Goal: Task Accomplishment & Management: Manage account settings

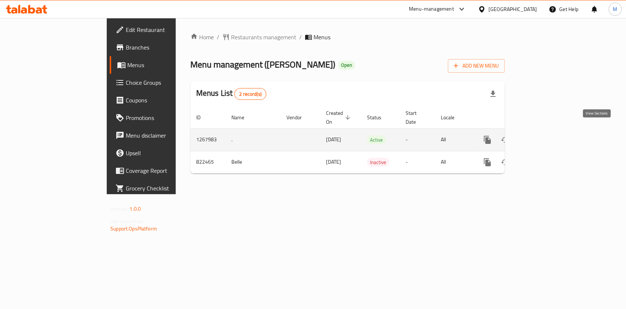
click at [544, 135] on icon "enhanced table" at bounding box center [540, 139] width 9 height 9
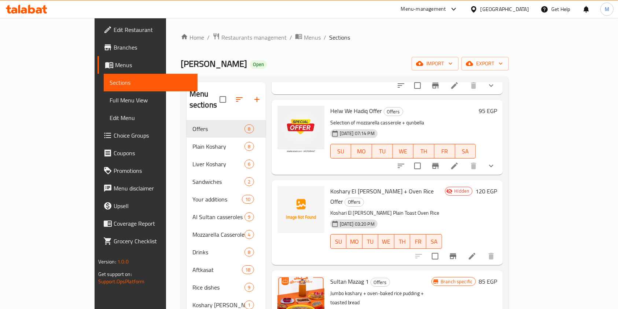
scroll to position [117, 0]
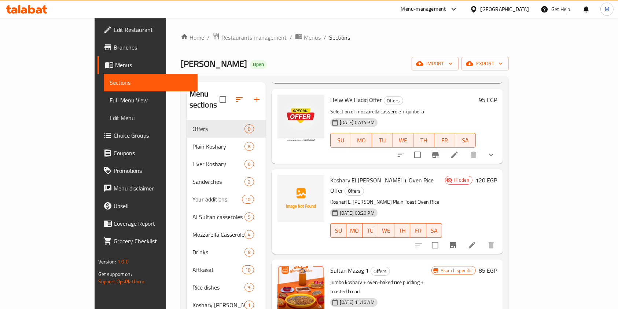
drag, startPoint x: 431, startPoint y: 173, endPoint x: 285, endPoint y: 111, distance: 158.2
click at [429, 197] on p "Koshari El Malek Plain Toast Oven Rice" at bounding box center [386, 201] width 112 height 9
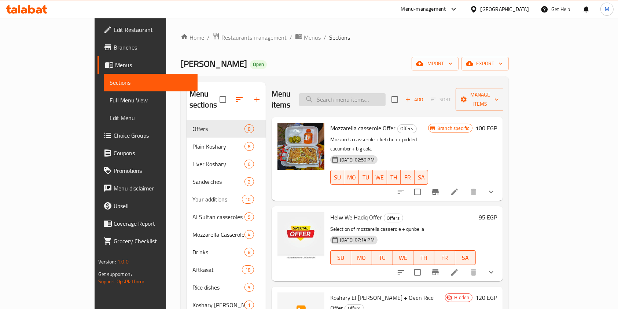
click at [386, 93] on input "search" at bounding box center [342, 99] width 87 height 13
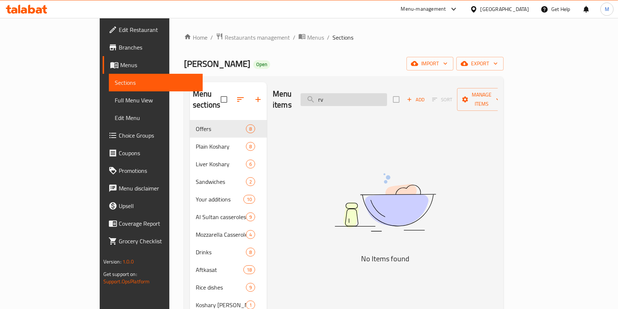
type input "r"
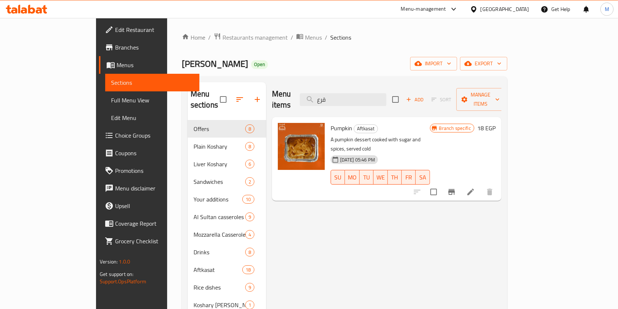
type input "قرع"
drag, startPoint x: 328, startPoint y: 118, endPoint x: 308, endPoint y: 120, distance: 20.6
click at [331, 122] on span "Pumpkin" at bounding box center [342, 127] width 22 height 11
copy span "Pumpkin"
click at [338, 192] on div "Menu items قرع Add Sort Manage items Pumpkin Aftkasat A pumpkin dessert cooked …" at bounding box center [383, 236] width 235 height 309
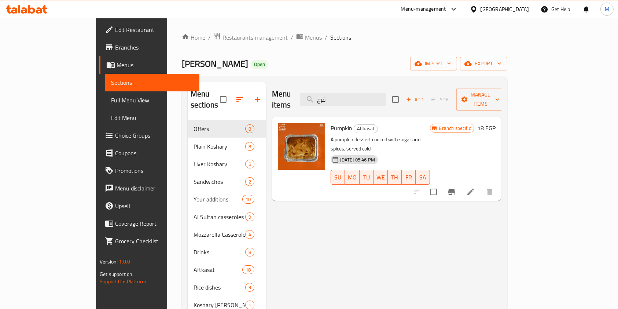
click at [475, 187] on icon at bounding box center [470, 191] width 9 height 9
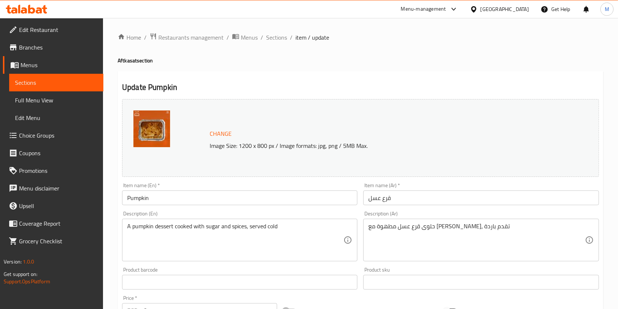
click at [282, 44] on div "Home / Restaurants management / Menus / Sections / item / update Aftkasat secti…" at bounding box center [361, 273] width 486 height 481
click at [282, 41] on span "Sections" at bounding box center [276, 37] width 21 height 9
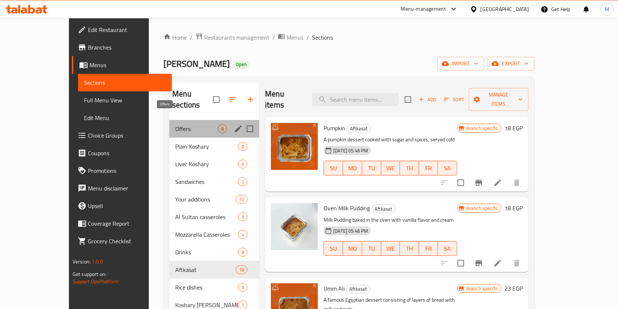
click at [175, 124] on span "Offers" at bounding box center [196, 128] width 43 height 9
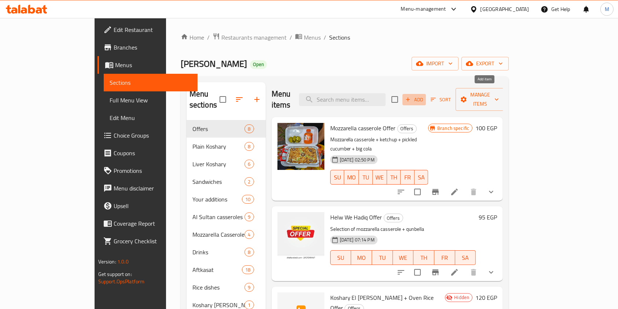
click at [424, 96] on span "Add" at bounding box center [414, 99] width 20 height 8
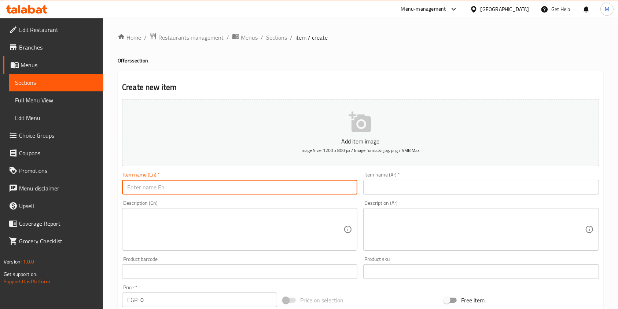
click at [257, 181] on input "text" at bounding box center [239, 187] width 235 height 15
paste input "Chicken casserole + toast + squash"
type input "Chicken casserole + toast + squash"
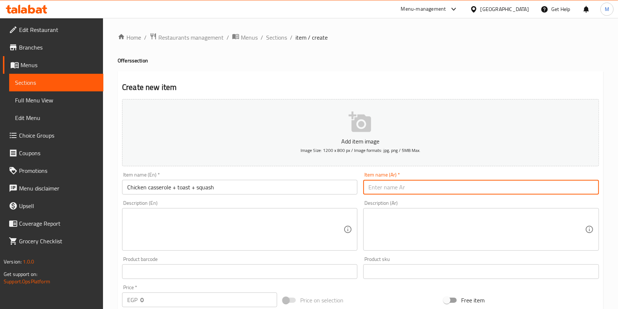
click at [377, 184] on input "text" at bounding box center [480, 187] width 235 height 15
paste input "عرض طاجن فراخ + توست + قرع"
type input "عرض طاجن فراخ + توست + قرع"
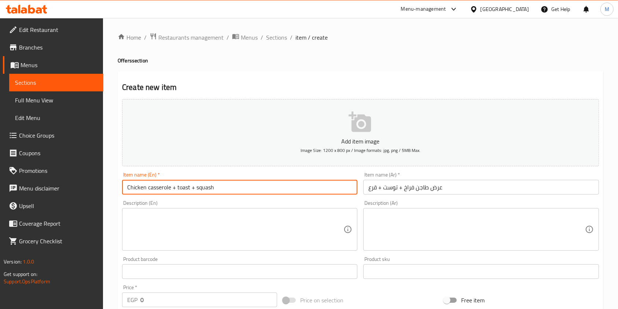
drag, startPoint x: 212, startPoint y: 192, endPoint x: 196, endPoint y: 191, distance: 15.8
click at [196, 191] on input "Chicken casserole + toast + squash" at bounding box center [239, 187] width 235 height 15
paste input "Pumpkin"
type input "Chicken casserole + toast + Pumpkin"
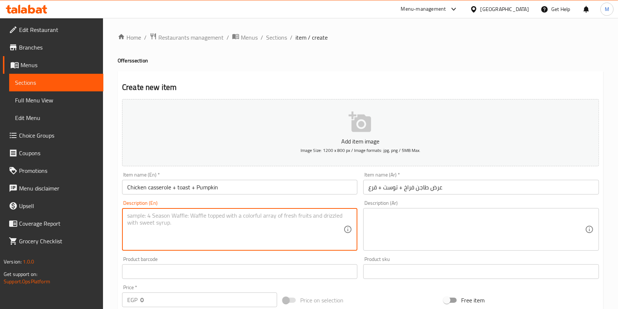
click at [255, 222] on textarea at bounding box center [235, 229] width 216 height 35
paste textarea "Chicken pasta casserole Toast Squash"
type textarea "Chicken pasta casserole Toast Squash"
click at [421, 239] on textarea at bounding box center [476, 229] width 216 height 35
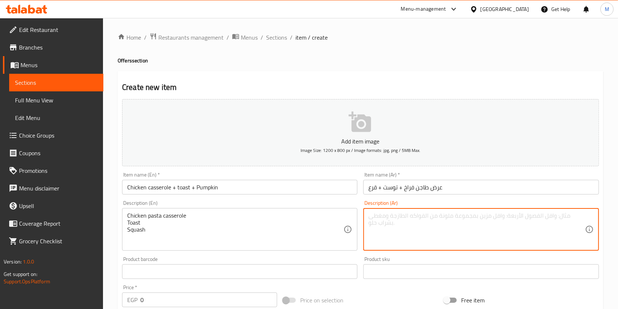
paste textarea "طاجن مكرونة فراخ توست قرع عسل"
type textarea "طاجن مكرونة فراخ توست قرع عسل"
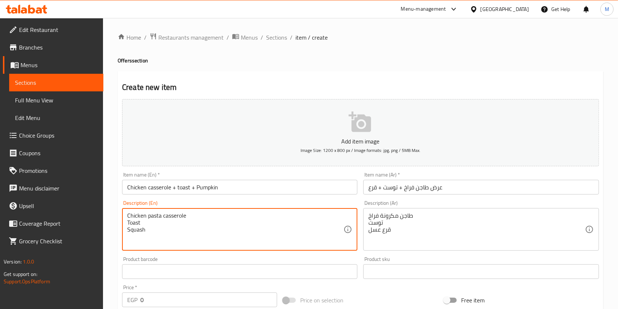
drag, startPoint x: 143, startPoint y: 236, endPoint x: 124, endPoint y: 235, distance: 19.8
paste textarea "Pumpkin"
type textarea "Chicken pasta casserole Toast Pumpkin"
click at [230, 260] on div "Product barcode Product barcode" at bounding box center [239, 267] width 235 height 22
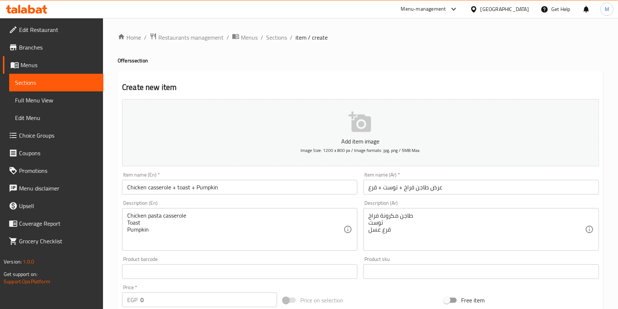
drag, startPoint x: 610, startPoint y: 211, endPoint x: 532, endPoint y: 232, distance: 80.9
click at [610, 211] on div "Home / Restaurants management / Menus / Sections / item / create Offers section…" at bounding box center [360, 268] width 515 height 500
drag, startPoint x: 157, startPoint y: 296, endPoint x: 136, endPoint y: 298, distance: 21.7
click at [136, 298] on div "EGP 0 Price *" at bounding box center [199, 299] width 155 height 15
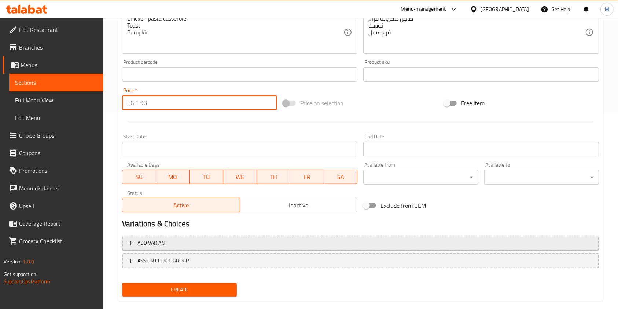
scroll to position [198, 0]
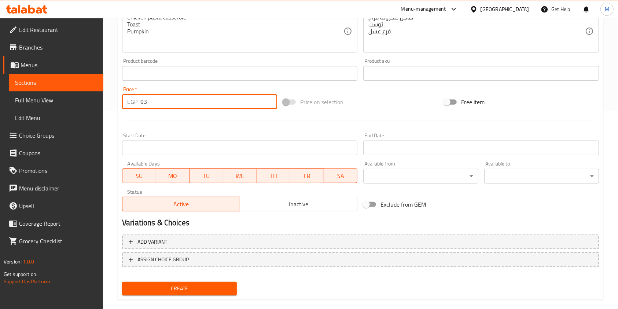
type input "93"
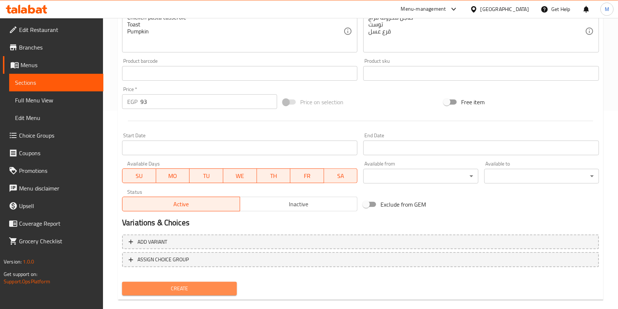
click at [207, 288] on span "Create" at bounding box center [179, 288] width 103 height 9
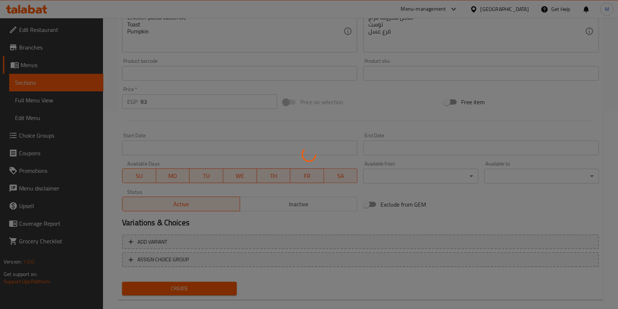
type input "0"
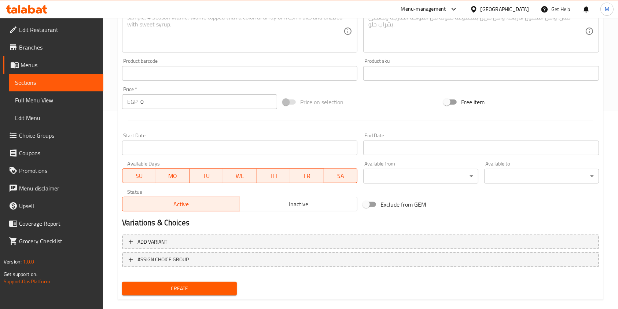
click at [477, 218] on h2 "Variations & Choices" at bounding box center [360, 222] width 477 height 11
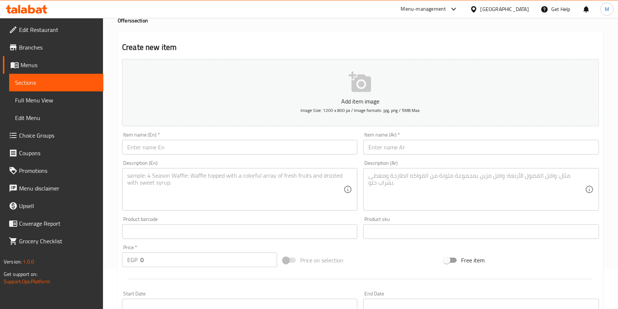
scroll to position [0, 0]
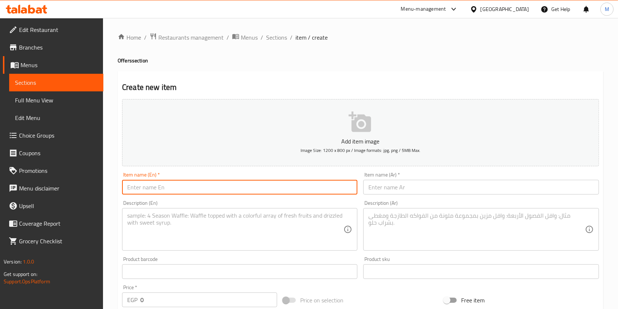
click at [267, 186] on input "text" at bounding box center [239, 187] width 235 height 15
paste input "Koshary + Jelly Offer"
type input "Koshary + Jelly Offer"
click at [372, 184] on input "text" at bounding box center [480, 187] width 235 height 15
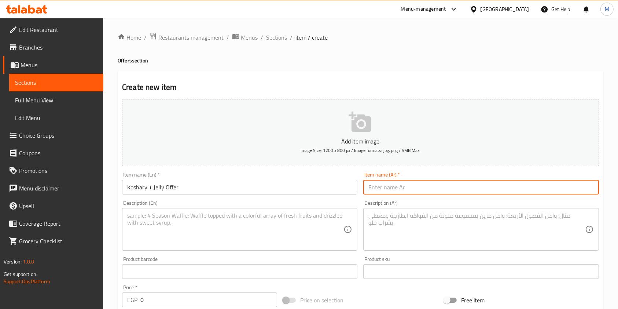
paste input "عرض كشرى + چيلى"
type input "عرض كشرى + چيلى"
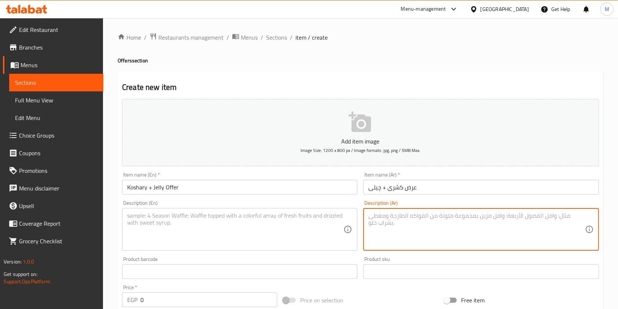
click at [372, 224] on textarea at bounding box center [476, 229] width 216 height 35
paste textarea "كشرى السلطان سادة چيلى فراولة"
type textarea "كشرى السلطان سادة چيلى فراولة"
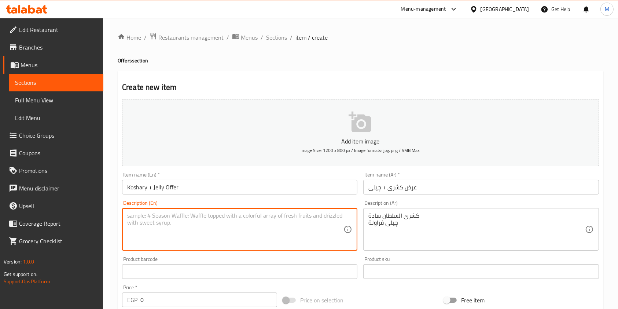
click at [305, 217] on textarea at bounding box center [235, 229] width 216 height 35
paste textarea "Sultan Koshary Plain Strawberry Jelly"
type textarea "Sultan Koshary Plain Strawberry Jelly"
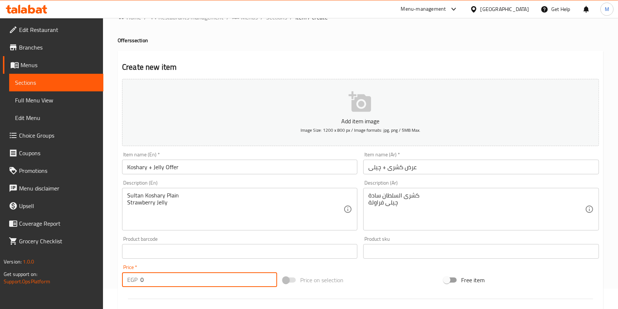
scroll to position [49, 0]
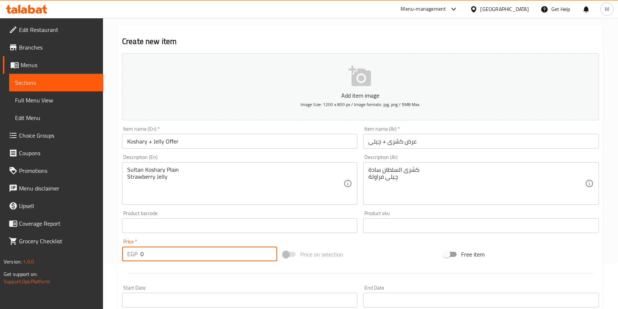
drag, startPoint x: 150, startPoint y: 301, endPoint x: 141, endPoint y: 305, distance: 9.9
click at [141, 305] on div "Add item image Image Size: 1200 x 800 px / Image formats: jpg, png / 5MB Max. I…" at bounding box center [360, 208] width 483 height 316
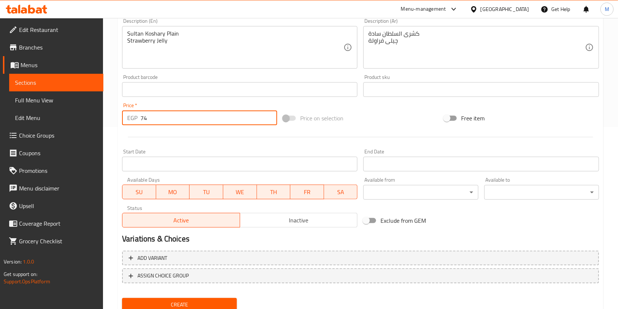
scroll to position [188, 0]
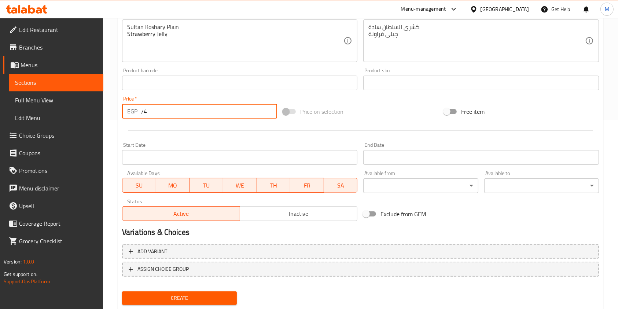
type input "74"
click at [220, 301] on span "Create" at bounding box center [179, 297] width 103 height 9
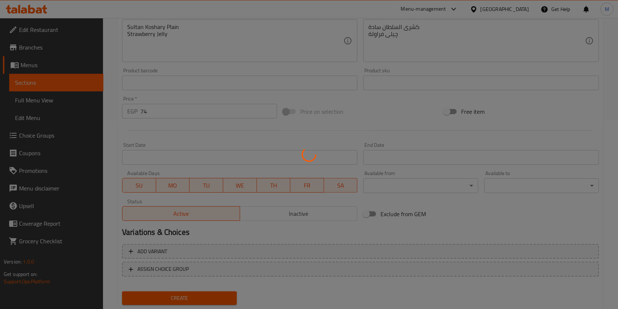
type input "0"
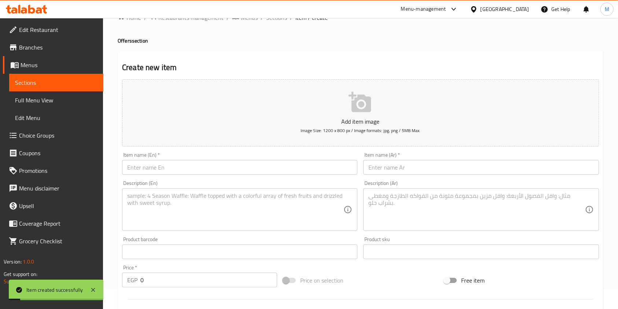
scroll to position [0, 0]
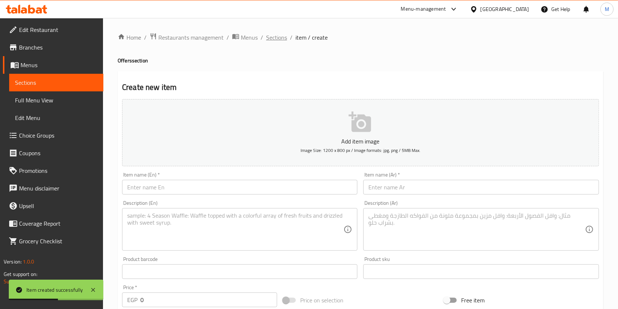
click at [276, 34] on span "Sections" at bounding box center [276, 37] width 21 height 9
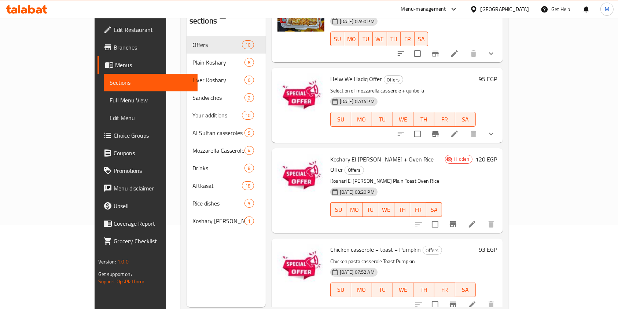
scroll to position [92, 0]
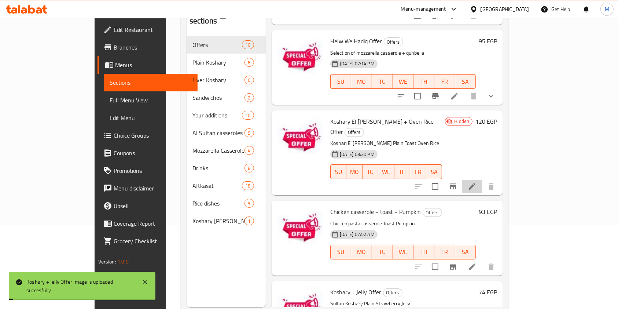
click at [482, 180] on li at bounding box center [472, 186] width 21 height 13
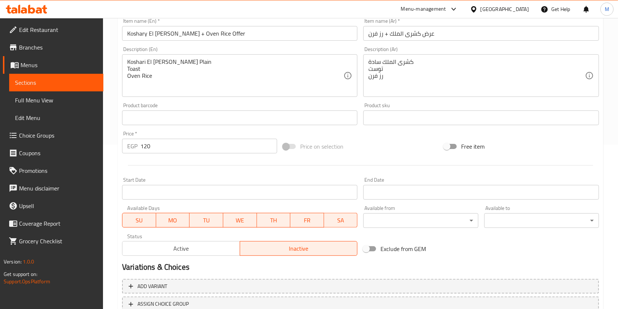
scroll to position [197, 0]
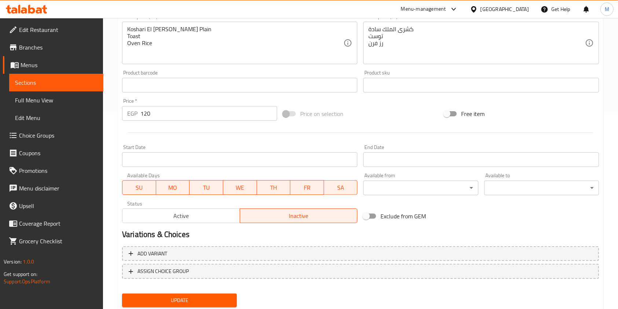
click at [211, 223] on div "Status Active Inactive" at bounding box center [239, 212] width 241 height 28
click at [214, 215] on span "Active" at bounding box center [181, 215] width 112 height 11
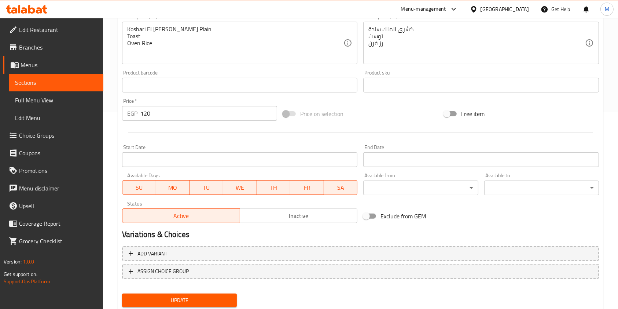
click at [222, 294] on button "Update" at bounding box center [179, 300] width 115 height 14
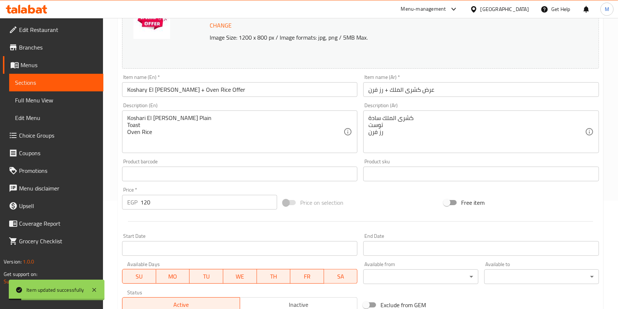
scroll to position [0, 0]
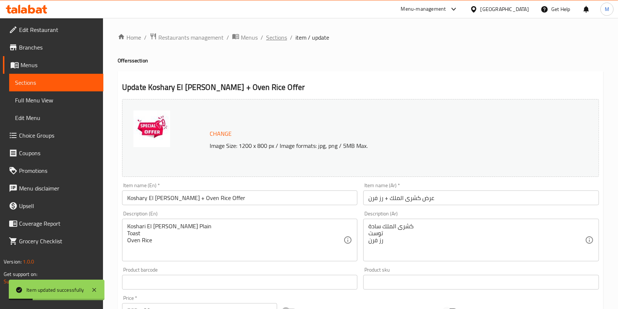
click at [280, 34] on span "Sections" at bounding box center [276, 37] width 21 height 9
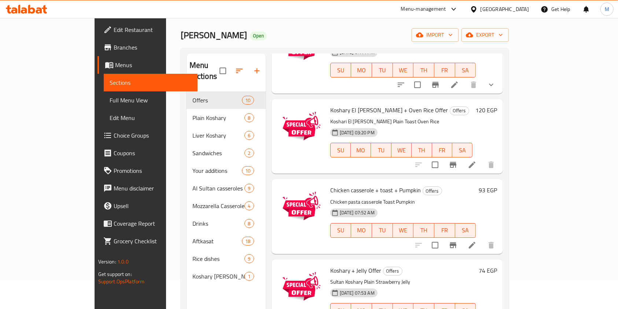
scroll to position [3, 0]
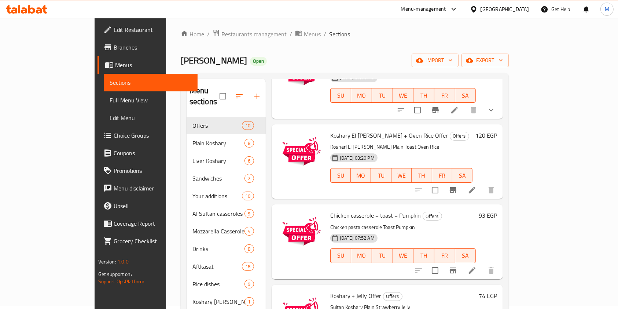
click at [31, 12] on icon at bounding box center [26, 9] width 41 height 9
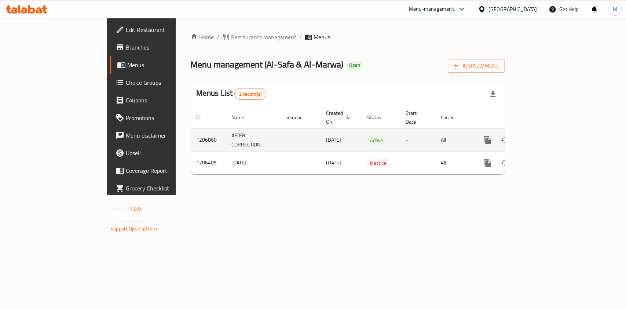
drag, startPoint x: 0, startPoint y: 0, endPoint x: 595, endPoint y: 128, distance: 608.1
click at [544, 136] on icon "enhanced table" at bounding box center [540, 140] width 9 height 9
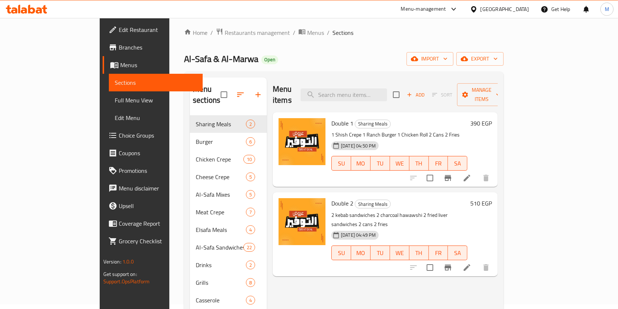
scroll to position [5, 0]
click at [119, 46] on span "Branches" at bounding box center [158, 47] width 78 height 9
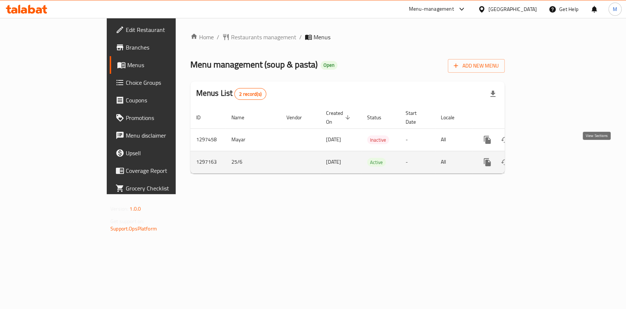
click at [549, 155] on link "enhanced table" at bounding box center [540, 162] width 18 height 18
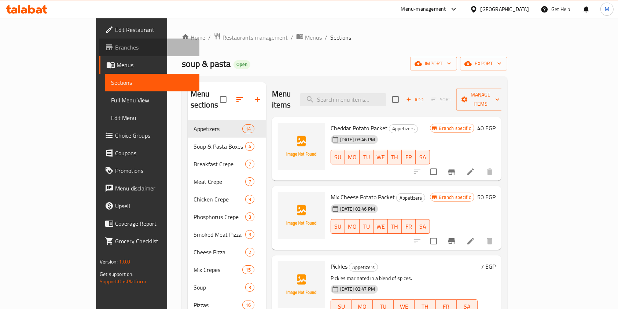
click at [115, 47] on span "Branches" at bounding box center [154, 47] width 78 height 9
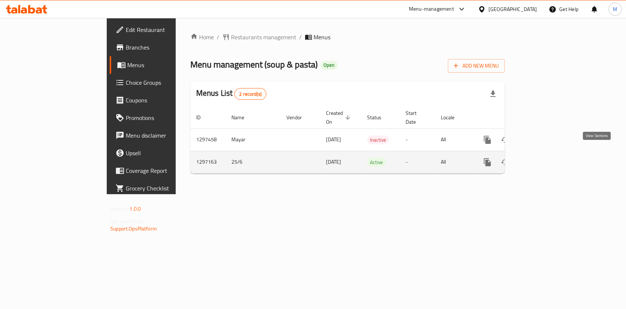
click at [549, 158] on link "enhanced table" at bounding box center [540, 162] width 18 height 18
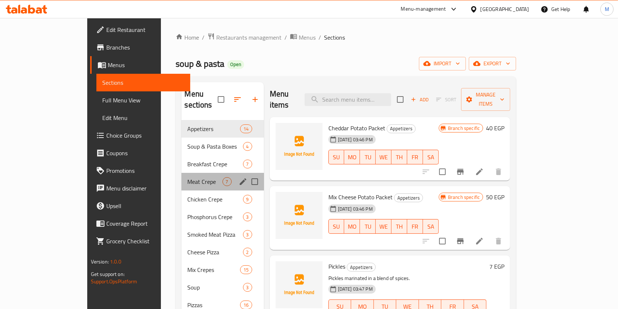
click at [181, 177] on div "Meat Crepe 7" at bounding box center [222, 182] width 82 height 18
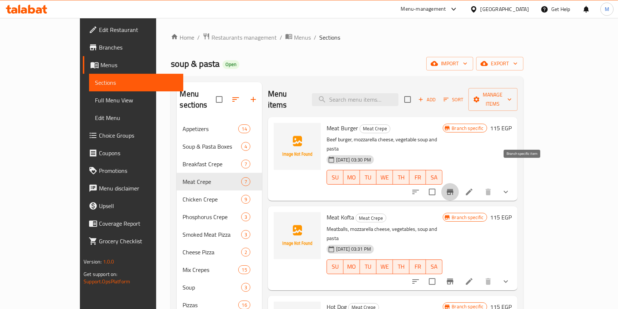
click at [459, 183] on button "Branch-specific-item" at bounding box center [450, 192] width 18 height 18
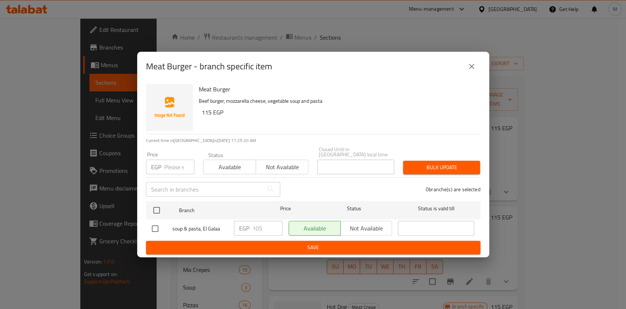
click at [464, 70] on button "close" at bounding box center [472, 67] width 18 height 18
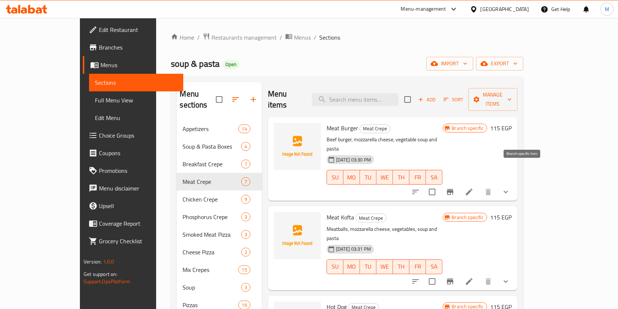
click at [459, 183] on button "Branch-specific-item" at bounding box center [450, 192] width 18 height 18
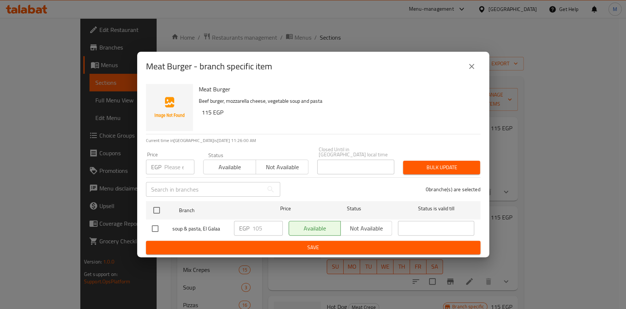
click at [154, 228] on input "checkbox" at bounding box center [154, 228] width 15 height 15
checkbox input "true"
click at [256, 226] on input "105" at bounding box center [267, 228] width 30 height 15
type input "135"
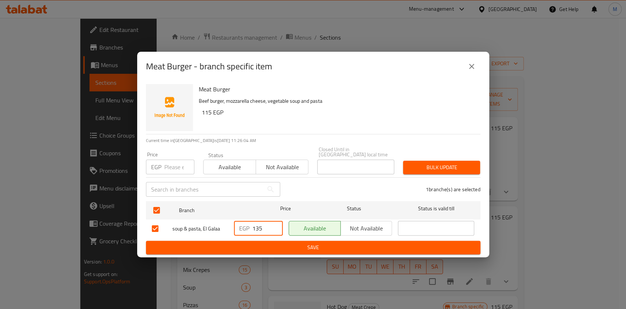
click at [281, 244] on span "Save" at bounding box center [313, 247] width 323 height 9
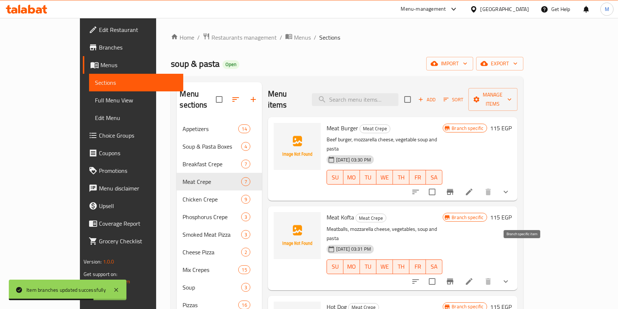
click at [455, 277] on icon "Branch-specific-item" at bounding box center [450, 281] width 9 height 9
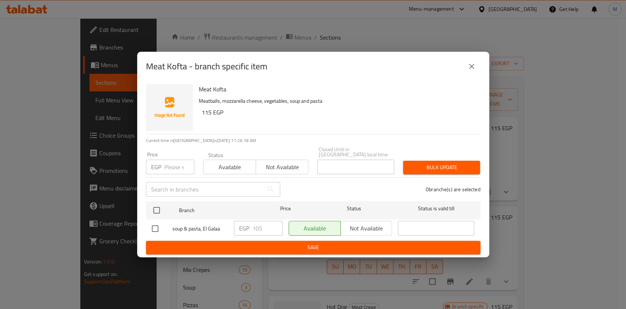
drag, startPoint x: 159, startPoint y: 226, endPoint x: 268, endPoint y: 221, distance: 109.7
click at [159, 227] on input "checkbox" at bounding box center [154, 228] width 15 height 15
checkbox input "true"
click at [259, 231] on input "105" at bounding box center [267, 228] width 30 height 15
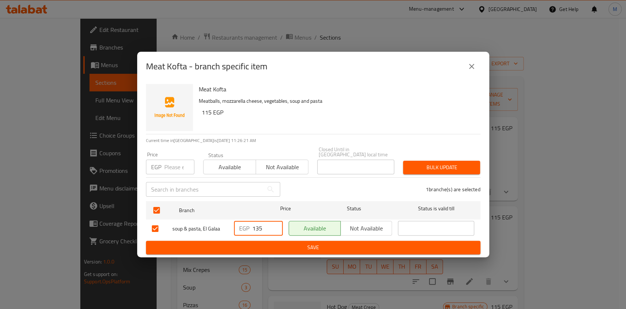
type input "135"
click at [265, 244] on span "Save" at bounding box center [313, 247] width 323 height 9
click at [265, 244] on div at bounding box center [313, 154] width 626 height 309
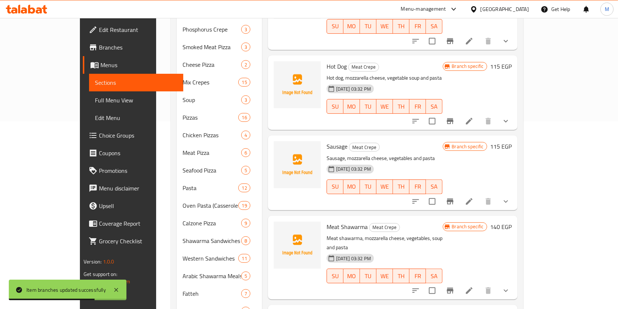
scroll to position [49, 0]
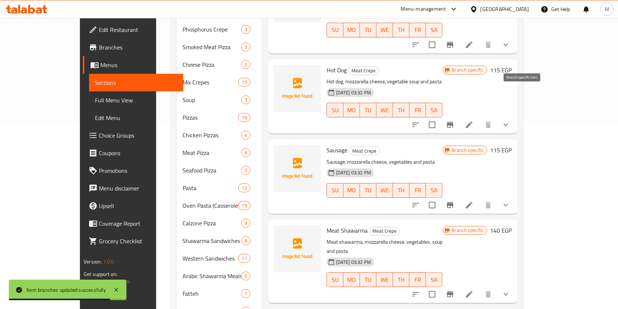
click at [459, 116] on button "Branch-specific-item" at bounding box center [450, 125] width 18 height 18
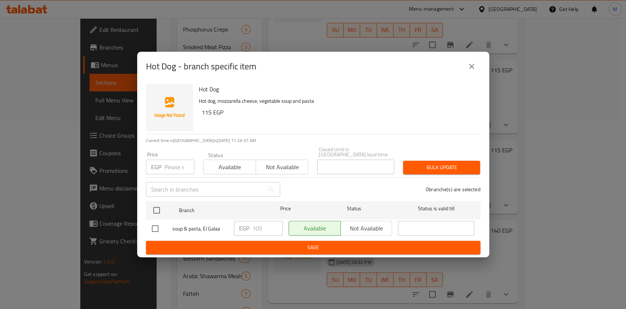
click at [159, 221] on input "checkbox" at bounding box center [154, 228] width 15 height 15
checkbox input "true"
click at [257, 225] on input "105" at bounding box center [267, 228] width 30 height 15
type input "135"
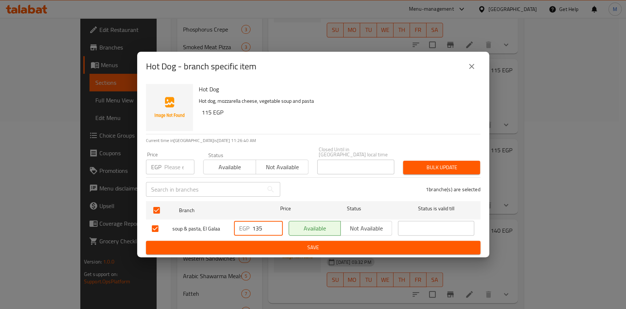
click at [280, 245] on span "Save" at bounding box center [313, 247] width 323 height 9
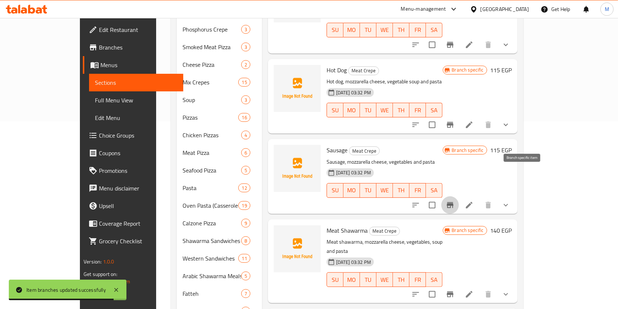
click at [459, 196] on button "Branch-specific-item" at bounding box center [450, 205] width 18 height 18
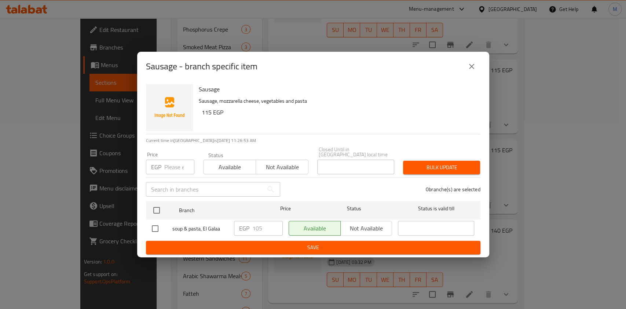
click at [153, 223] on input "checkbox" at bounding box center [154, 228] width 15 height 15
checkbox input "true"
click at [255, 230] on input "105" at bounding box center [267, 228] width 30 height 15
type input "135"
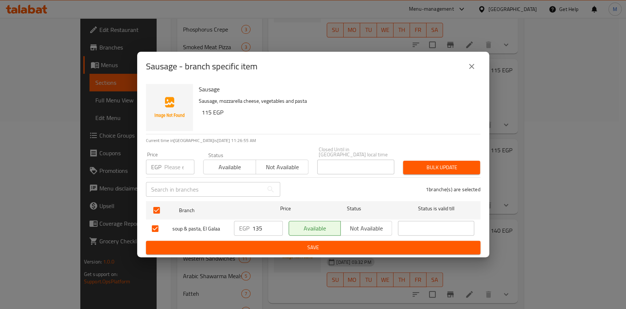
click at [286, 254] on div "Sausage - branch specific item Sausage Sausage, mozzarella cheese, vegetables a…" at bounding box center [313, 154] width 626 height 309
click at [292, 245] on span "Save" at bounding box center [313, 247] width 323 height 9
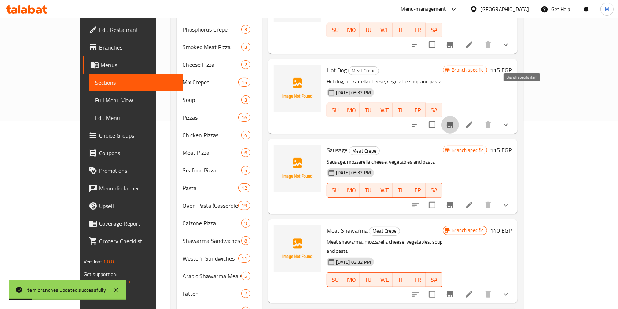
click at [453, 122] on icon "Branch-specific-item" at bounding box center [450, 125] width 7 height 6
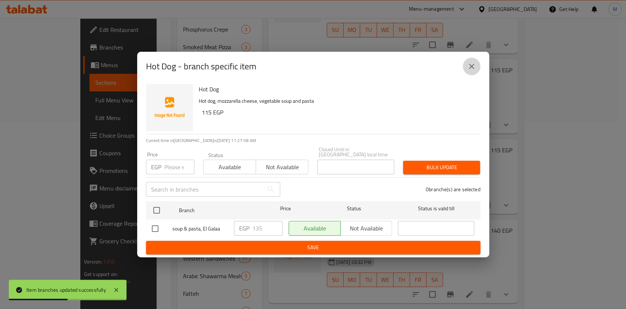
click at [471, 71] on icon "close" at bounding box center [471, 66] width 9 height 9
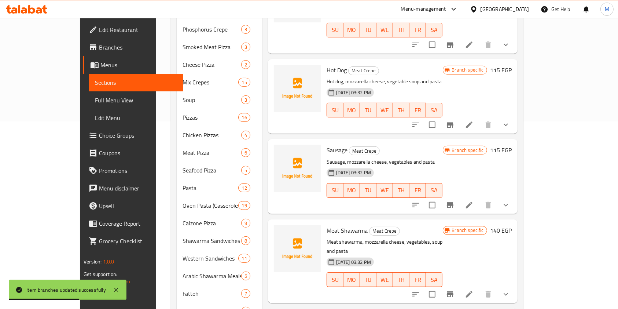
click at [453, 202] on icon "Branch-specific-item" at bounding box center [450, 205] width 7 height 6
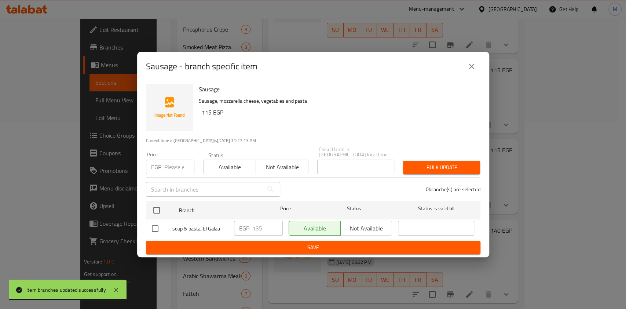
click at [467, 71] on icon "close" at bounding box center [471, 66] width 9 height 9
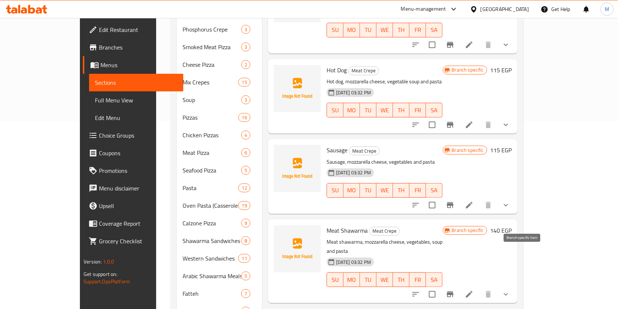
click at [455, 290] on icon "Branch-specific-item" at bounding box center [450, 294] width 9 height 9
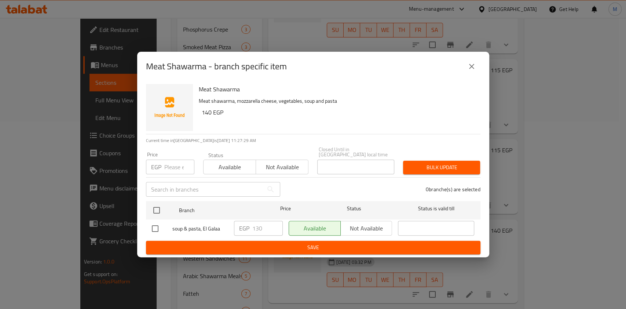
click at [159, 225] on input "checkbox" at bounding box center [154, 228] width 15 height 15
checkbox input "true"
click at [258, 226] on input "130" at bounding box center [267, 228] width 30 height 15
type input "160"
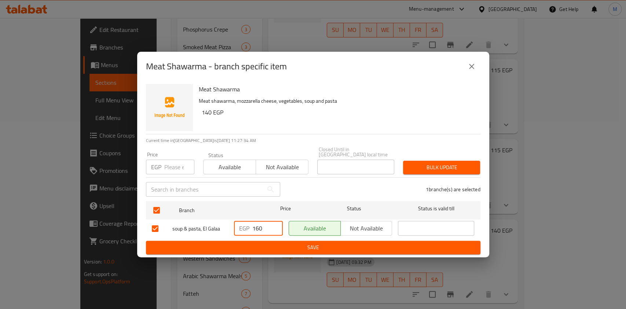
click at [341, 243] on span "Save" at bounding box center [313, 247] width 323 height 9
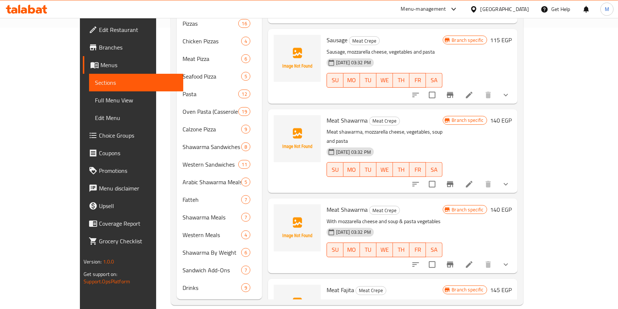
scroll to position [92, 0]
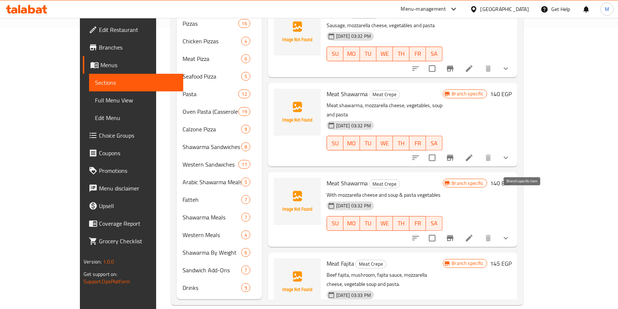
click at [455, 234] on icon "Branch-specific-item" at bounding box center [450, 238] width 9 height 9
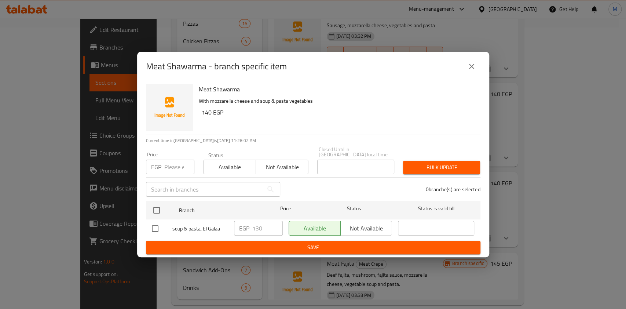
click at [149, 229] on input "checkbox" at bounding box center [154, 228] width 15 height 15
checkbox input "true"
click at [258, 225] on input "130" at bounding box center [267, 228] width 30 height 15
type input "160"
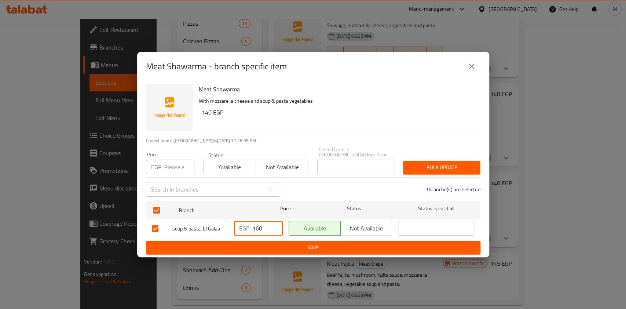
click at [269, 243] on span "Save" at bounding box center [313, 247] width 323 height 9
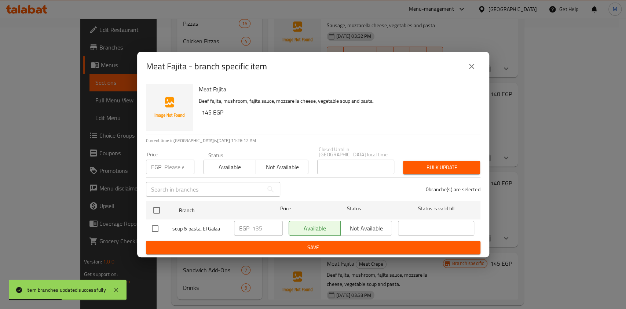
click at [156, 224] on input "checkbox" at bounding box center [154, 228] width 15 height 15
checkbox input "true"
click at [256, 229] on input "135" at bounding box center [267, 228] width 30 height 15
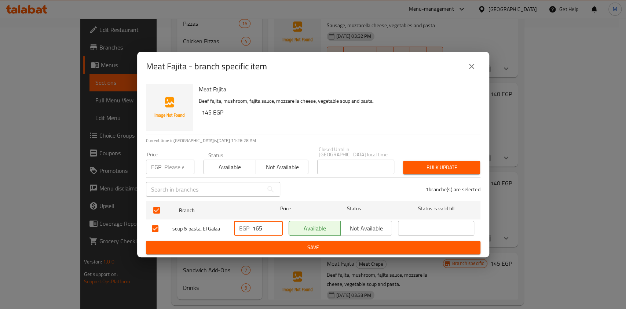
type input "165"
click at [261, 245] on span "Save" at bounding box center [313, 247] width 323 height 9
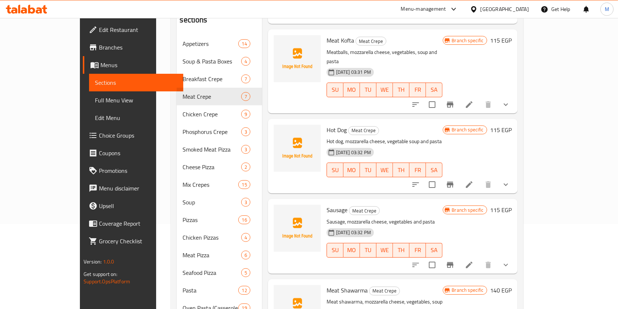
scroll to position [84, 0]
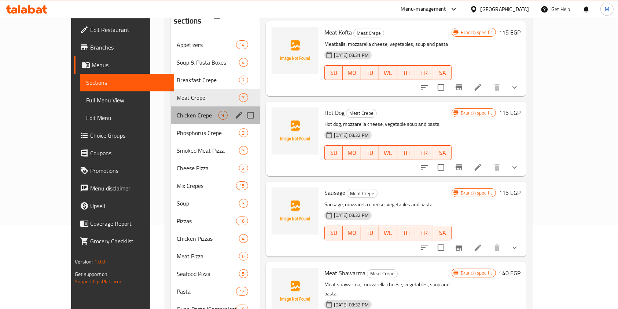
click at [171, 106] on div "Chicken Crepe 9" at bounding box center [215, 115] width 89 height 18
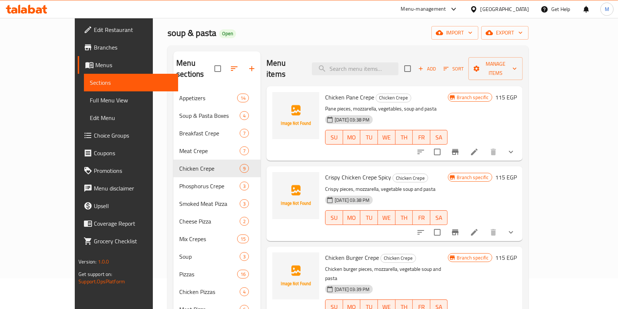
scroll to position [22, 0]
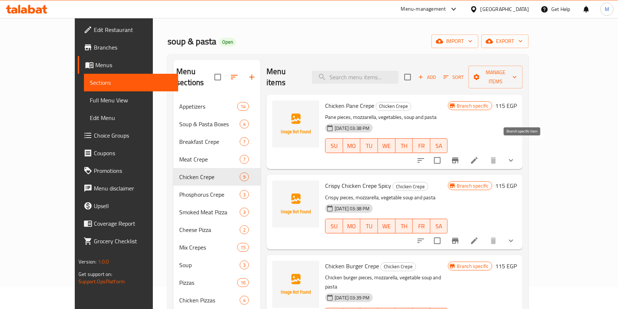
click at [460, 156] on icon "Branch-specific-item" at bounding box center [455, 160] width 9 height 9
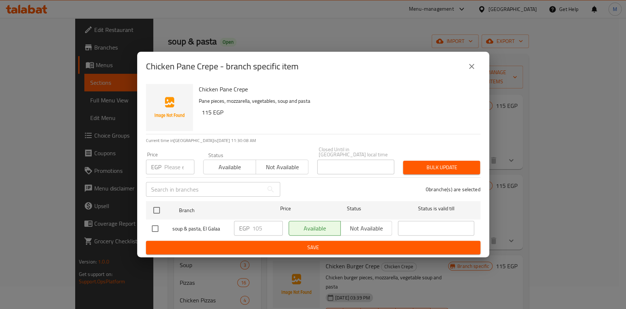
click at [159, 227] on input "checkbox" at bounding box center [154, 228] width 15 height 15
checkbox input "true"
click at [256, 224] on input "105" at bounding box center [267, 228] width 30 height 15
type input "135"
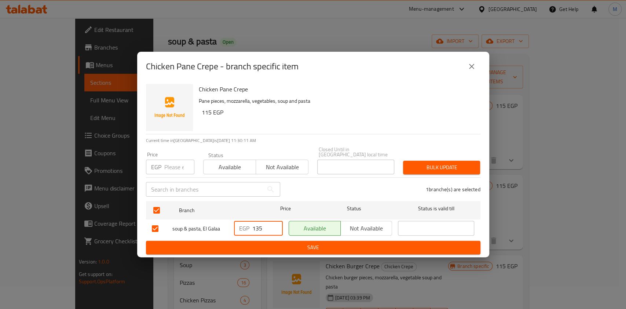
click at [301, 246] on span "Save" at bounding box center [313, 247] width 323 height 9
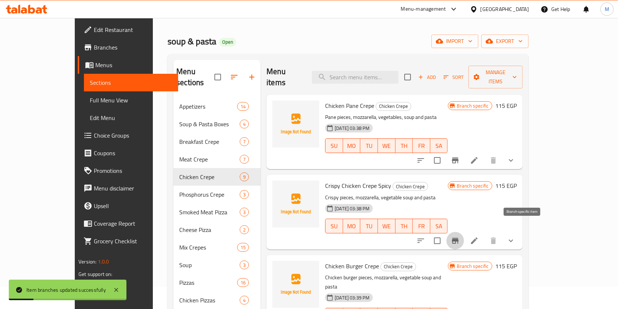
click at [460, 236] on icon "Branch-specific-item" at bounding box center [455, 240] width 9 height 9
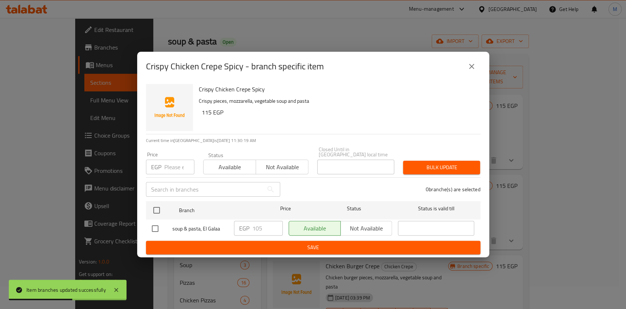
click at [152, 229] on input "checkbox" at bounding box center [154, 228] width 15 height 15
checkbox input "true"
click at [258, 229] on input "105" at bounding box center [267, 228] width 30 height 15
type input "135"
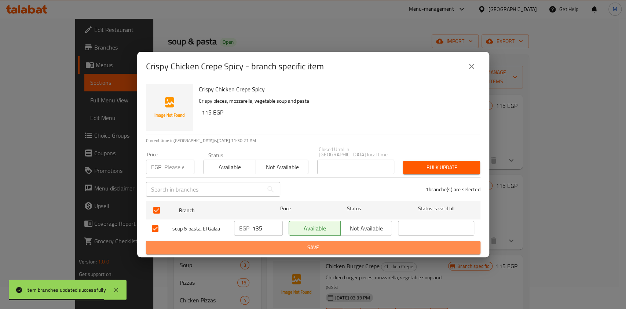
click at [260, 243] on span "Save" at bounding box center [313, 247] width 323 height 9
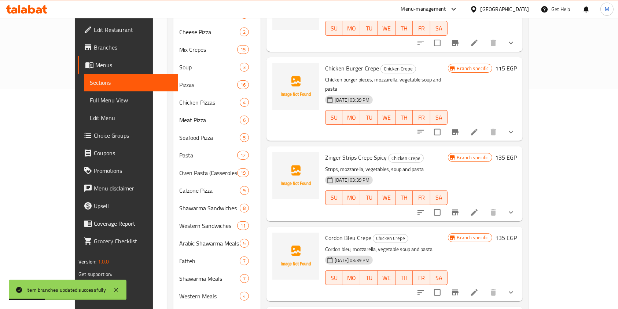
scroll to position [223, 0]
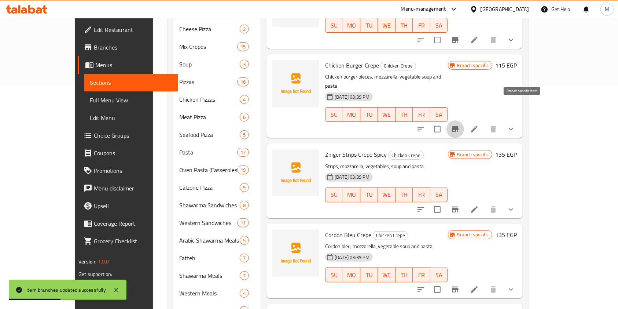
click at [464, 120] on button "Branch-specific-item" at bounding box center [455, 129] width 18 height 18
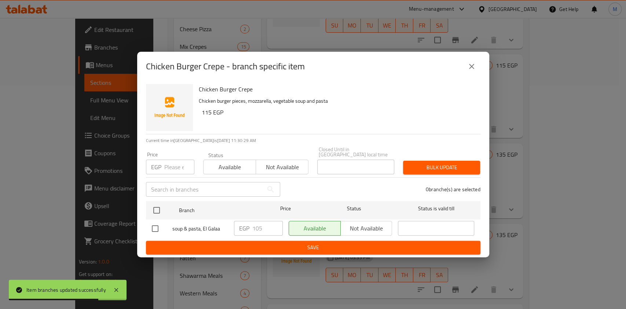
click at [157, 226] on input "checkbox" at bounding box center [154, 228] width 15 height 15
checkbox input "true"
click at [257, 229] on input "105" at bounding box center [267, 228] width 30 height 15
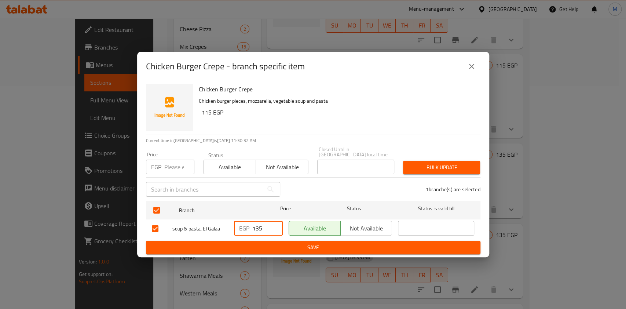
type input "135"
click at [279, 240] on button "Save" at bounding box center [313, 247] width 334 height 14
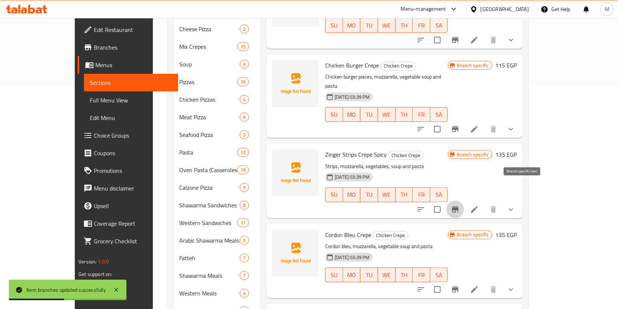
click at [459, 206] on icon "Branch-specific-item" at bounding box center [455, 209] width 7 height 6
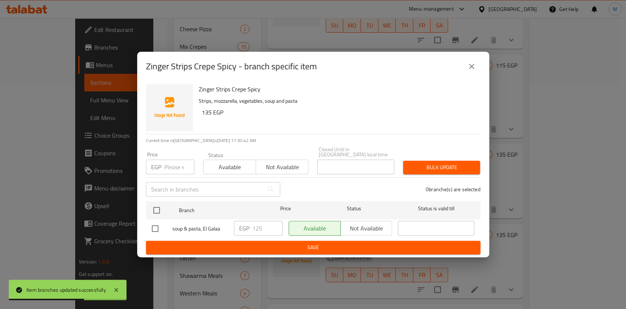
click at [154, 229] on input "checkbox" at bounding box center [154, 228] width 15 height 15
checkbox input "true"
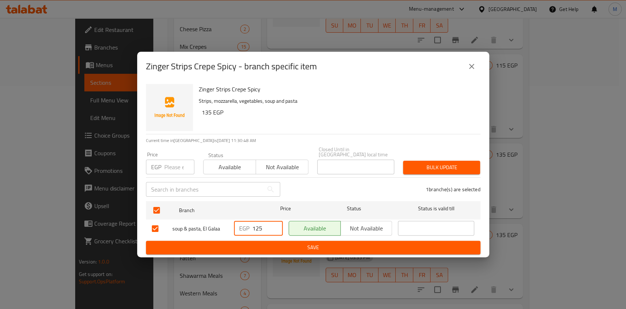
click at [256, 229] on input "125" at bounding box center [267, 228] width 30 height 15
type input "155"
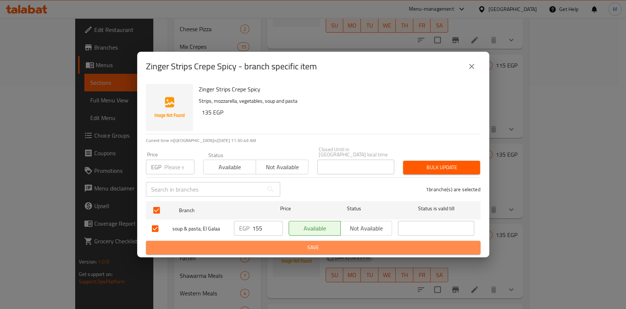
click at [266, 244] on span "Save" at bounding box center [313, 247] width 323 height 9
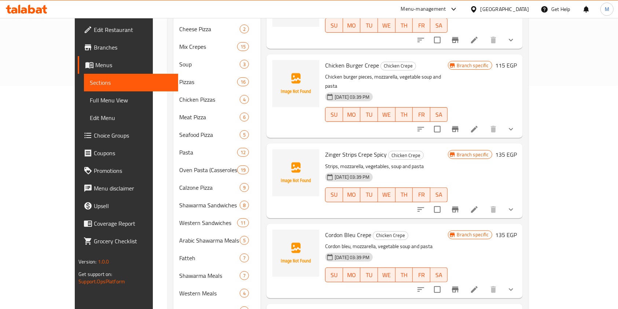
click at [460, 205] on icon "Branch-specific-item" at bounding box center [455, 209] width 9 height 9
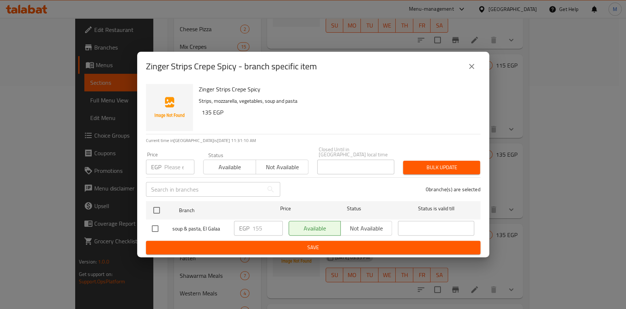
click at [467, 74] on button "close" at bounding box center [472, 67] width 18 height 18
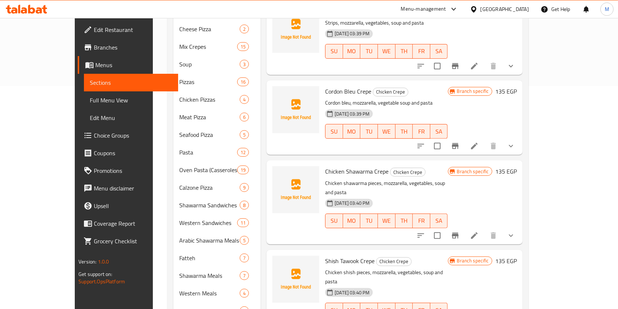
scroll to position [157, 0]
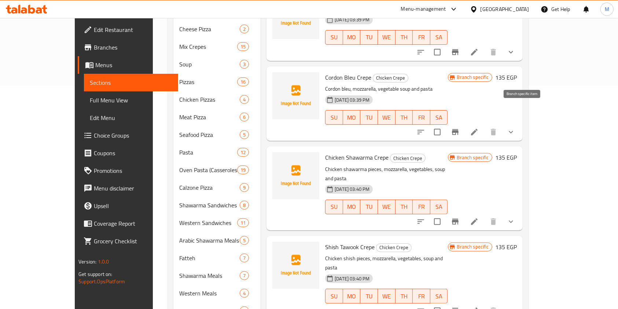
click at [460, 128] on icon "Branch-specific-item" at bounding box center [455, 132] width 9 height 9
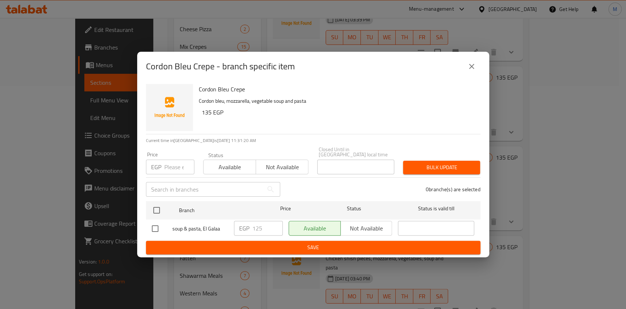
click at [155, 222] on input "checkbox" at bounding box center [154, 228] width 15 height 15
checkbox input "true"
drag, startPoint x: 256, startPoint y: 227, endPoint x: 258, endPoint y: 230, distance: 4.0
click at [258, 230] on input "125" at bounding box center [267, 228] width 30 height 15
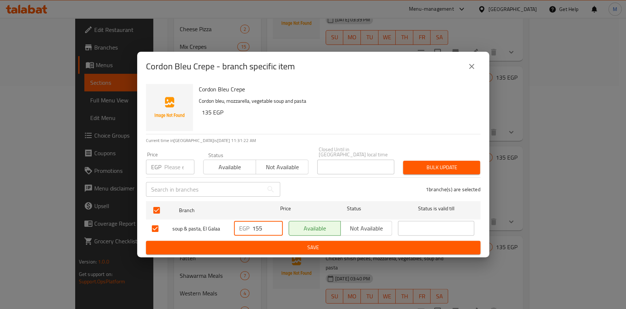
type input "155"
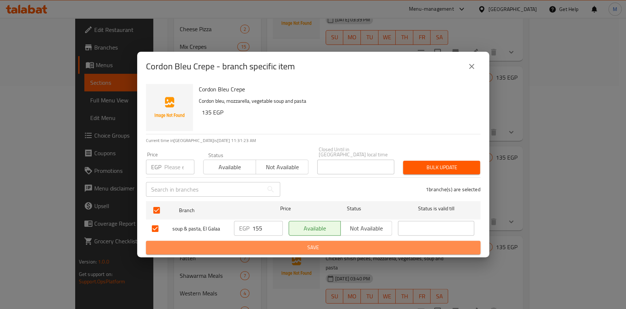
click at [263, 240] on button "Save" at bounding box center [313, 247] width 334 height 14
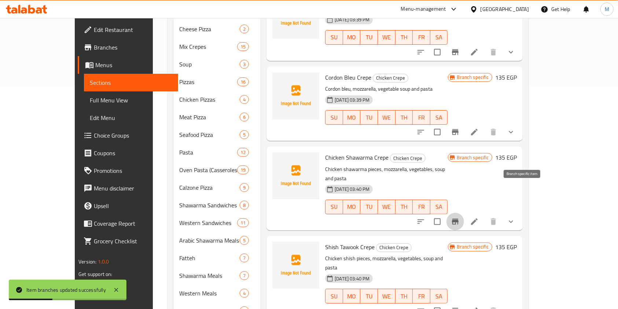
click at [464, 213] on button "Branch-specific-item" at bounding box center [455, 222] width 18 height 18
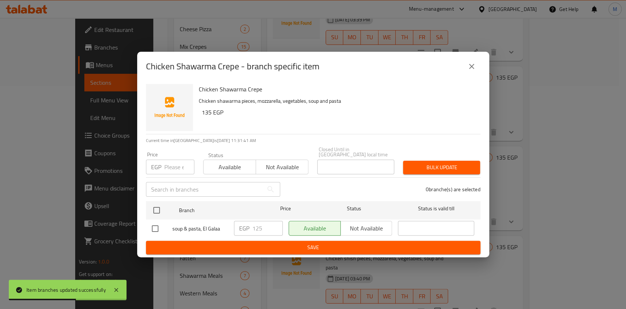
click at [152, 227] on input "checkbox" at bounding box center [154, 228] width 15 height 15
checkbox input "true"
click at [257, 224] on input "125" at bounding box center [267, 228] width 30 height 15
type input "155"
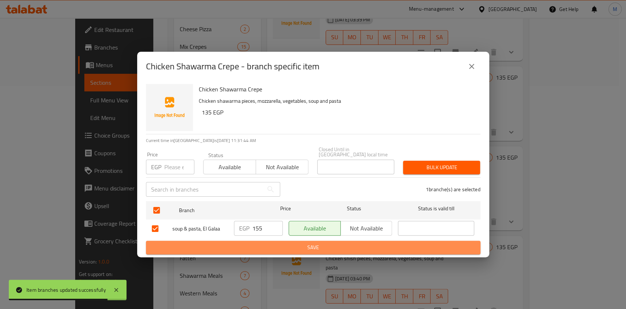
click at [267, 240] on button "Save" at bounding box center [313, 247] width 334 height 14
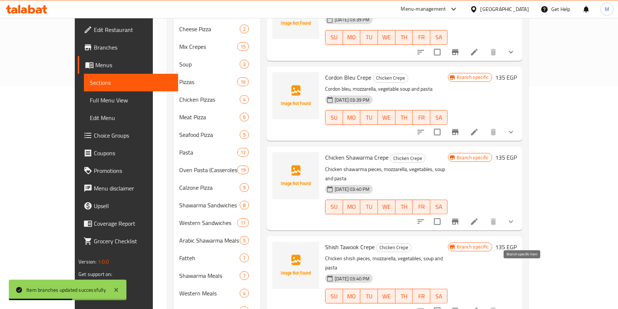
click at [460, 306] on icon "Branch-specific-item" at bounding box center [455, 310] width 9 height 9
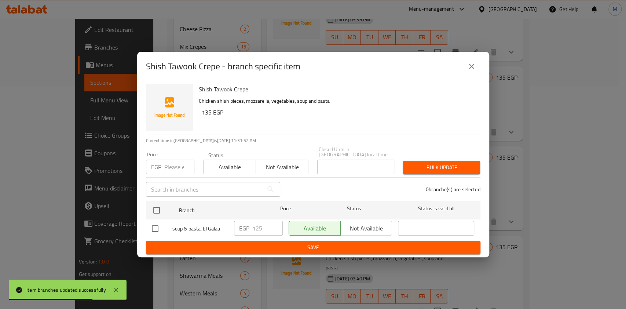
click at [163, 229] on div at bounding box center [162, 228] width 21 height 15
click at [158, 227] on input "checkbox" at bounding box center [154, 228] width 15 height 15
checkbox input "true"
click at [258, 227] on input "125" at bounding box center [267, 228] width 30 height 15
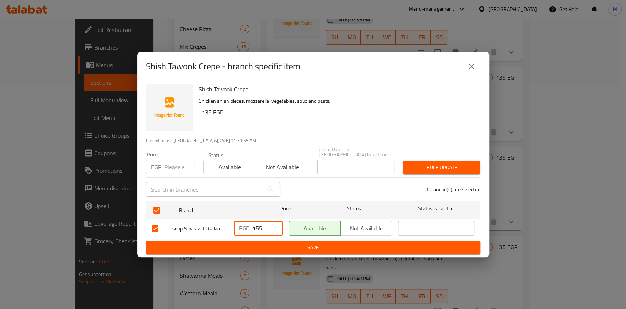
type input "155"
click at [278, 244] on span "Save" at bounding box center [313, 247] width 323 height 9
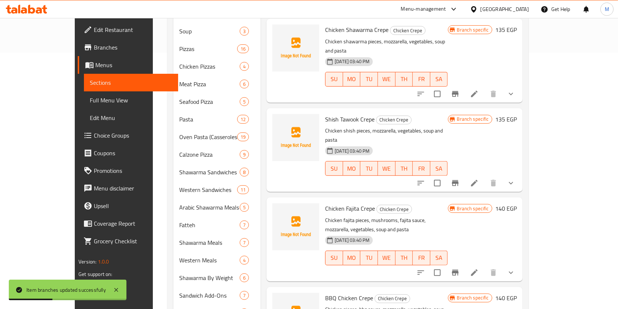
scroll to position [281, 0]
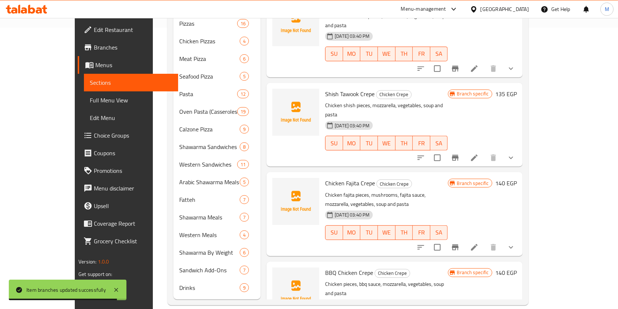
click at [459, 155] on icon "Branch-specific-item" at bounding box center [455, 158] width 7 height 6
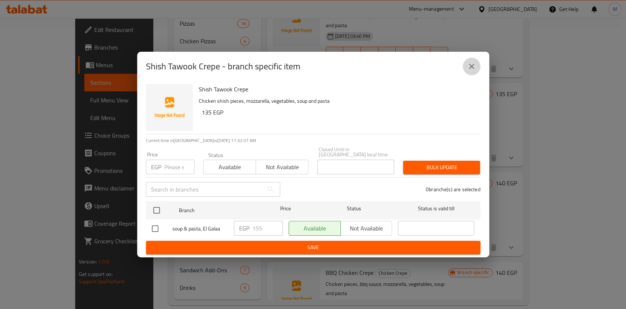
click at [469, 68] on icon "close" at bounding box center [471, 66] width 9 height 9
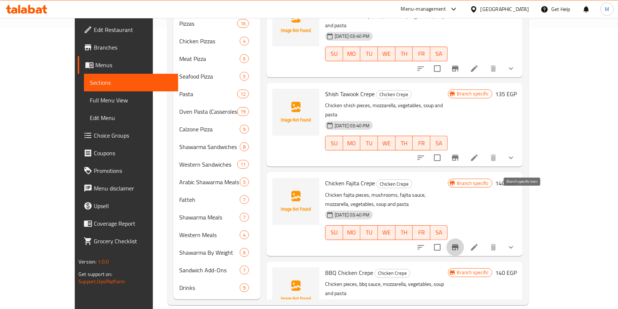
click at [464, 238] on button "Branch-specific-item" at bounding box center [455, 247] width 18 height 18
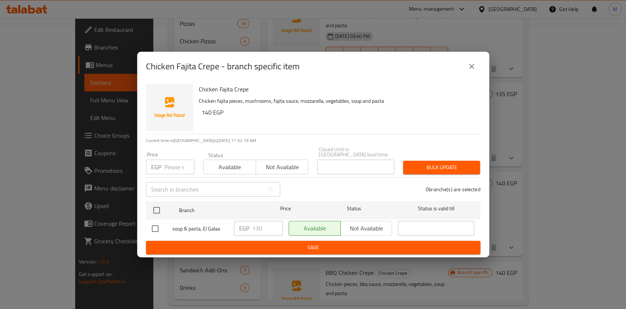
click at [152, 226] on input "checkbox" at bounding box center [154, 228] width 15 height 15
checkbox input "true"
click at [257, 225] on input "130" at bounding box center [267, 228] width 30 height 15
type input "160"
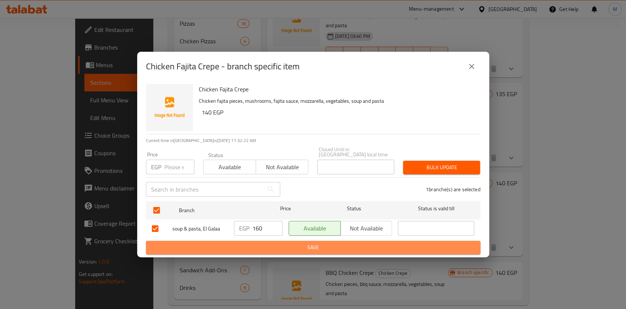
click at [265, 250] on button "Save" at bounding box center [313, 247] width 334 height 14
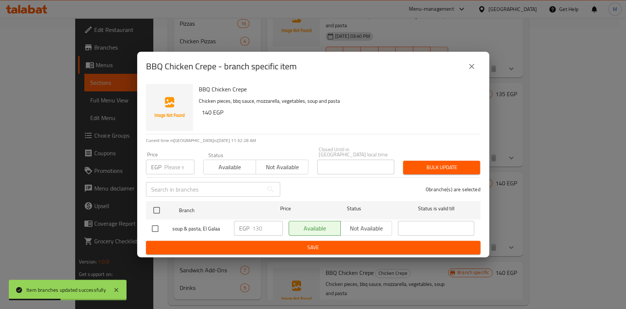
click at [155, 228] on input "checkbox" at bounding box center [154, 228] width 15 height 15
checkbox input "true"
click at [256, 228] on input "130" at bounding box center [267, 228] width 30 height 15
type input "160"
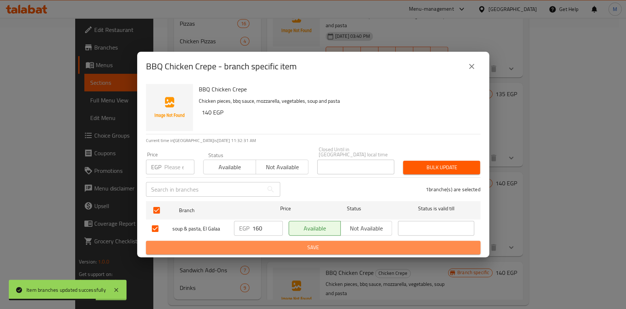
click at [268, 245] on span "Save" at bounding box center [313, 247] width 323 height 9
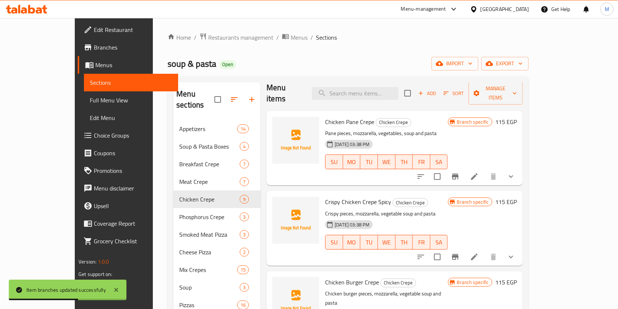
scroll to position [0, 0]
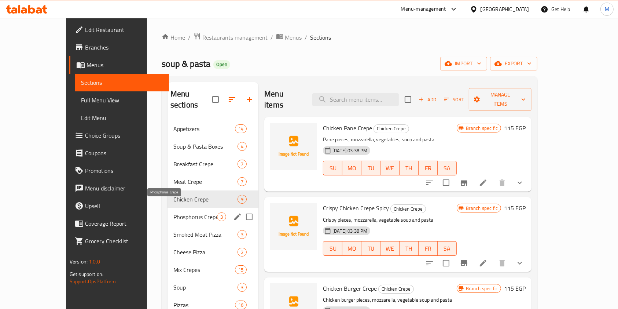
click at [173, 212] on span "Phosphorus Crepe" at bounding box center [195, 216] width 44 height 9
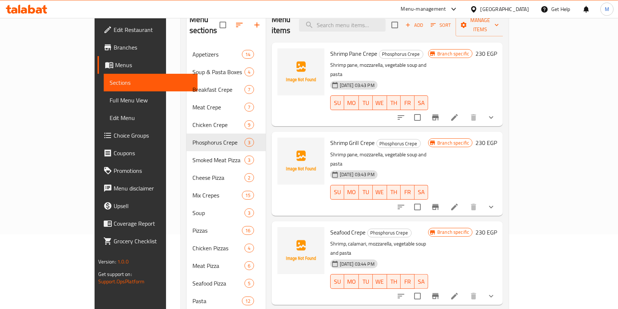
scroll to position [72, 0]
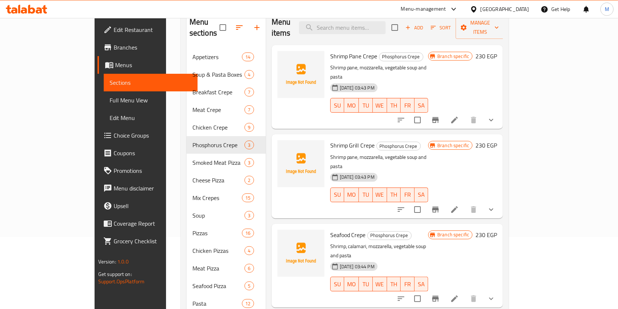
click at [439, 117] on icon "Branch-specific-item" at bounding box center [435, 120] width 7 height 6
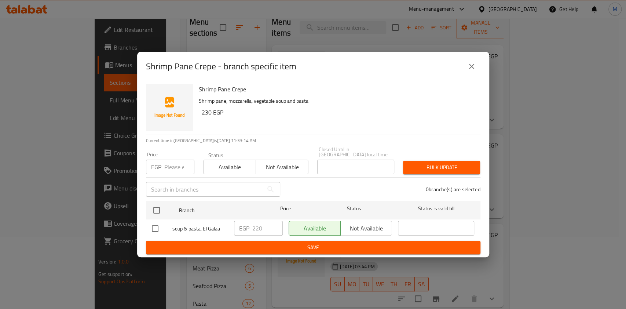
click at [159, 222] on input "checkbox" at bounding box center [154, 228] width 15 height 15
checkbox input "true"
click at [256, 226] on input "220" at bounding box center [267, 228] width 30 height 15
type input "250"
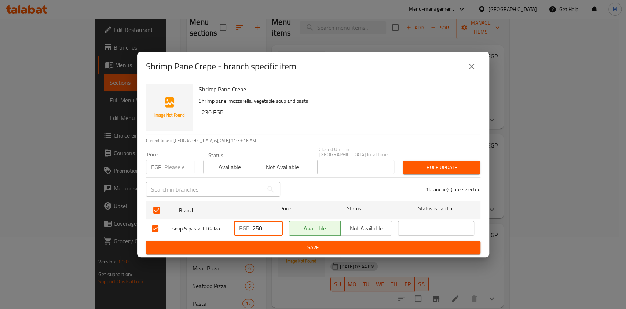
click at [264, 246] on span "Save" at bounding box center [313, 247] width 323 height 9
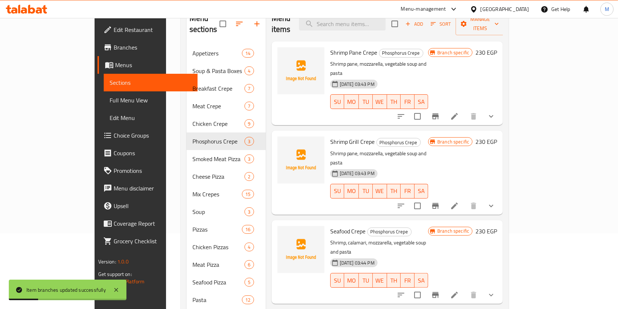
scroll to position [77, 0]
click at [439, 202] on icon "Branch-specific-item" at bounding box center [435, 205] width 7 height 6
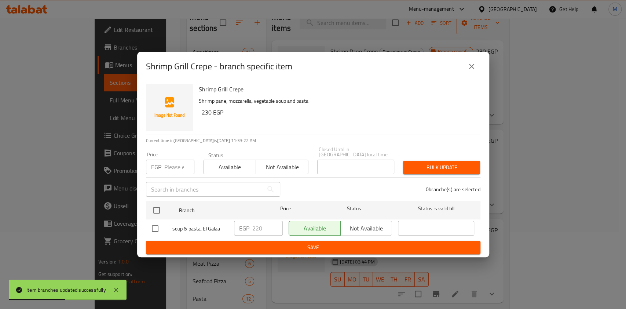
drag, startPoint x: 160, startPoint y: 224, endPoint x: 185, endPoint y: 228, distance: 25.6
click at [159, 224] on input "checkbox" at bounding box center [154, 228] width 15 height 15
checkbox input "true"
click at [257, 227] on input "220" at bounding box center [267, 228] width 30 height 15
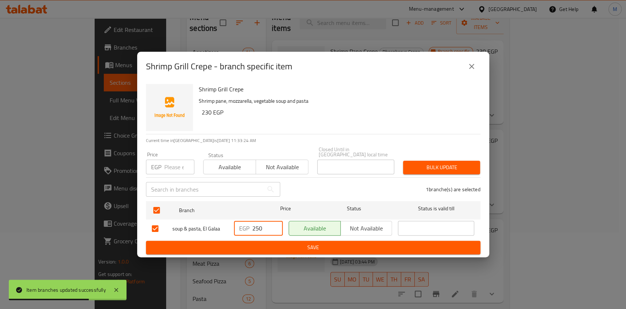
type input "250"
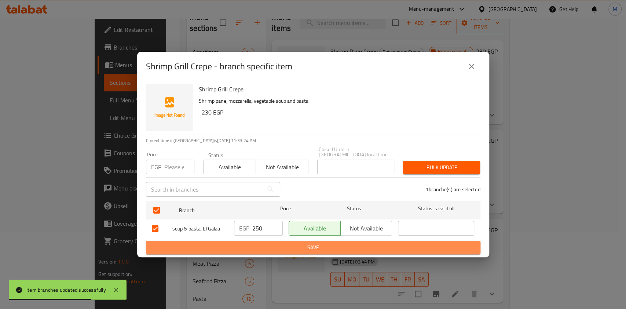
click at [361, 246] on span "Save" at bounding box center [313, 247] width 323 height 9
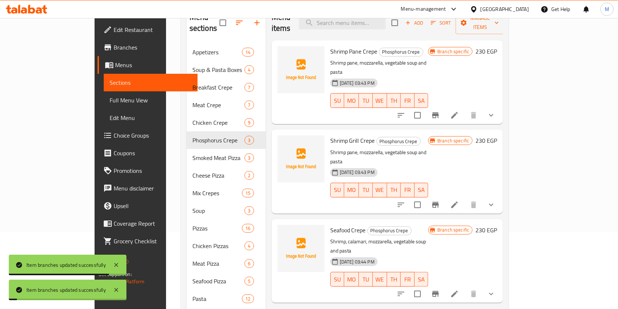
scroll to position [114, 0]
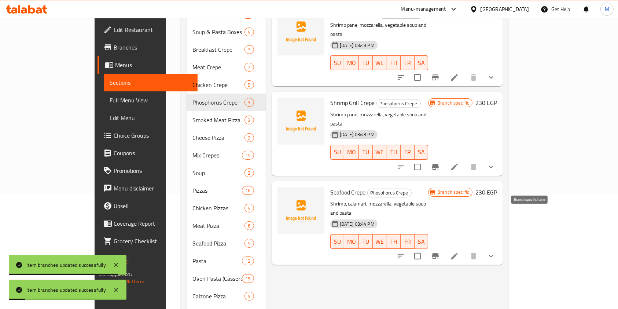
click at [444, 247] on button "Branch-specific-item" at bounding box center [436, 256] width 18 height 18
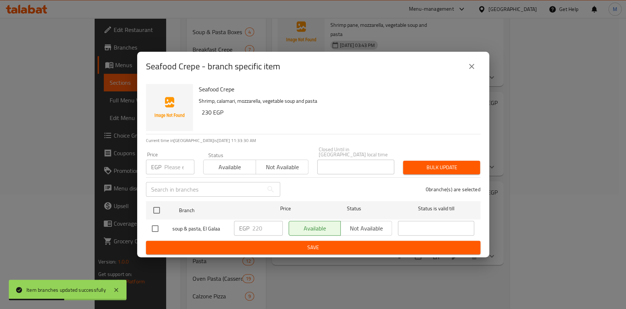
click at [152, 225] on input "checkbox" at bounding box center [154, 228] width 15 height 15
checkbox input "true"
click at [258, 227] on input "220" at bounding box center [267, 228] width 30 height 15
type input "250"
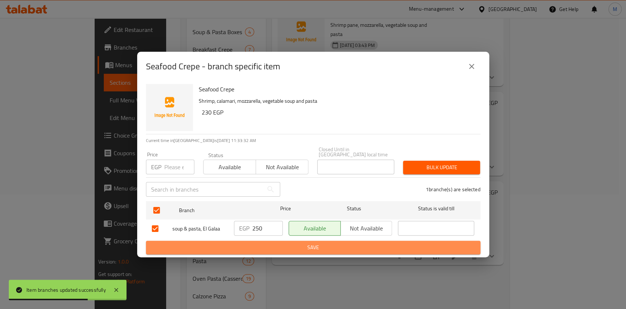
click at [267, 243] on span "Save" at bounding box center [313, 247] width 323 height 9
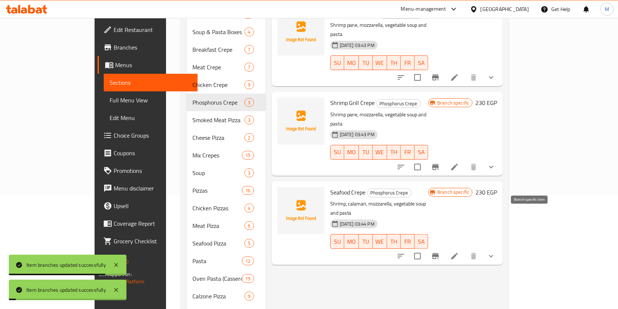
click at [444, 247] on button "Branch-specific-item" at bounding box center [436, 256] width 18 height 18
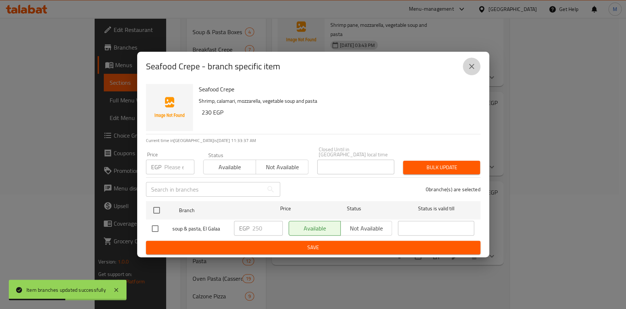
click at [469, 71] on icon "close" at bounding box center [471, 66] width 9 height 9
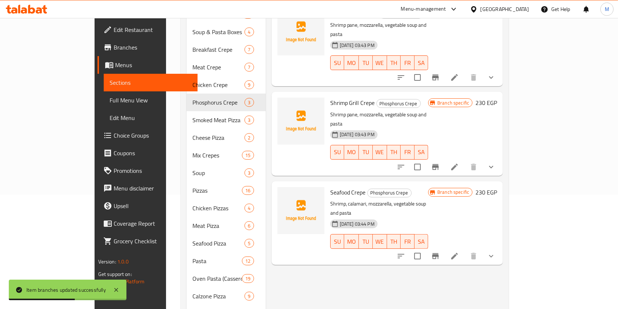
click at [440, 162] on icon "Branch-specific-item" at bounding box center [435, 166] width 9 height 9
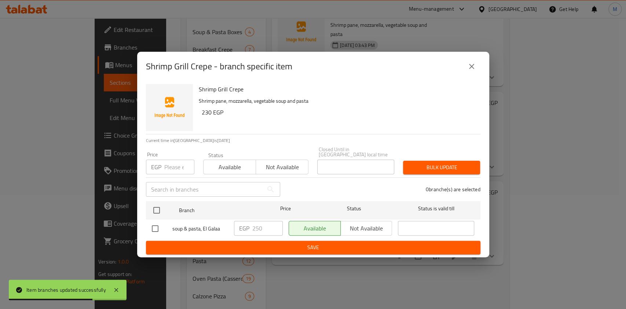
click at [477, 69] on button "close" at bounding box center [472, 67] width 18 height 18
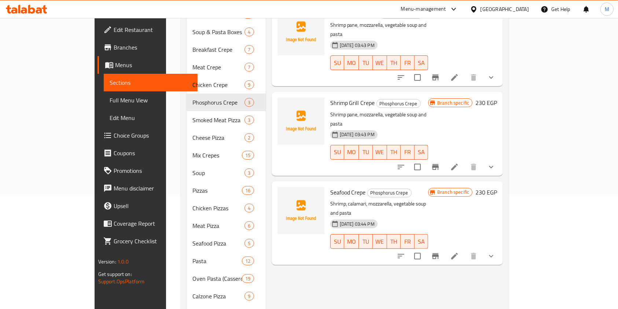
click at [39, 8] on icon at bounding box center [39, 10] width 6 height 6
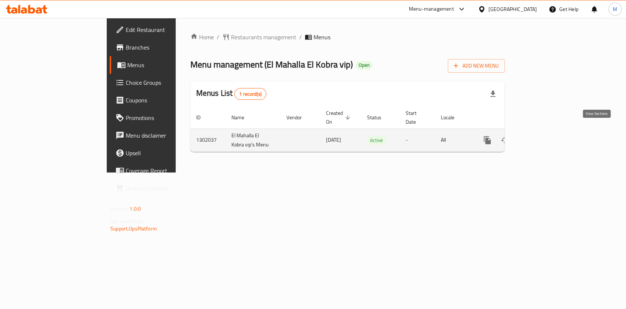
click at [549, 135] on link "enhanced table" at bounding box center [540, 140] width 18 height 18
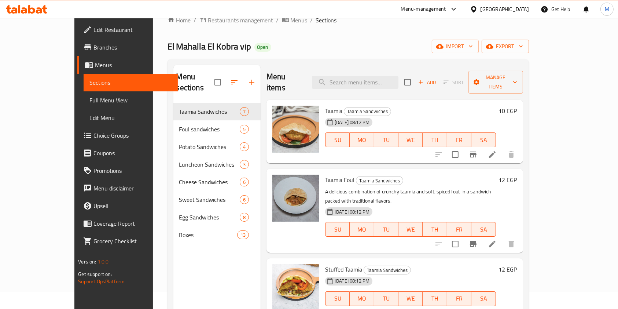
scroll to position [15, 0]
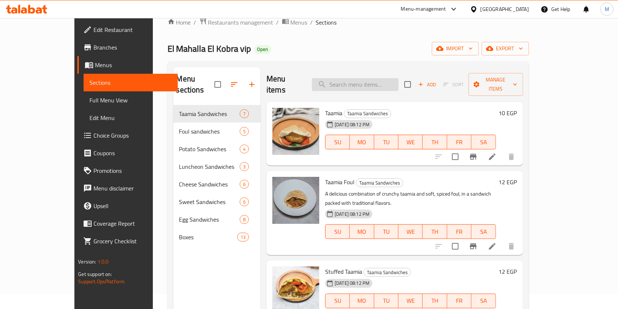
click at [360, 79] on input "search" at bounding box center [355, 84] width 87 height 13
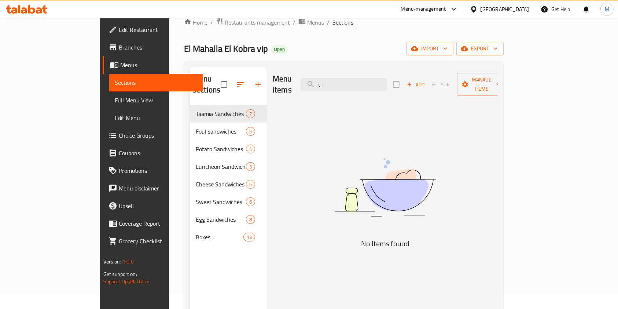
type input "t"
type input "ح"
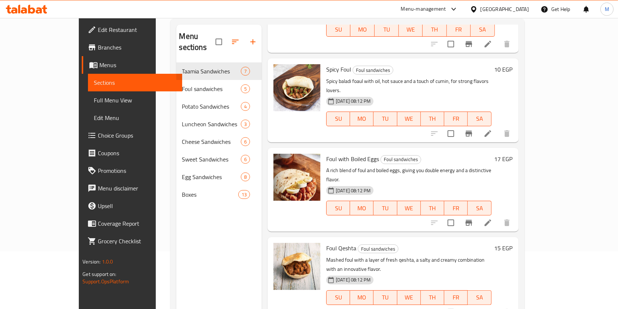
scroll to position [71, 0]
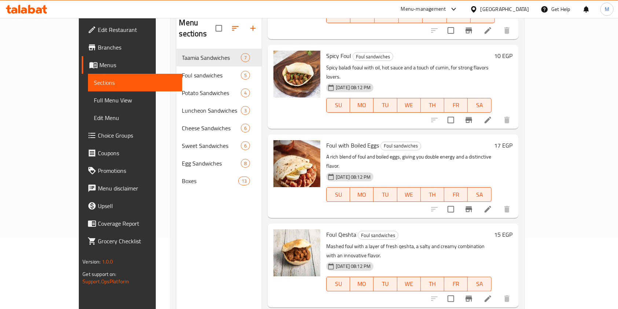
click at [519, 164] on div "Foul with Boiled Eggs Foul sandwiches A rich blend of foul and boiled eggs, giv…" at bounding box center [393, 176] width 251 height 84
click at [519, 179] on div "Menu items فول Add Sort Manage items Plain Foul Foul sandwiches Mashed and care…" at bounding box center [390, 165] width 257 height 309
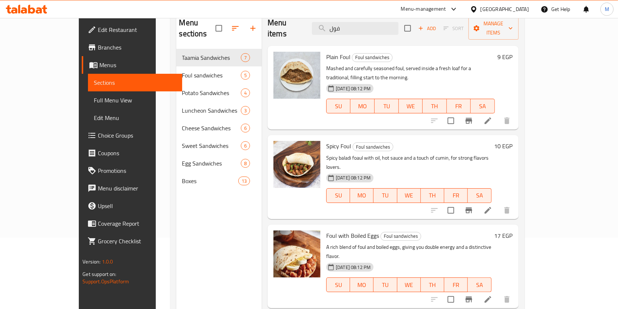
scroll to position [0, 0]
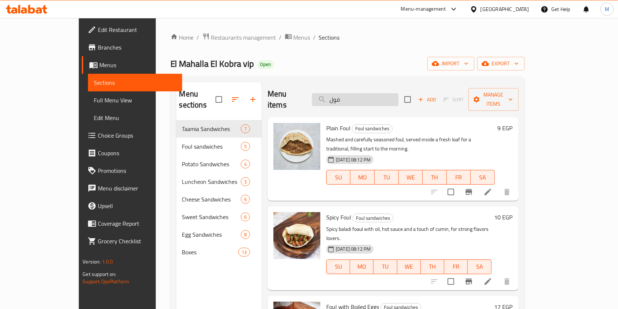
click at [398, 96] on input "فول" at bounding box center [355, 99] width 87 height 13
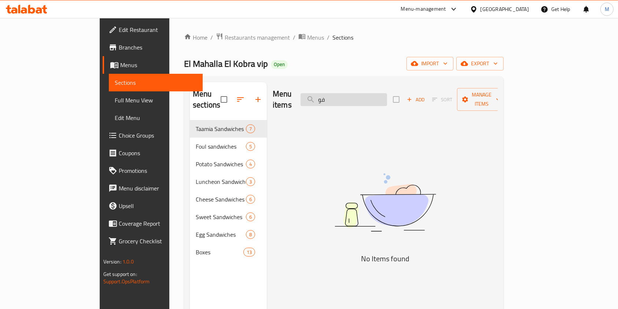
type input "ف"
type input "ز"
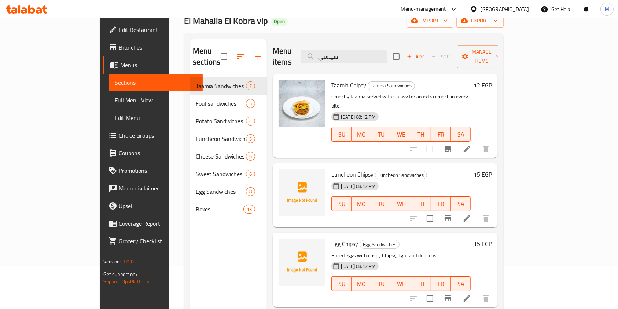
scroll to position [43, 0]
drag, startPoint x: 389, startPoint y: 54, endPoint x: 348, endPoint y: 59, distance: 41.5
click at [348, 59] on div "Menu items شيبسي Add Sort Manage items" at bounding box center [385, 57] width 225 height 35
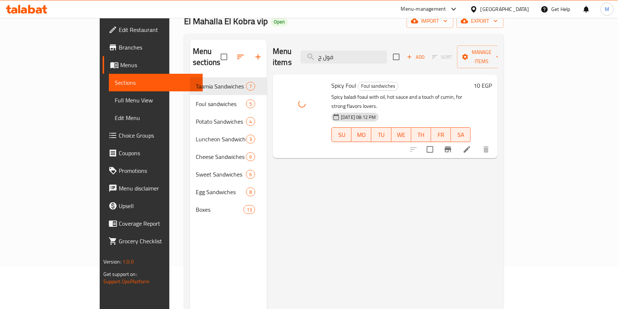
drag, startPoint x: 617, startPoint y: 164, endPoint x: 620, endPoint y: 150, distance: 14.5
click at [618, 150] on html "​ Menu-management Egypt Get Help M Edit Restaurant Branches Menus Sections Full…" at bounding box center [309, 111] width 618 height 309
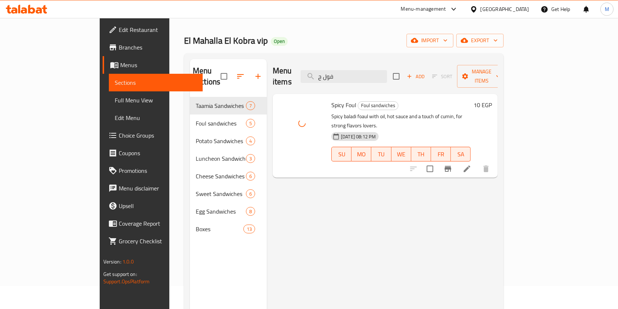
scroll to position [0, 0]
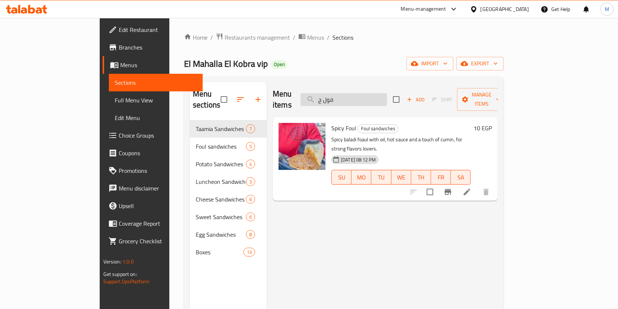
drag, startPoint x: 393, startPoint y: 98, endPoint x: 349, endPoint y: 91, distance: 43.9
click at [349, 93] on input "فول ح" at bounding box center [344, 99] width 87 height 13
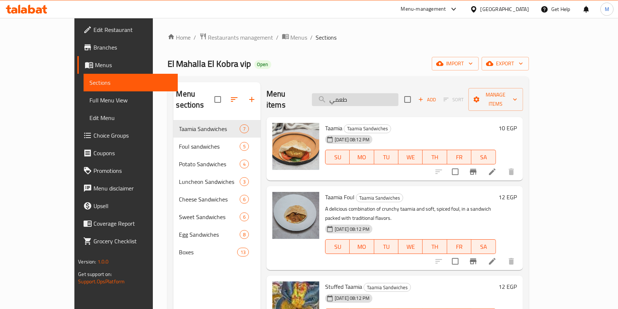
drag, startPoint x: 380, startPoint y: 93, endPoint x: 344, endPoint y: 97, distance: 36.1
click at [344, 97] on input "طعمي" at bounding box center [355, 99] width 87 height 13
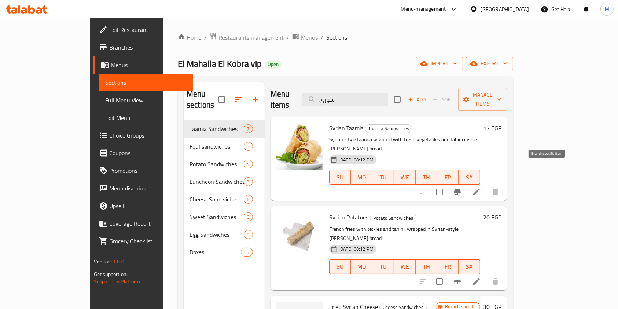
type input "سوري"
click at [462, 187] on icon "Branch-specific-item" at bounding box center [457, 191] width 9 height 9
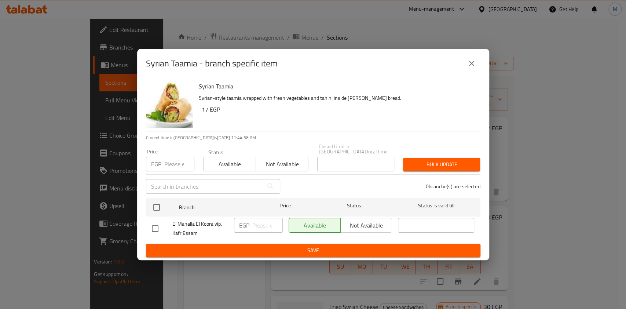
click at [149, 227] on input "checkbox" at bounding box center [154, 228] width 15 height 15
checkbox input "true"
click at [256, 218] on input "number" at bounding box center [267, 225] width 30 height 15
type input "20"
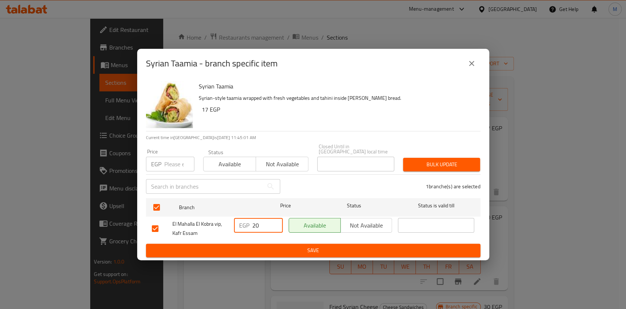
click at [271, 246] on span "Save" at bounding box center [313, 250] width 323 height 9
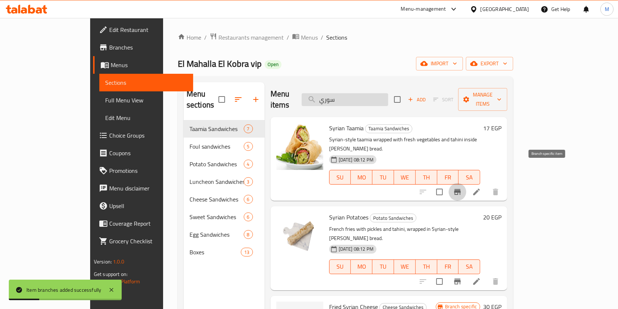
click at [378, 99] on input "سوري" at bounding box center [345, 99] width 87 height 13
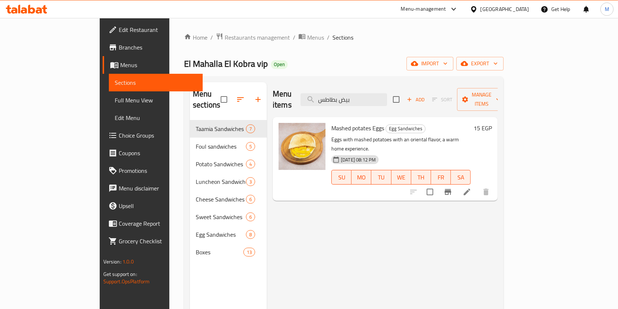
drag, startPoint x: 391, startPoint y: 95, endPoint x: 333, endPoint y: 102, distance: 58.3
click at [333, 102] on div "Menu items بيض بطاطس Add Sort Manage items" at bounding box center [385, 99] width 225 height 35
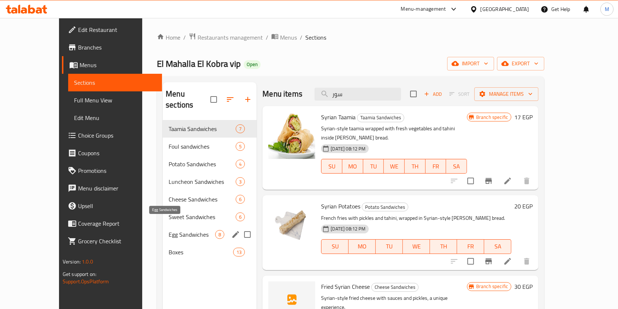
type input "سور"
click at [172, 230] on span "Egg Sandwiches" at bounding box center [192, 234] width 47 height 9
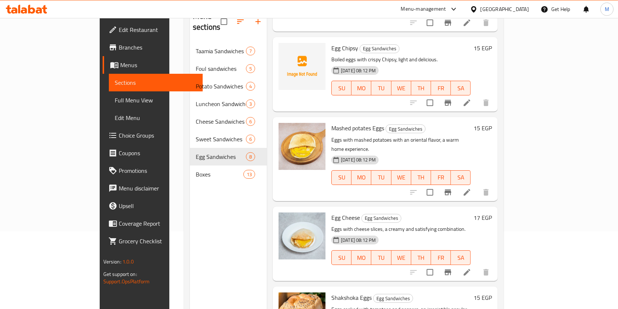
scroll to position [51, 0]
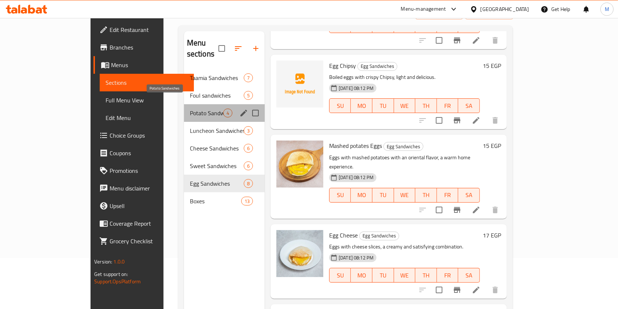
click at [190, 109] on span "Potato Sandwiches" at bounding box center [206, 113] width 33 height 9
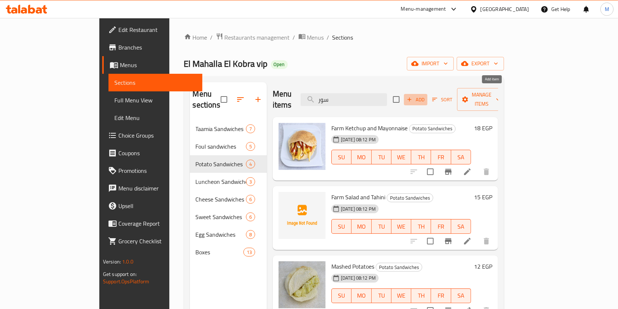
click at [426, 95] on span "Add" at bounding box center [416, 99] width 20 height 8
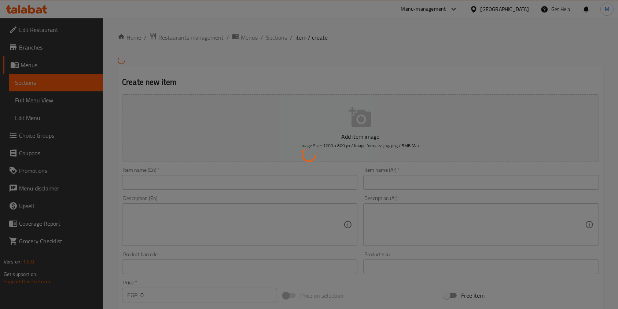
click at [227, 184] on div at bounding box center [309, 154] width 618 height 309
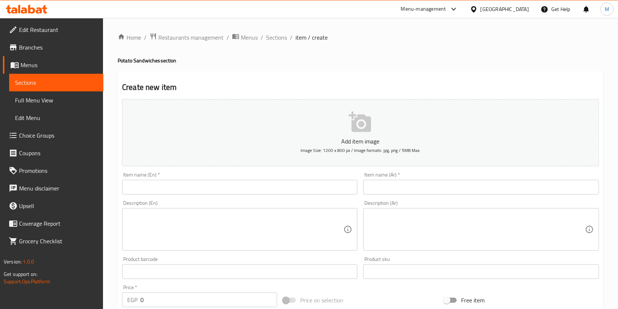
click at [212, 184] on input "text" at bounding box center [239, 187] width 235 height 15
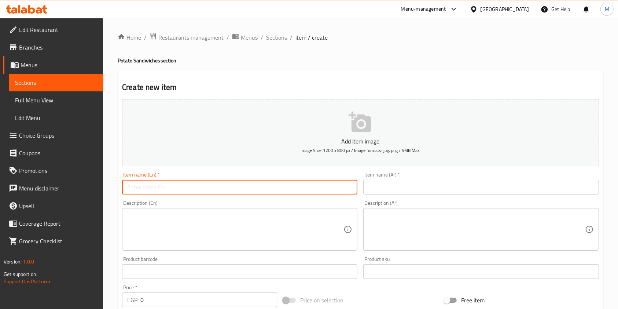
paste input "Syrian potato eggs"
type input "Syrian potato eggs"
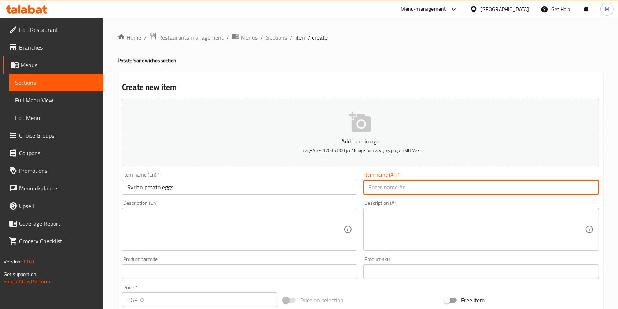
click at [383, 194] on input "text" at bounding box center [480, 187] width 235 height 15
paste input "بيض بطاطس سوري"
type input "بيض بطاطس سوري"
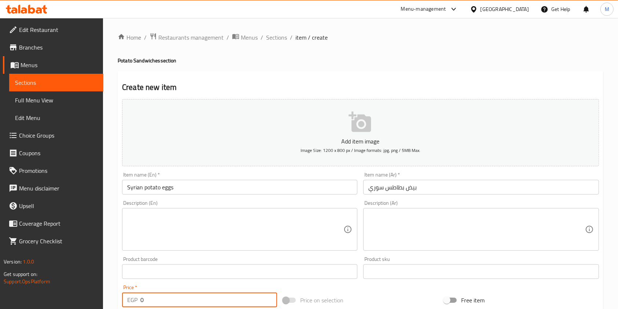
drag, startPoint x: 147, startPoint y: 299, endPoint x: 135, endPoint y: 300, distance: 11.4
click at [135, 300] on div "EGP 0 Price *" at bounding box center [199, 299] width 155 height 15
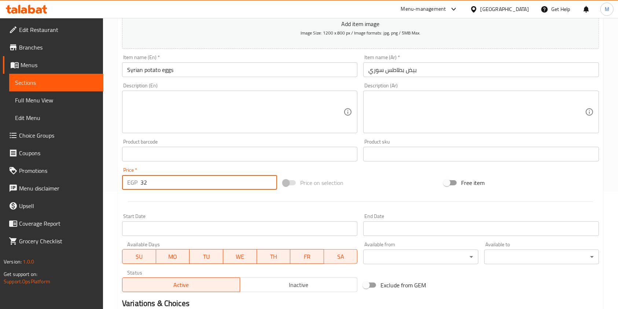
scroll to position [209, 0]
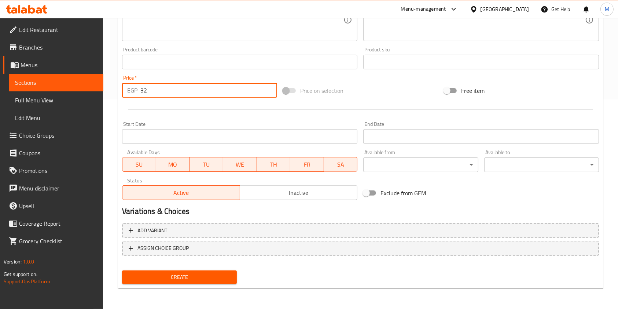
type input "32"
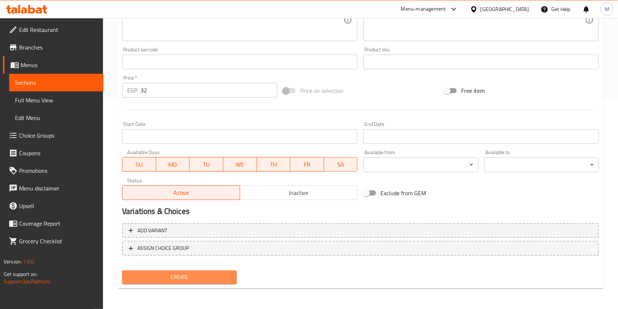
click at [227, 278] on span "Create" at bounding box center [179, 276] width 103 height 9
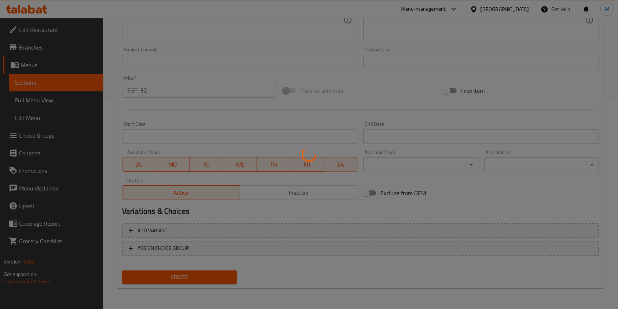
type input "0"
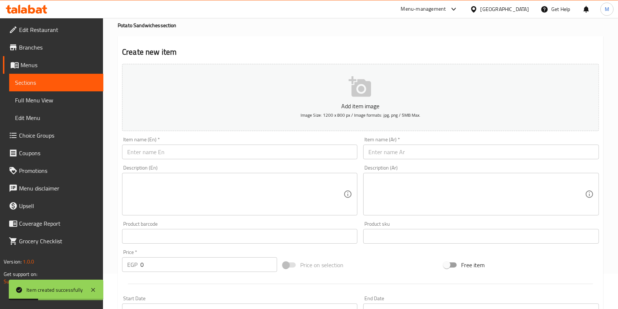
scroll to position [0, 0]
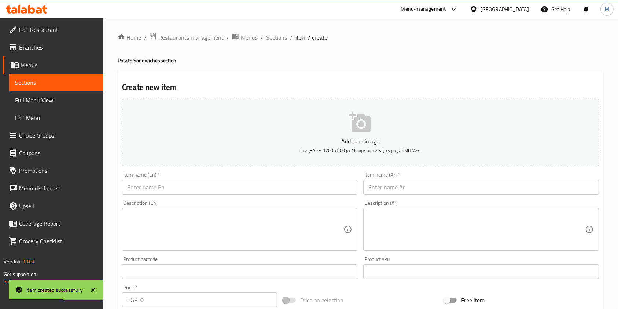
click at [399, 189] on input "text" at bounding box center [480, 187] width 235 height 15
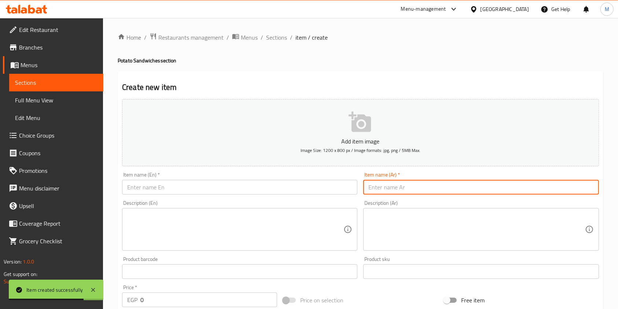
paste input "بيض طعميه سوري"
type input "بيض طعميه سوري"
click at [326, 183] on input "text" at bounding box center [239, 187] width 235 height 15
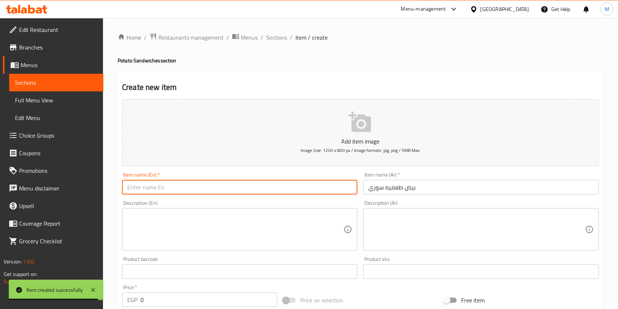
paste input "Syrian taameya eggs"
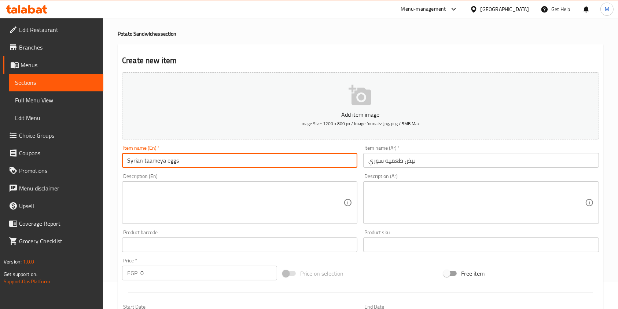
scroll to position [38, 0]
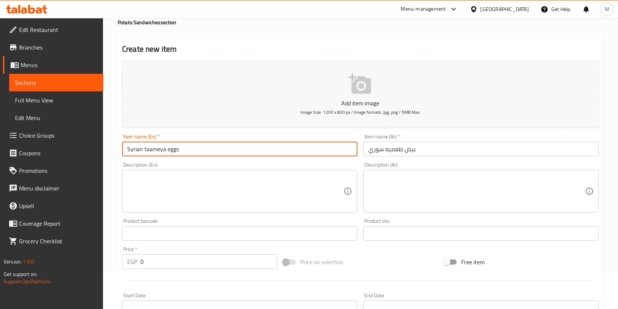
type input "Syrian taameya eggs"
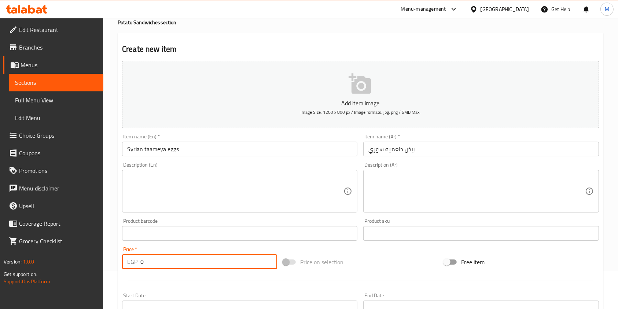
drag, startPoint x: 159, startPoint y: 266, endPoint x: 138, endPoint y: 264, distance: 21.4
click at [138, 264] on div "EGP 0 Price *" at bounding box center [199, 261] width 155 height 15
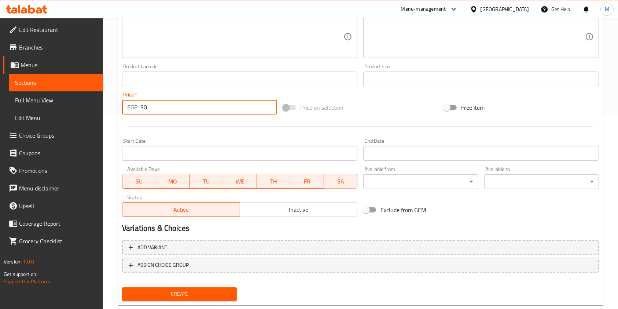
scroll to position [199, 0]
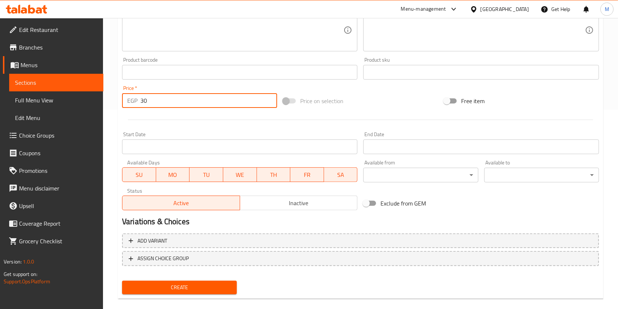
type input "30"
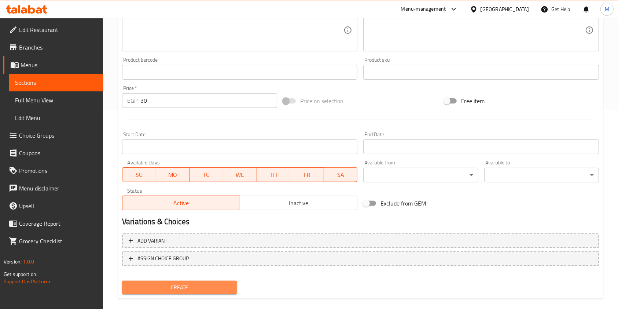
click at [203, 282] on button "Create" at bounding box center [179, 287] width 115 height 14
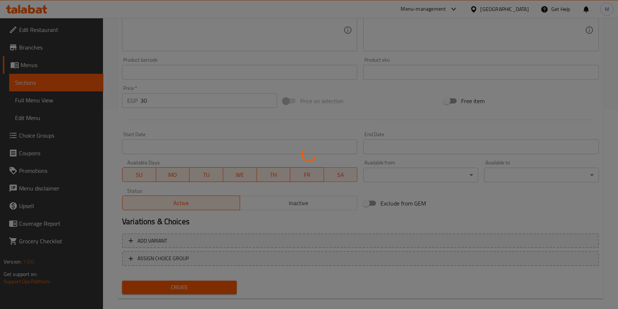
type input "0"
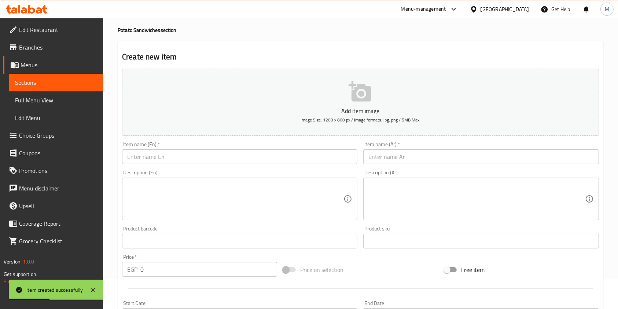
scroll to position [0, 0]
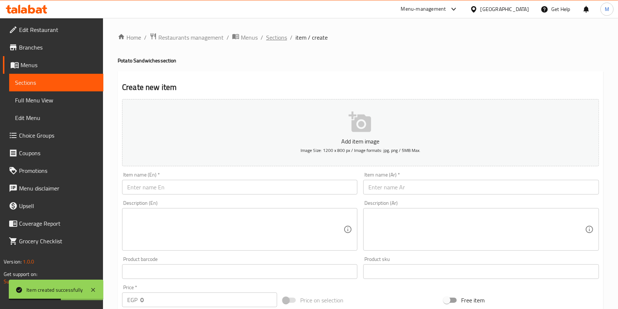
click at [271, 37] on span "Sections" at bounding box center [276, 37] width 21 height 9
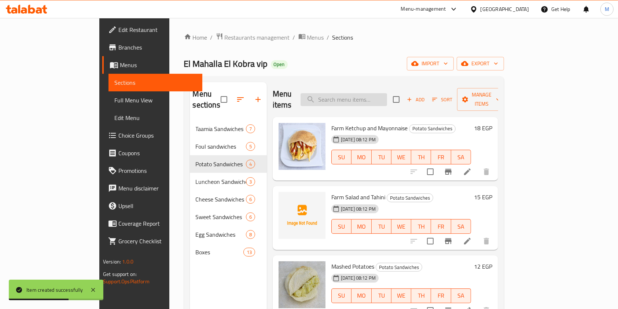
click at [371, 93] on input "search" at bounding box center [344, 99] width 87 height 13
type input "f"
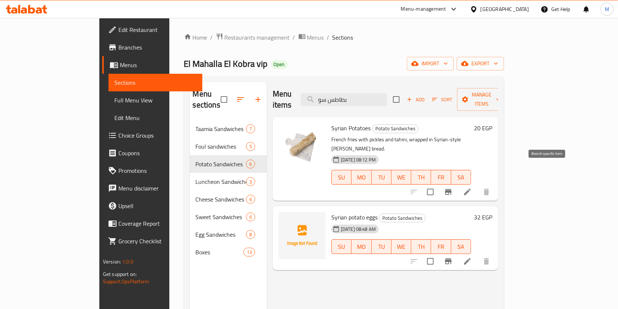
type input "بطاطس سو"
click at [453, 187] on icon "Branch-specific-item" at bounding box center [448, 191] width 9 height 9
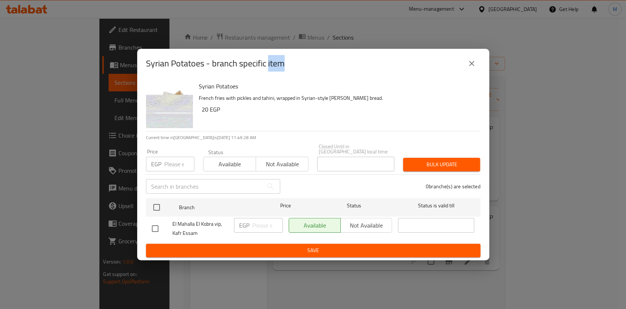
click at [149, 225] on input "checkbox" at bounding box center [154, 228] width 15 height 15
checkbox input "true"
click at [256, 221] on input "number" at bounding box center [267, 225] width 30 height 15
type input "25"
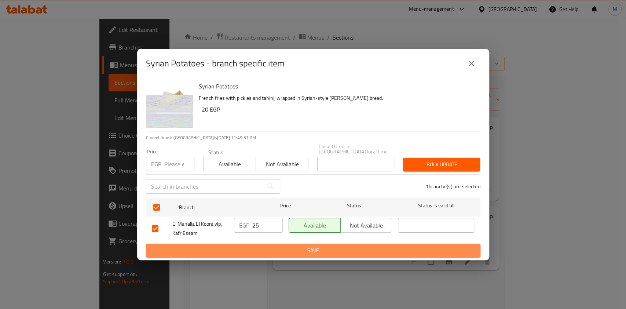
click at [284, 243] on button "Save" at bounding box center [313, 250] width 334 height 14
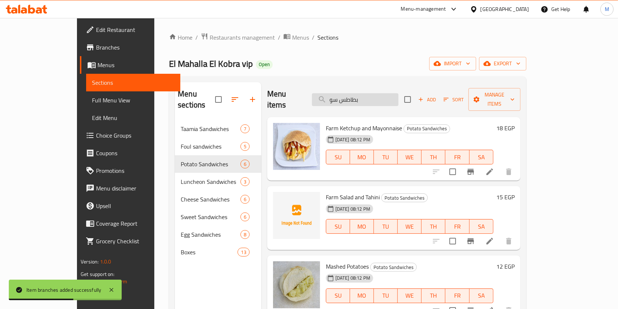
click at [387, 93] on input "بطاطس سو" at bounding box center [355, 99] width 87 height 13
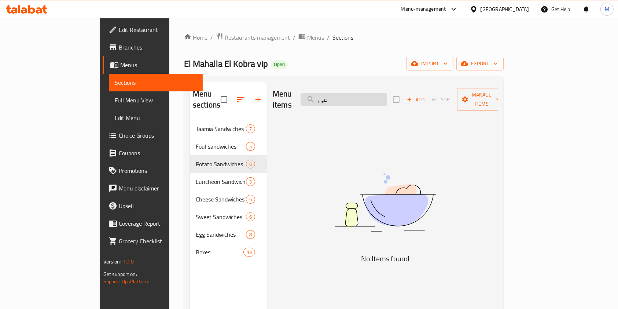
type input "ع"
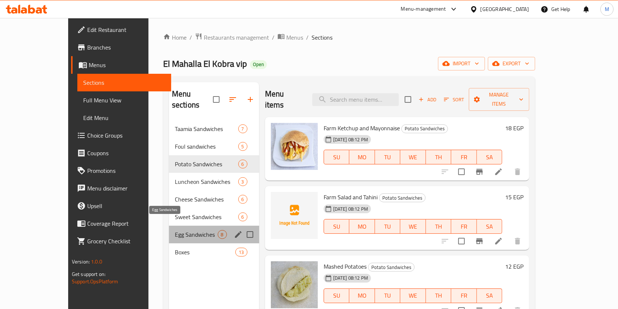
click at [175, 230] on span "Egg Sandwiches" at bounding box center [196, 234] width 43 height 9
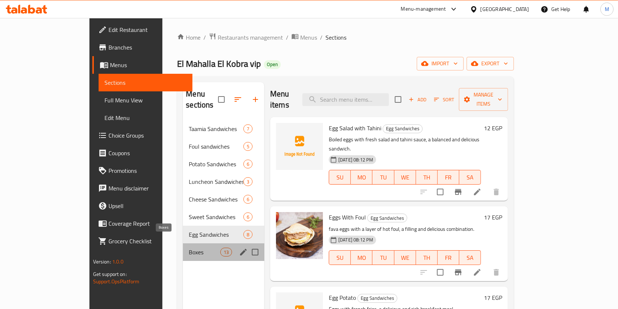
click at [189, 247] on span "Boxes" at bounding box center [204, 251] width 31 height 9
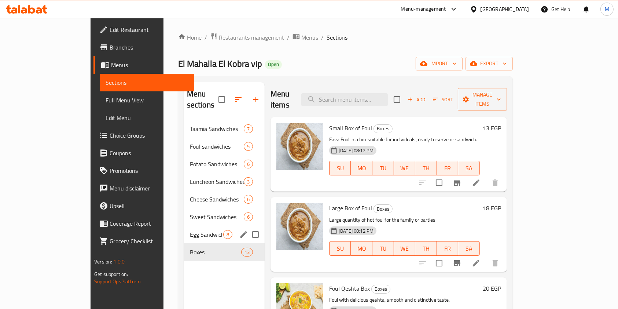
click at [184, 225] on div "Egg Sandwiches 8" at bounding box center [224, 234] width 81 height 18
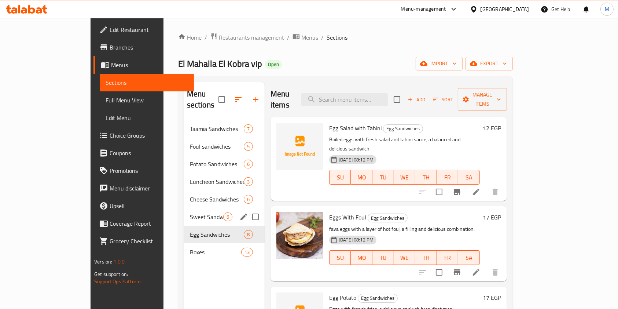
click at [184, 212] on div "Sweet Sandwiches 6" at bounding box center [224, 217] width 81 height 18
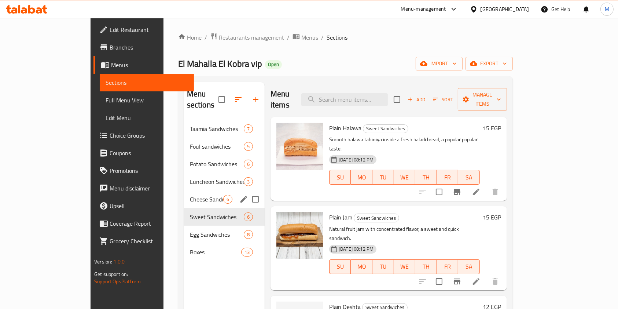
click at [184, 196] on div "Cheese Sandwiches 6" at bounding box center [224, 199] width 81 height 18
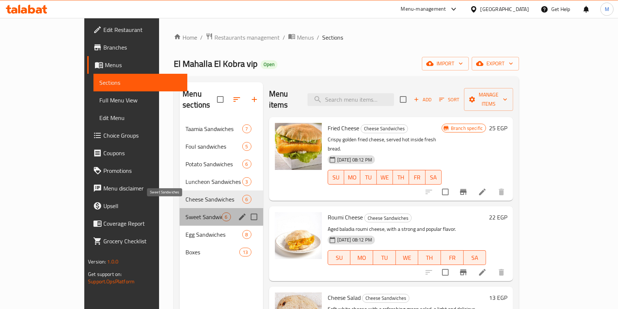
click at [185, 212] on span "Sweet Sandwiches" at bounding box center [203, 216] width 36 height 9
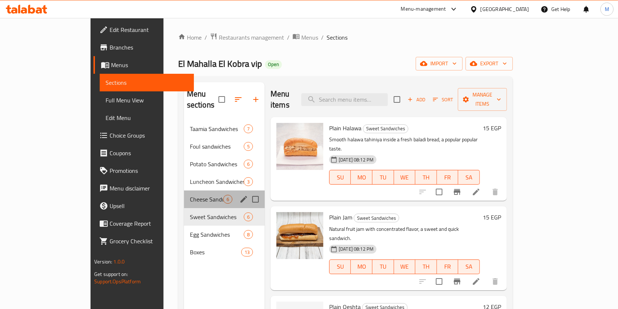
click at [184, 194] on div "Cheese Sandwiches 6" at bounding box center [224, 199] width 81 height 18
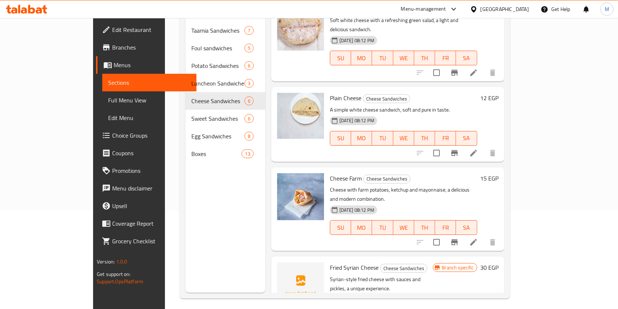
scroll to position [103, 0]
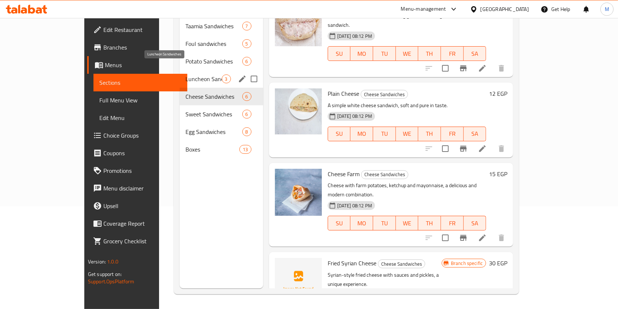
click at [185, 74] on span "Luncheon Sandwiches" at bounding box center [203, 78] width 36 height 9
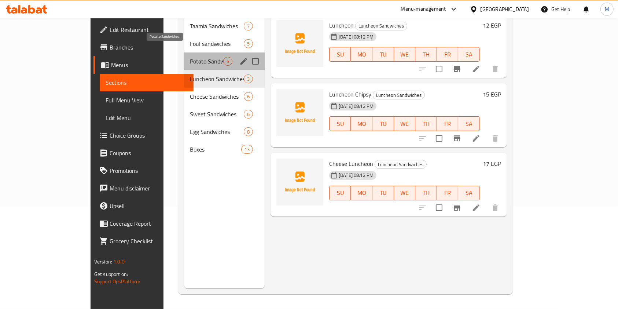
click at [190, 57] on span "Potato Sandwiches" at bounding box center [206, 61] width 33 height 9
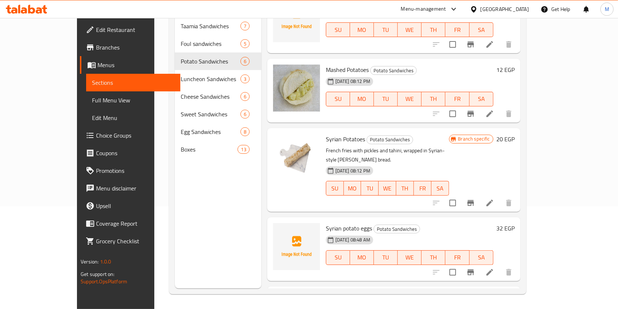
scroll to position [135, 0]
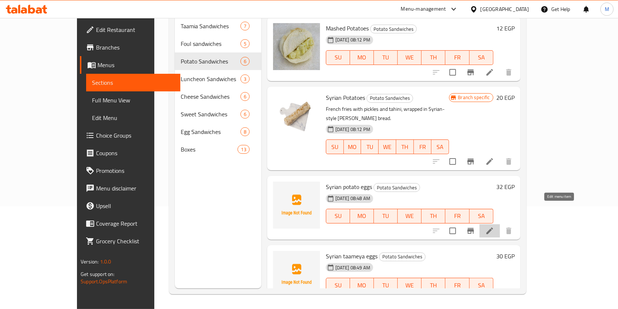
click at [493, 227] on icon at bounding box center [489, 230] width 7 height 7
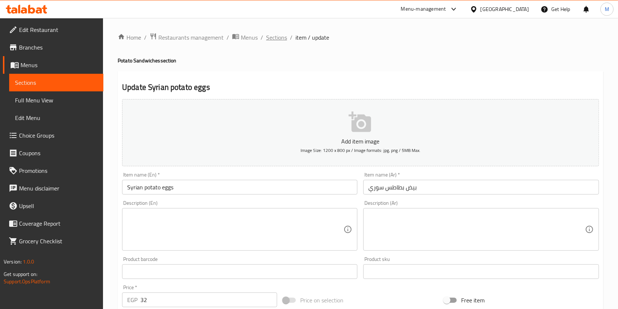
click at [284, 37] on span "Sections" at bounding box center [276, 37] width 21 height 9
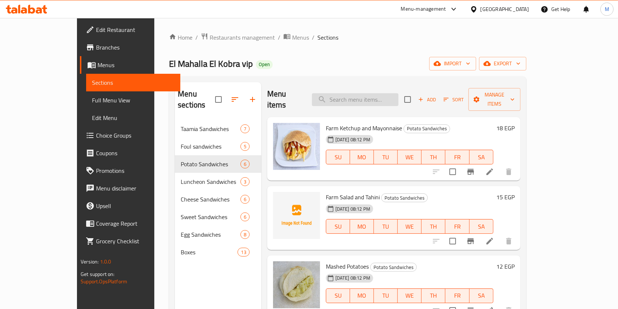
click at [381, 98] on input "search" at bounding box center [355, 99] width 87 height 13
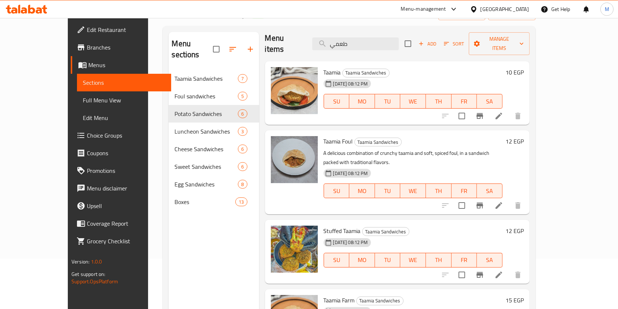
scroll to position [8, 0]
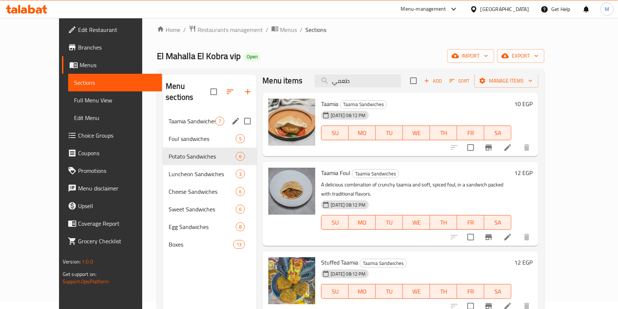
type input "طعمي"
click at [177, 112] on div "Taamia Sandwiches 7" at bounding box center [210, 121] width 94 height 18
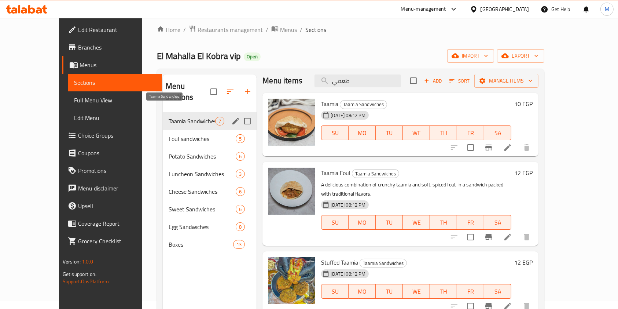
click at [180, 117] on span "Taamia Sandwiches" at bounding box center [192, 121] width 47 height 9
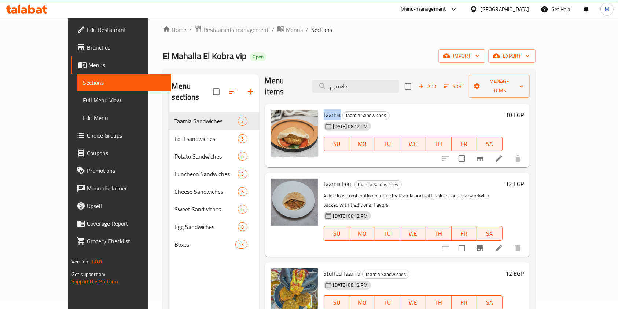
drag, startPoint x: 323, startPoint y: 103, endPoint x: 304, endPoint y: 103, distance: 18.7
click at [321, 107] on div "Taamia Taamia Sandwiches 22-07-2025 08:12 PM SU MO TU WE TH FR SA" at bounding box center [413, 136] width 185 height 58
copy span "Taamia"
click at [437, 82] on span "Add" at bounding box center [428, 86] width 20 height 8
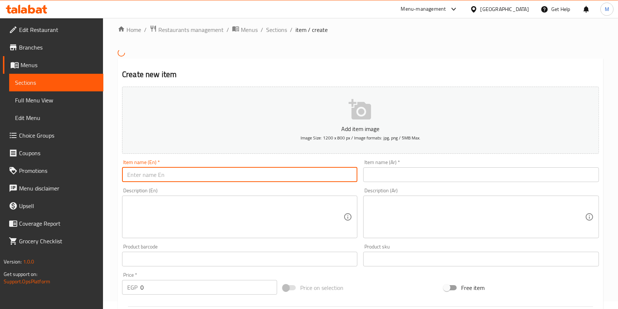
click at [245, 175] on input "text" at bounding box center [239, 174] width 235 height 15
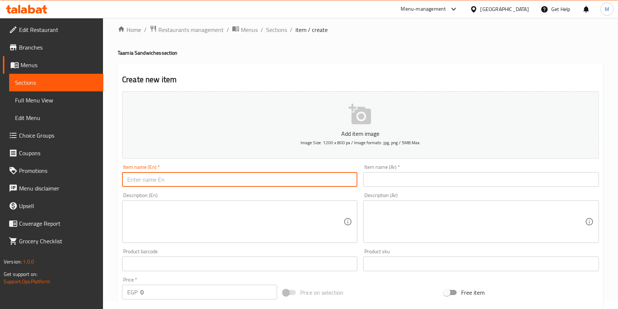
paste input "Small falafel"
type input "Small falafel"
click at [391, 170] on div "Item name (Ar)   * Item name (Ar) *" at bounding box center [480, 175] width 235 height 22
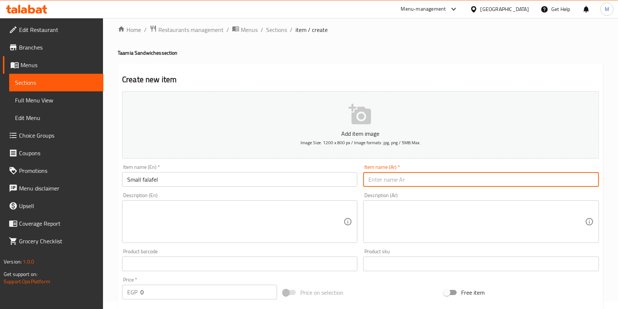
click at [392, 174] on input "text" at bounding box center [480, 179] width 235 height 15
paste input "طعمية صغيرة"
type input "طعمية صغيرة"
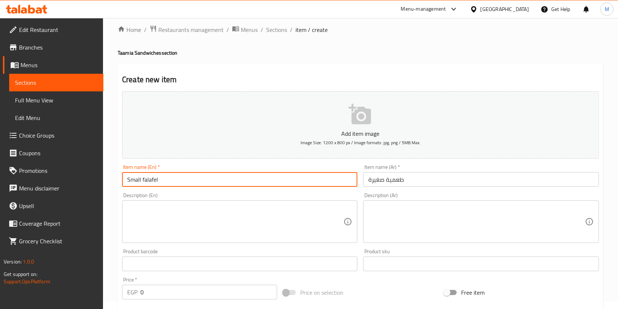
drag, startPoint x: 141, startPoint y: 180, endPoint x: 160, endPoint y: 181, distance: 19.1
click at [160, 181] on input "Small falafel" at bounding box center [239, 179] width 235 height 15
paste input "Taamia"
click at [141, 179] on input "SmallTaamia" at bounding box center [239, 179] width 235 height 15
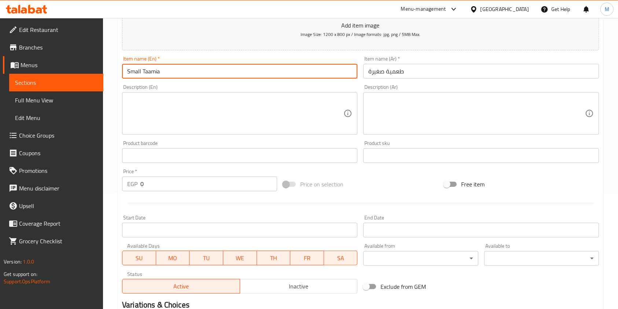
scroll to position [126, 0]
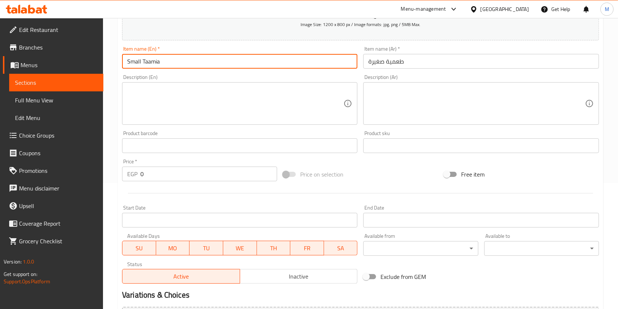
type input "Small Taamia"
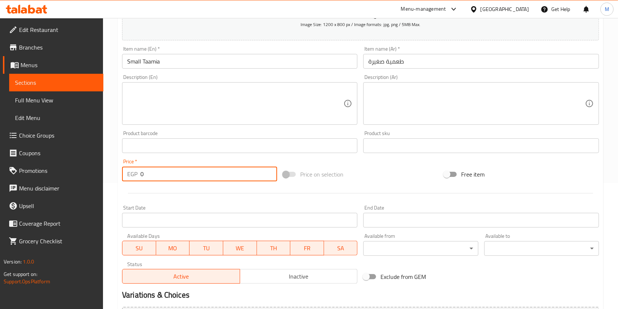
drag, startPoint x: 148, startPoint y: 177, endPoint x: 141, endPoint y: 179, distance: 6.8
click at [141, 179] on input "0" at bounding box center [208, 173] width 137 height 15
click at [144, 175] on input "250" at bounding box center [208, 173] width 137 height 15
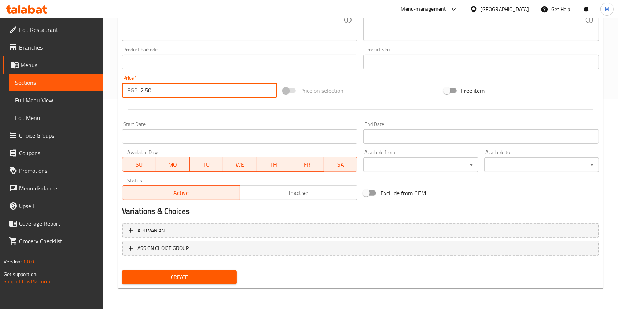
type input "2.50"
click at [225, 280] on span "Create" at bounding box center [179, 276] width 103 height 9
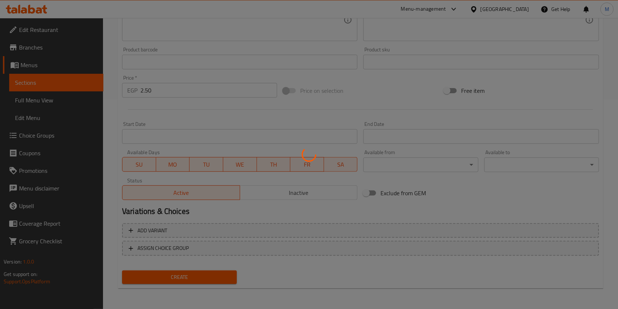
type input "0"
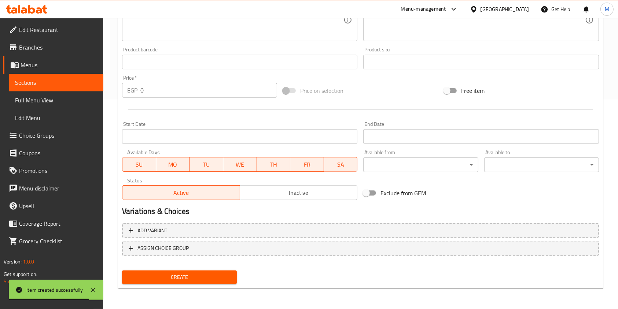
scroll to position [0, 0]
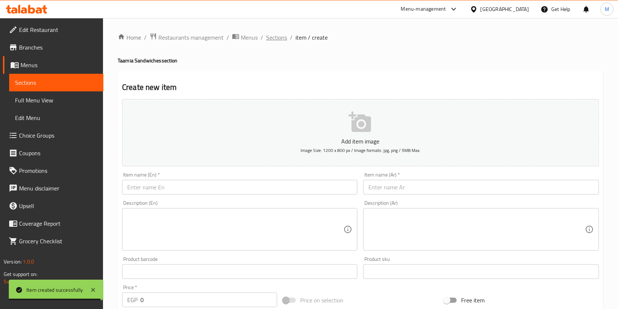
click at [280, 34] on span "Sections" at bounding box center [276, 37] width 21 height 9
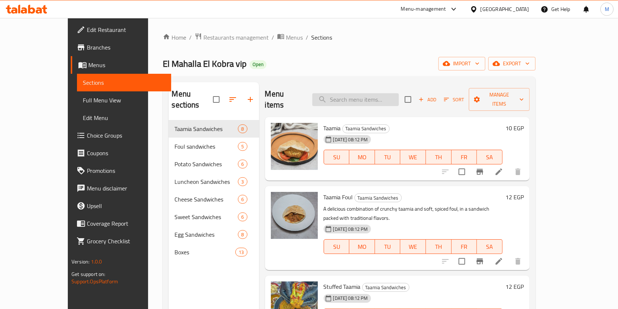
click at [378, 95] on input "search" at bounding box center [355, 99] width 87 height 13
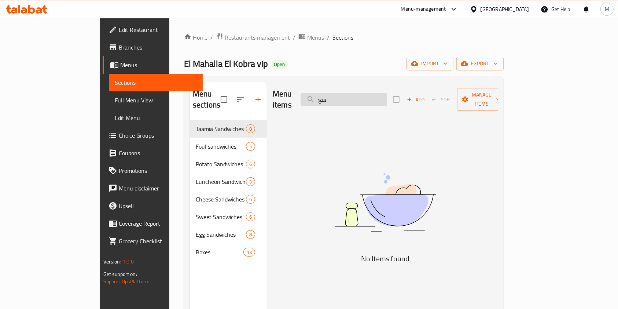
type input "س"
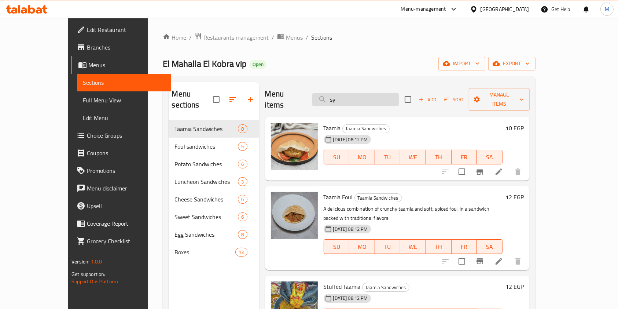
type input "syr"
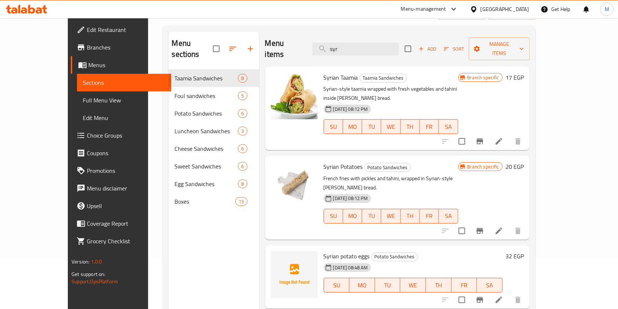
scroll to position [29, 0]
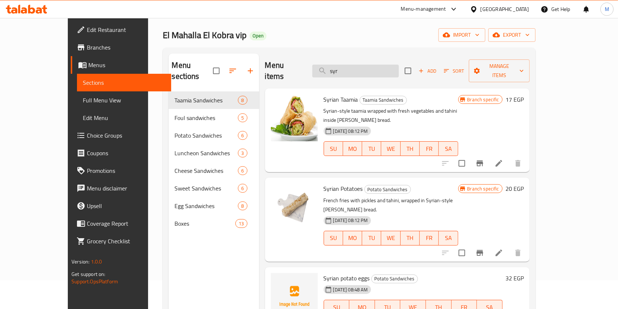
click at [384, 68] on input "syr" at bounding box center [355, 71] width 87 height 13
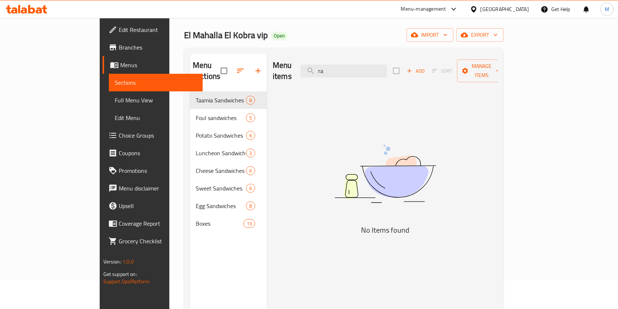
type input "r"
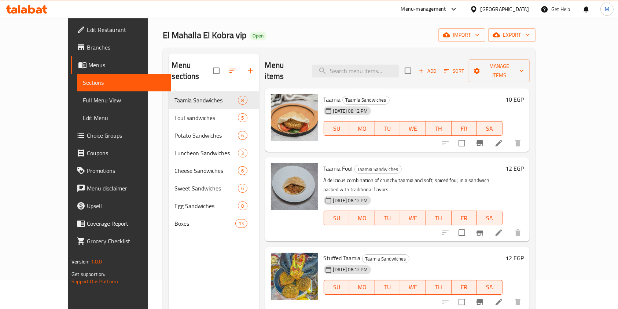
type input "a"
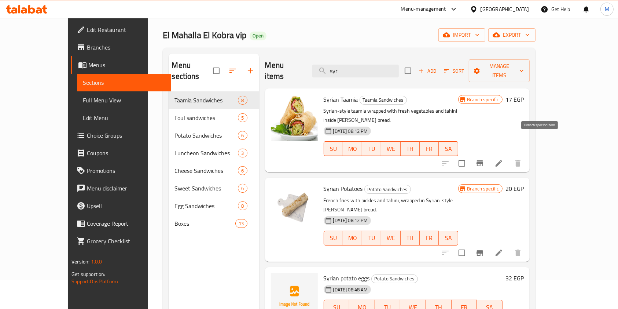
type input "syr"
click at [489, 154] on button "Branch-specific-item" at bounding box center [480, 163] width 18 height 18
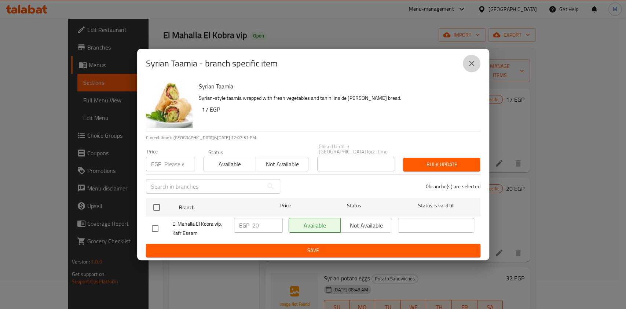
click at [469, 67] on icon "close" at bounding box center [471, 63] width 9 height 9
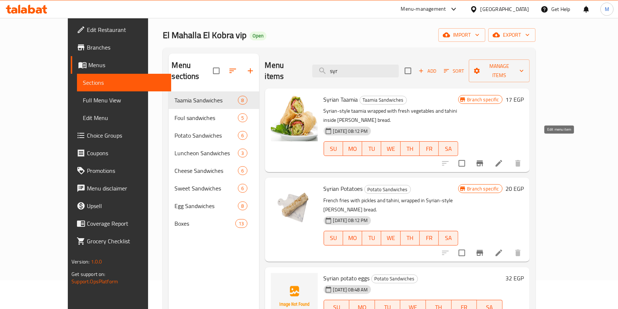
click at [502, 160] on icon at bounding box center [499, 163] width 7 height 7
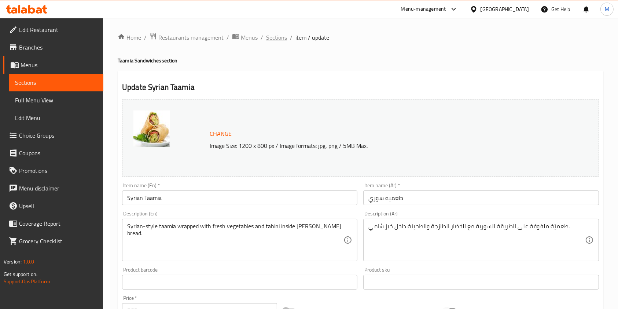
click at [281, 40] on span "Sections" at bounding box center [276, 37] width 21 height 9
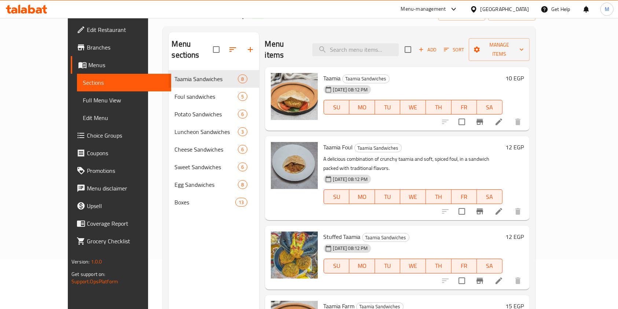
scroll to position [50, 0]
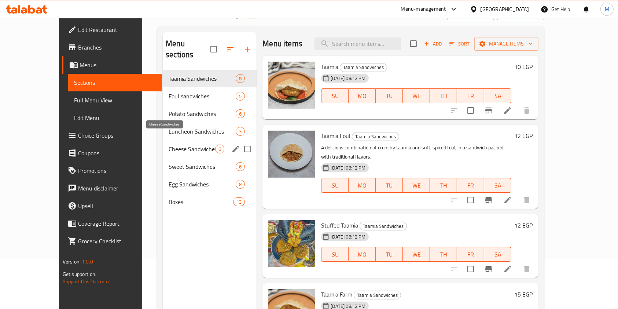
click at [185, 144] on span "Cheese Sandwiches" at bounding box center [192, 148] width 47 height 9
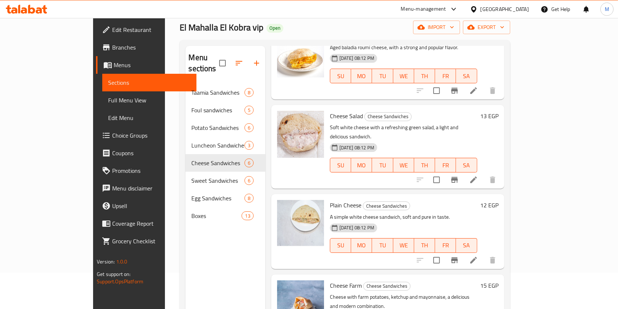
scroll to position [31, 0]
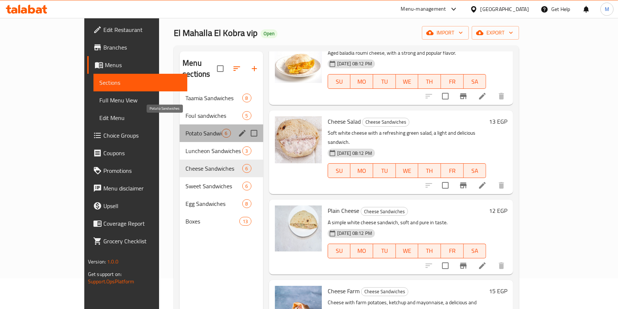
click at [185, 129] on span "Potato Sandwiches" at bounding box center [203, 133] width 36 height 9
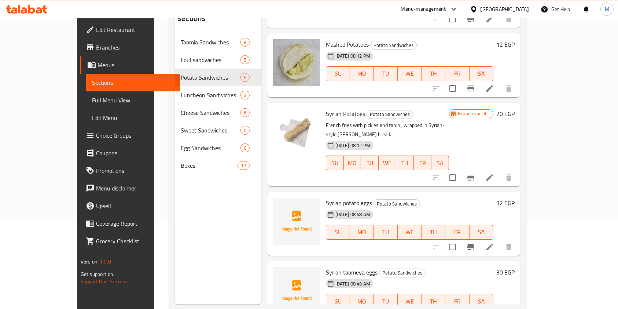
scroll to position [103, 0]
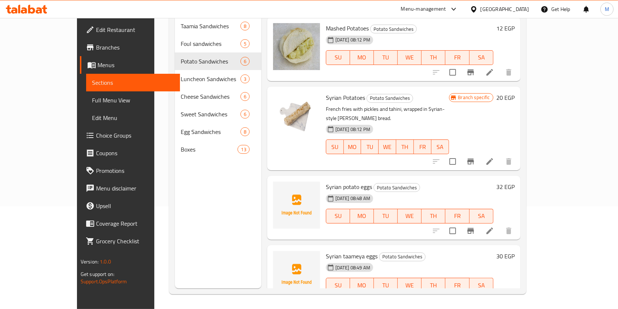
click at [326, 181] on span "Syrian potato eggs" at bounding box center [349, 186] width 46 height 11
copy h6 "Syrian potato eggs"
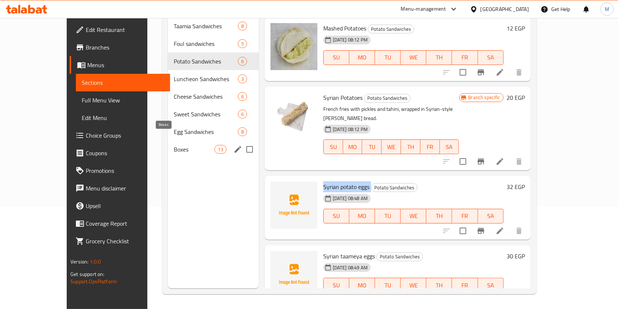
click at [174, 145] on span "Boxes" at bounding box center [194, 149] width 41 height 9
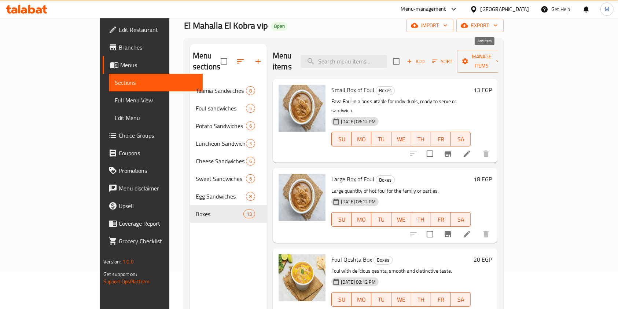
click at [426, 58] on span "Add" at bounding box center [416, 61] width 20 height 8
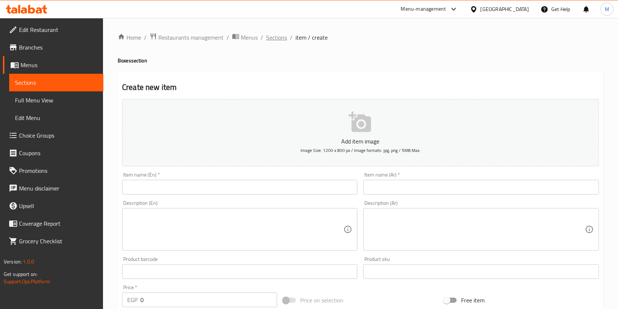
click at [282, 38] on span "Sections" at bounding box center [276, 37] width 21 height 9
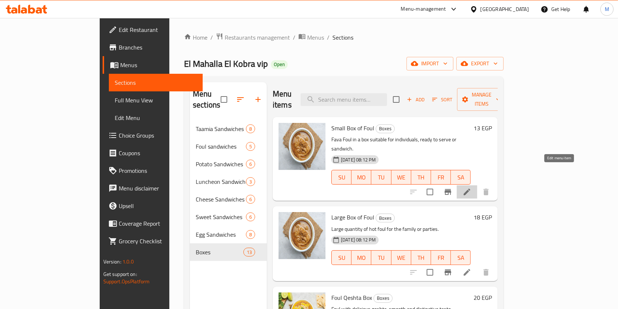
click at [471, 187] on icon at bounding box center [467, 191] width 9 height 9
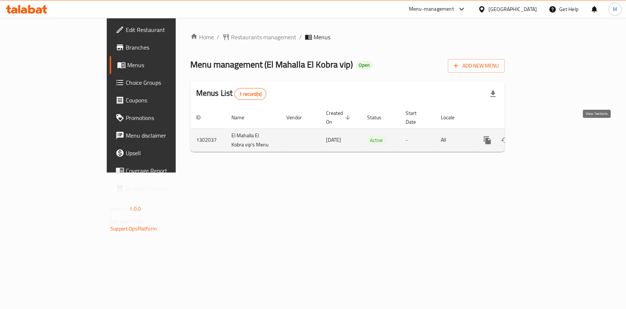
click at [543, 137] on icon "enhanced table" at bounding box center [540, 140] width 7 height 7
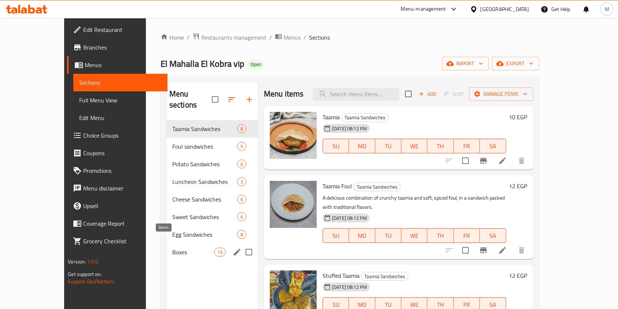
click at [172, 247] on span "Boxes" at bounding box center [193, 251] width 42 height 9
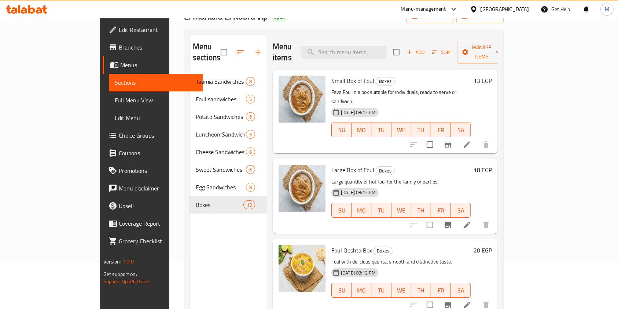
scroll to position [52, 0]
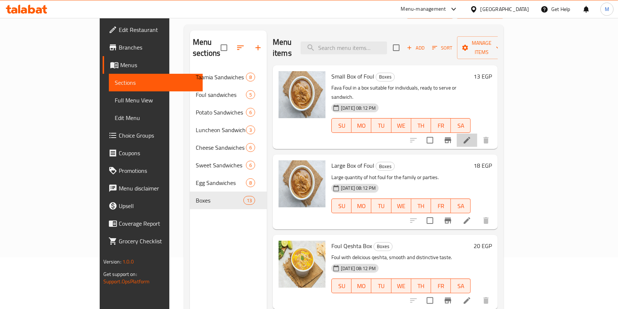
click at [477, 133] on li at bounding box center [467, 139] width 21 height 13
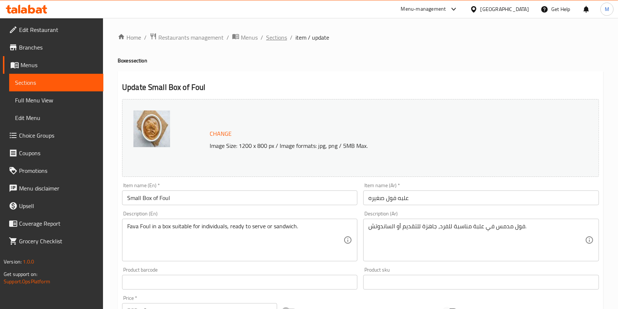
click at [279, 42] on span "Sections" at bounding box center [276, 37] width 21 height 9
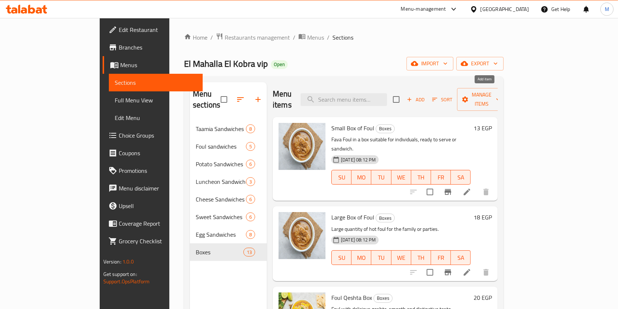
click at [426, 96] on span "Add" at bounding box center [416, 99] width 20 height 8
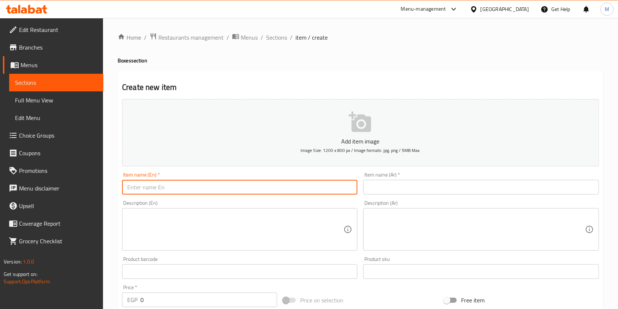
click at [158, 194] on input "text" at bounding box center [239, 187] width 235 height 15
paste input "A box of [PERSON_NAME]"
type input "A box of [PERSON_NAME]"
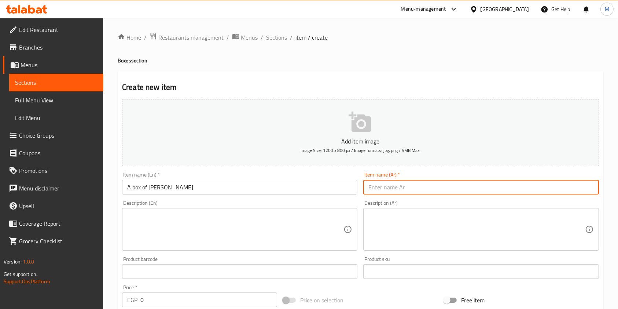
click at [374, 187] on input "text" at bounding box center [480, 187] width 235 height 15
paste input "علبة بابا غنوج"
type input "علبة بابا غنوج"
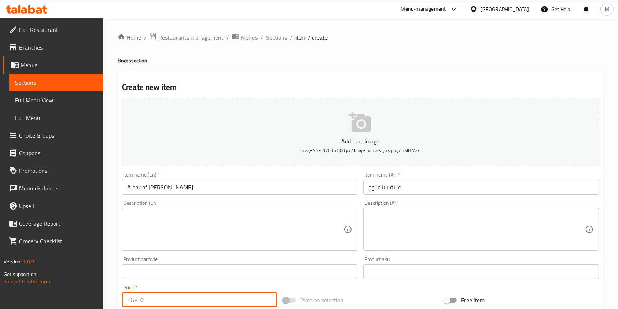
drag, startPoint x: 144, startPoint y: 297, endPoint x: 138, endPoint y: 299, distance: 6.4
click at [138, 299] on div "EGP 0 Price *" at bounding box center [199, 299] width 155 height 15
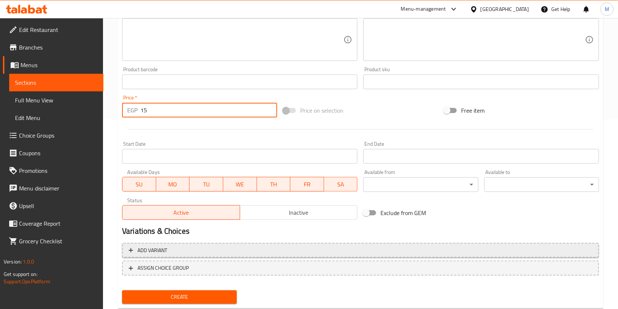
scroll to position [197, 0]
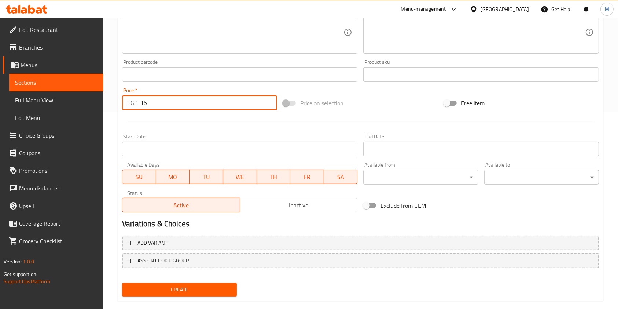
type input "15"
click at [219, 285] on span "Create" at bounding box center [179, 289] width 103 height 9
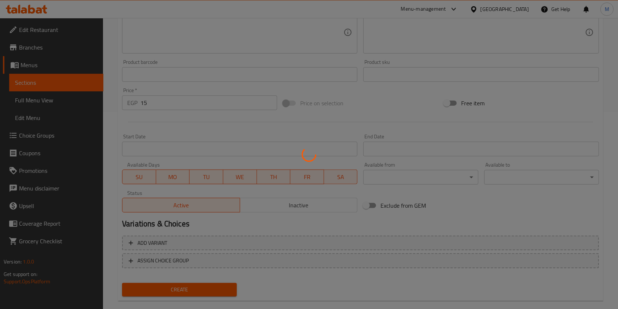
type input "0"
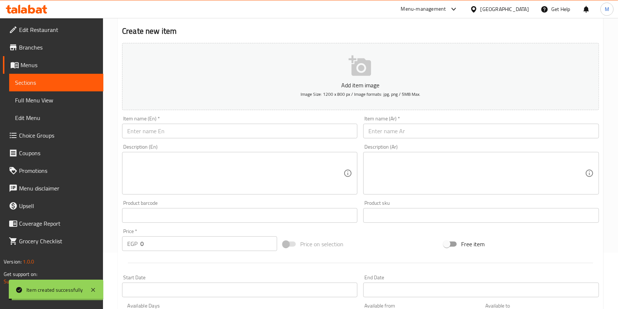
scroll to position [50, 0]
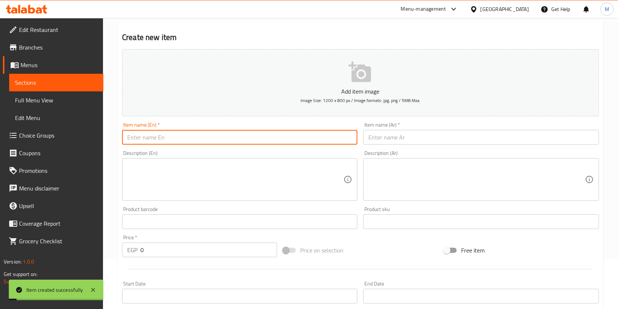
click at [239, 139] on input "text" at bounding box center [239, 137] width 235 height 15
paste input "A box of musaka"
type input "A box of musaka"
click at [394, 143] on input "text" at bounding box center [480, 137] width 235 height 15
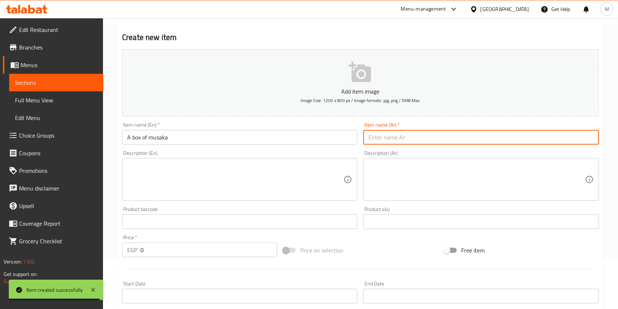
paste input "علبة مسقعه"
type input "علبة مسقعه"
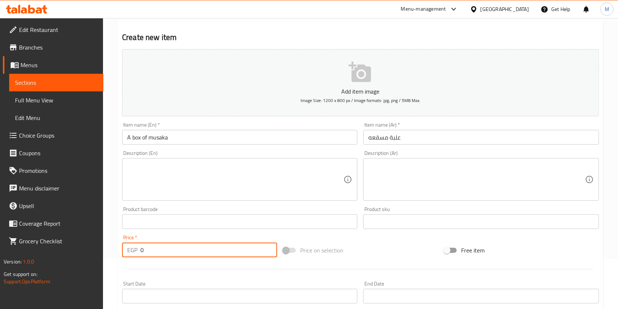
drag, startPoint x: 177, startPoint y: 248, endPoint x: 141, endPoint y: 255, distance: 36.9
click at [141, 255] on input "0" at bounding box center [208, 249] width 137 height 15
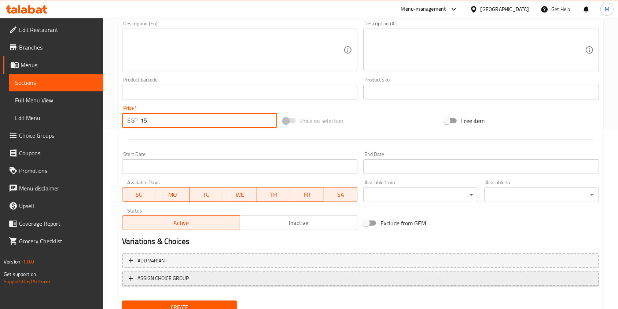
scroll to position [188, 0]
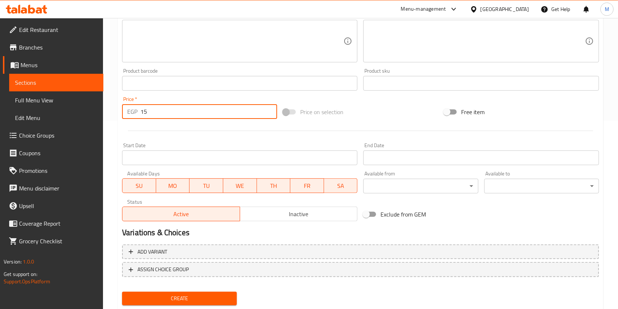
type input "15"
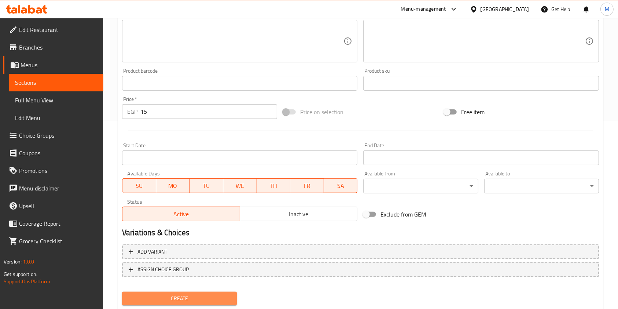
click at [234, 294] on button "Create" at bounding box center [179, 298] width 115 height 14
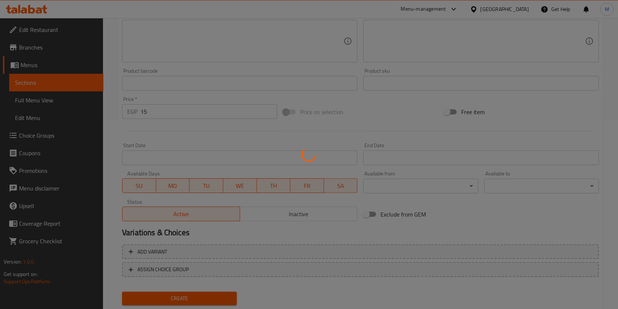
type input "0"
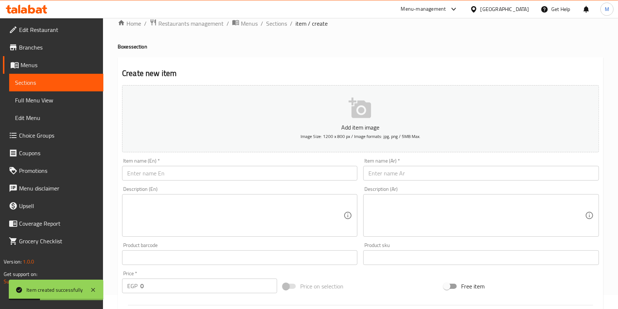
scroll to position [0, 0]
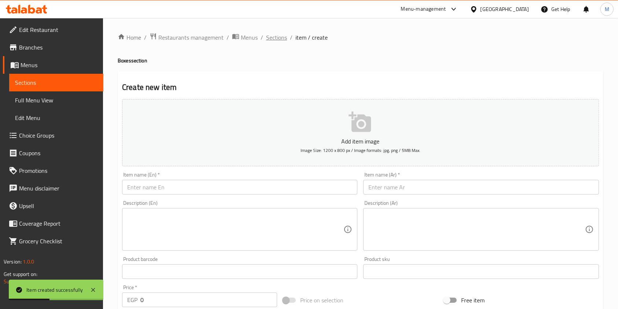
click at [266, 42] on span "Sections" at bounding box center [276, 37] width 21 height 9
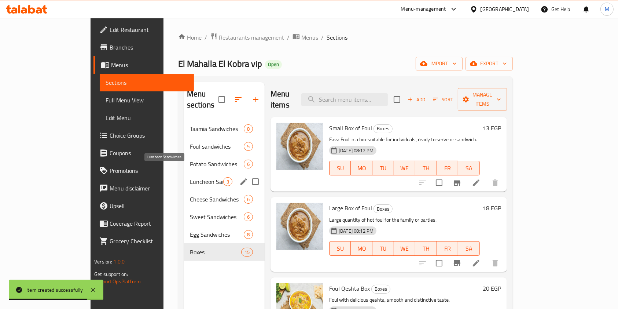
click at [190, 177] on span "Luncheon Sandwiches" at bounding box center [206, 181] width 33 height 9
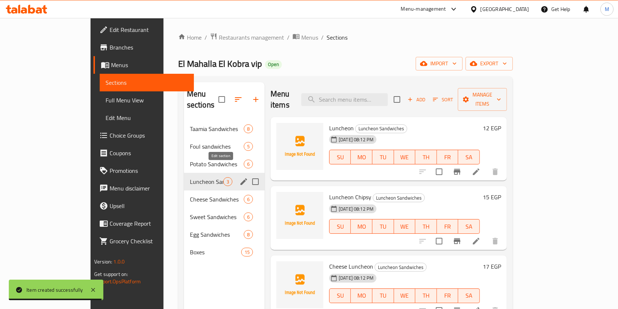
click at [239, 177] on icon "edit" at bounding box center [243, 181] width 9 height 9
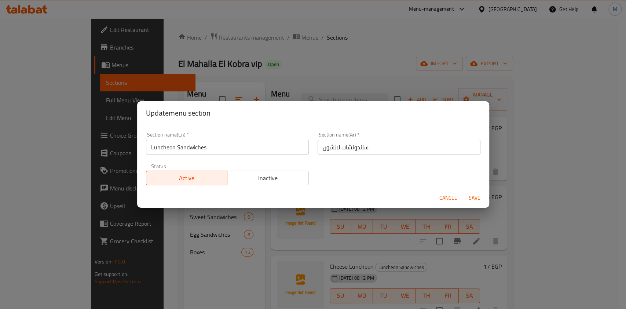
click at [455, 197] on span "Cancel" at bounding box center [448, 197] width 18 height 9
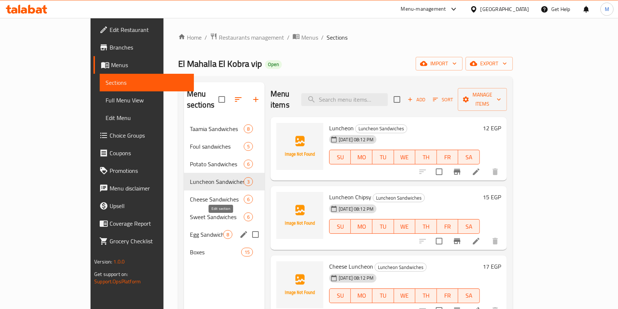
click at [239, 230] on icon "edit" at bounding box center [243, 234] width 9 height 9
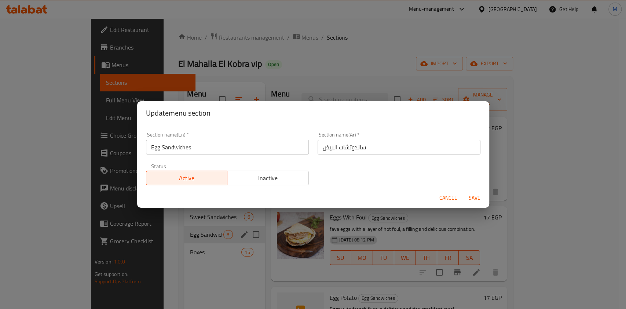
click at [452, 197] on span "Cancel" at bounding box center [448, 197] width 18 height 9
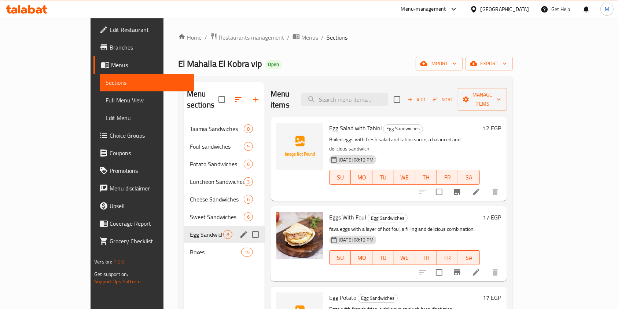
drag, startPoint x: 584, startPoint y: 143, endPoint x: 587, endPoint y: 150, distance: 7.6
click at [504, 150] on div "Egg Salad with Tahini Egg Sandwiches Boiled eggs with fresh salad and tahini sa…" at bounding box center [415, 159] width 178 height 78
click at [388, 93] on input "search" at bounding box center [344, 99] width 87 height 13
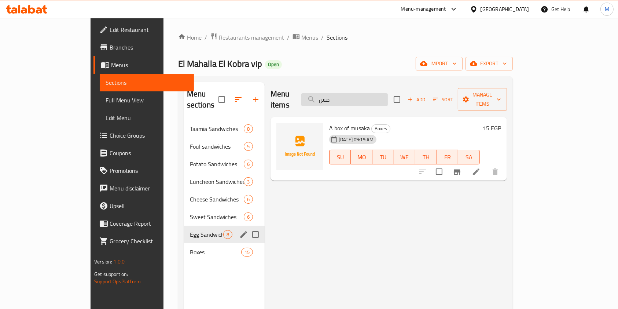
type input "م"
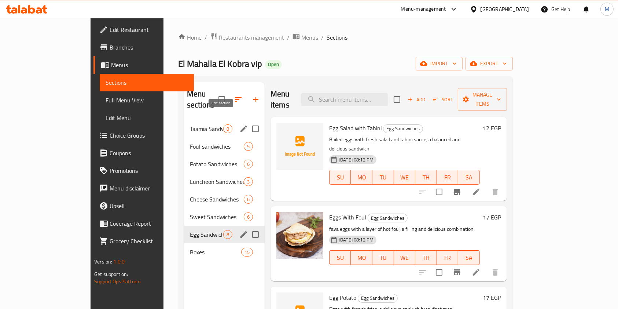
click at [239, 124] on icon "edit" at bounding box center [243, 128] width 9 height 9
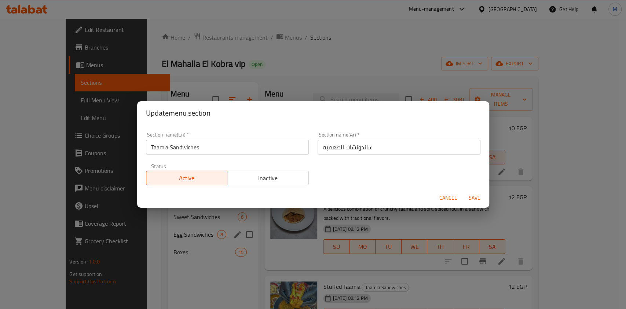
click at [446, 198] on span "Cancel" at bounding box center [448, 197] width 18 height 9
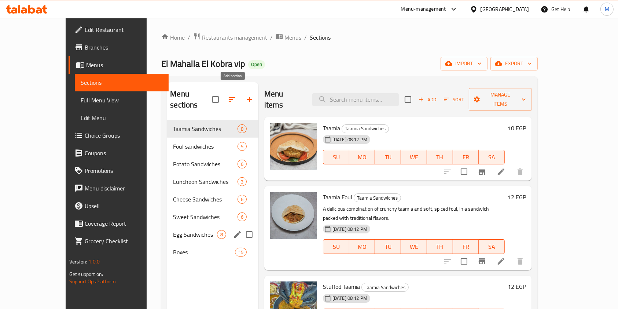
click at [241, 99] on button "button" at bounding box center [250, 100] width 18 height 18
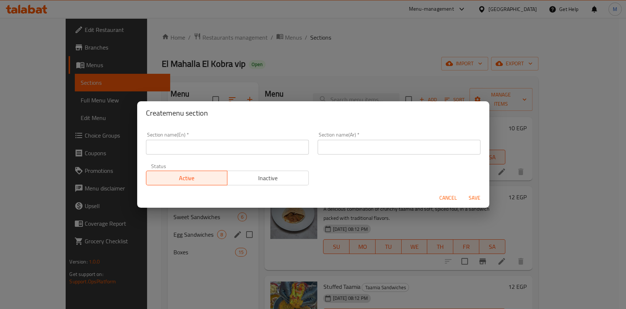
click at [243, 151] on input "text" at bounding box center [227, 147] width 163 height 15
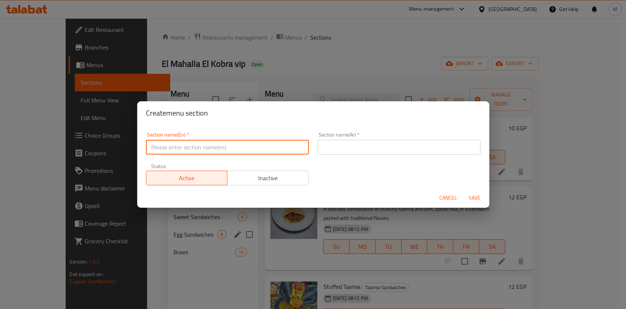
paste input "eggplant sandwiches"
type input "eggplant sandwiches"
click at [332, 146] on input "text" at bounding box center [398, 147] width 163 height 15
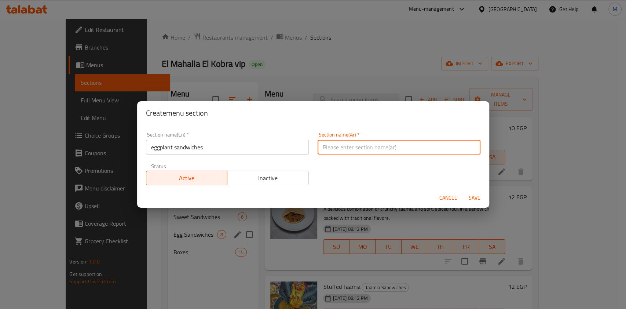
paste input "سندوتشات باذنجان"
type input "سندوتشات باذنجان"
drag, startPoint x: 477, startPoint y: 194, endPoint x: 471, endPoint y: 193, distance: 5.6
click at [475, 194] on span "Save" at bounding box center [475, 197] width 18 height 9
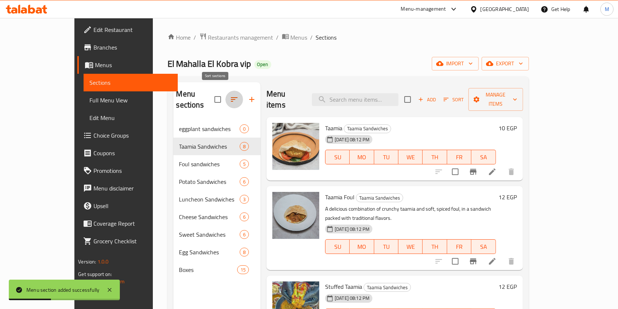
click at [230, 95] on icon "button" at bounding box center [234, 99] width 9 height 9
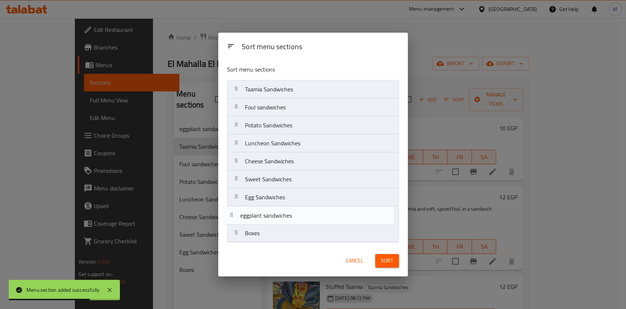
drag, startPoint x: 273, startPoint y: 93, endPoint x: 268, endPoint y: 222, distance: 128.8
click at [268, 222] on nav "eggplant sandwiches Taamia Sandwiches Foul sandwiches Potato Sandwiches Luncheo…" at bounding box center [313, 161] width 172 height 162
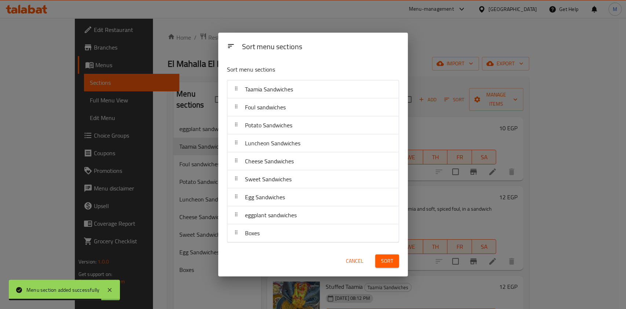
click at [381, 262] on span "Sort" at bounding box center [387, 260] width 12 height 9
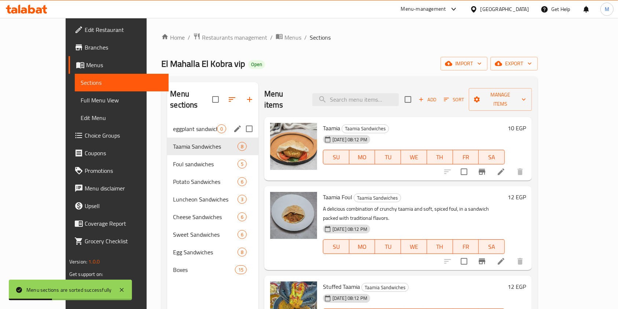
click at [173, 124] on span "eggplant sandwiches" at bounding box center [195, 128] width 44 height 9
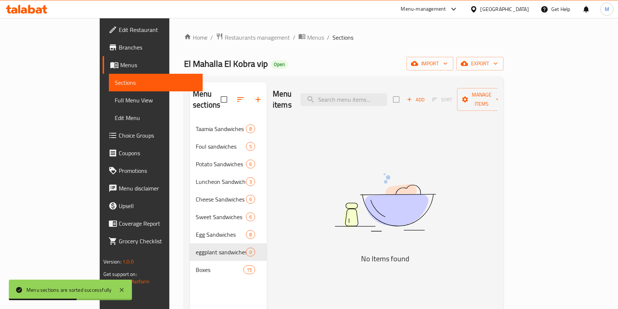
click at [285, 270] on div "Menu items Add Sort Manage items No Items found" at bounding box center [382, 236] width 231 height 309
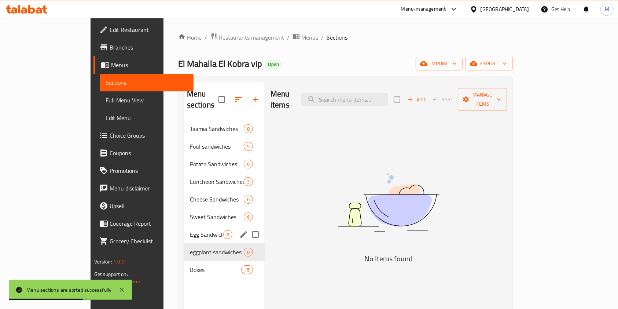
click at [209, 225] on div "Egg Sandwiches 8" at bounding box center [224, 234] width 81 height 18
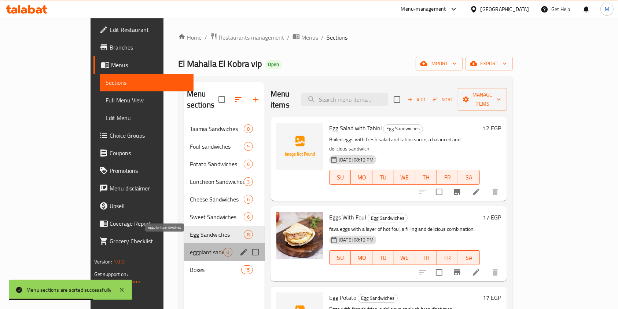
click at [190, 247] on span "eggplant sandwiches" at bounding box center [206, 251] width 33 height 9
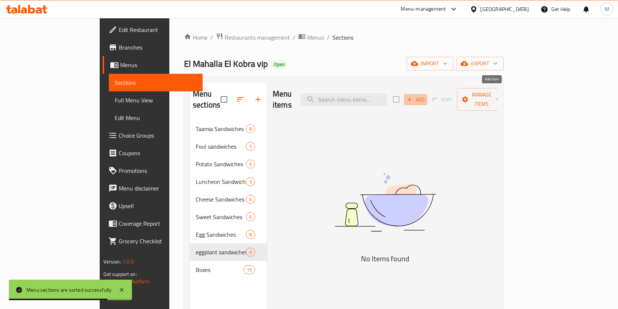
click at [413, 96] on icon "button" at bounding box center [409, 99] width 7 height 7
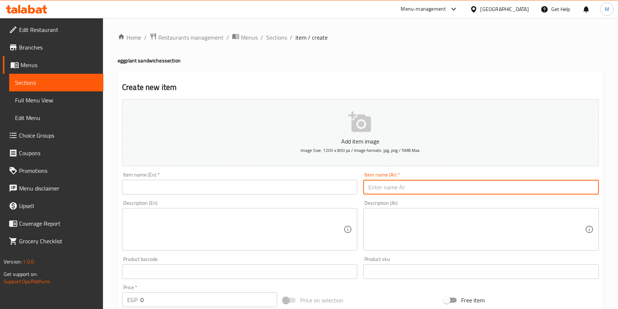
click at [376, 188] on input "text" at bounding box center [480, 187] width 235 height 15
paste input "سندوتش بابا غنوج"
type input "سندوتش بابا غنوج"
click at [289, 181] on input "text" at bounding box center [239, 187] width 235 height 15
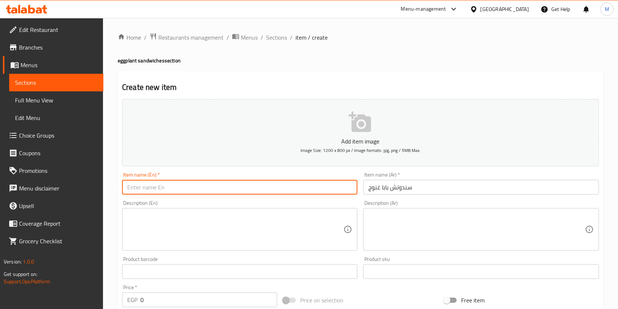
paste input "Baba Ghanoush Sandwich"
type input "Baba Ghanoush Sandwich"
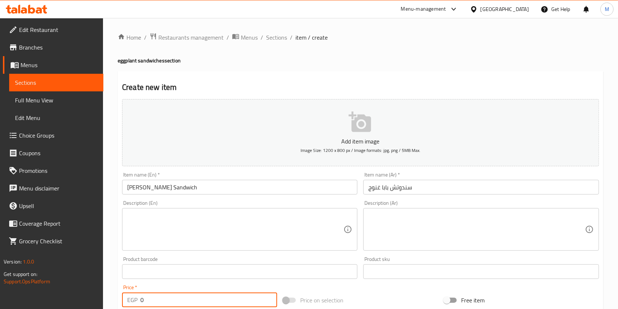
drag, startPoint x: 147, startPoint y: 299, endPoint x: 136, endPoint y: 299, distance: 10.7
click at [136, 299] on div "EGP 0 Price *" at bounding box center [199, 299] width 155 height 15
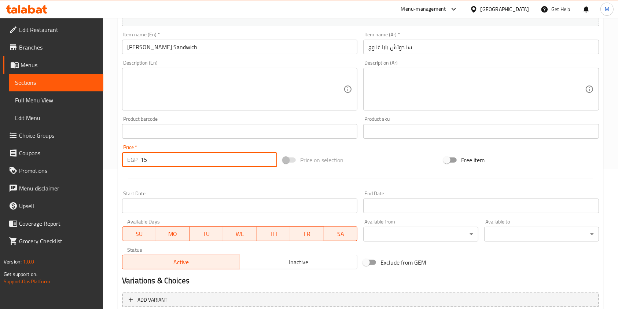
scroll to position [209, 0]
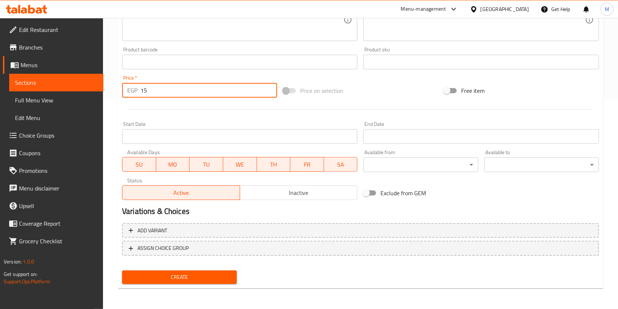
type input "15"
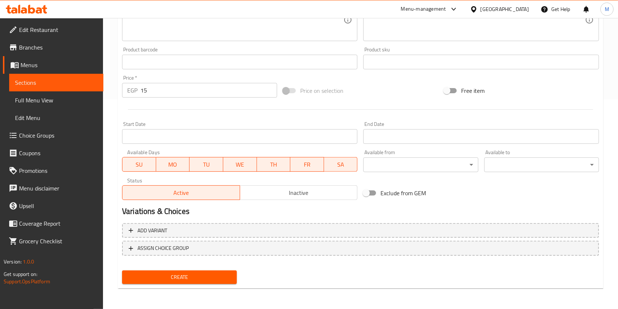
click at [213, 269] on div "Create" at bounding box center [179, 276] width 121 height 19
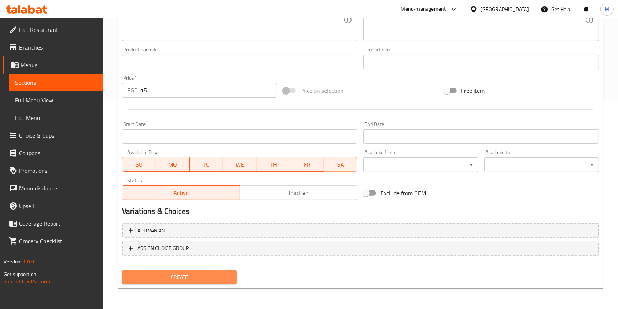
click at [216, 278] on span "Create" at bounding box center [179, 276] width 103 height 9
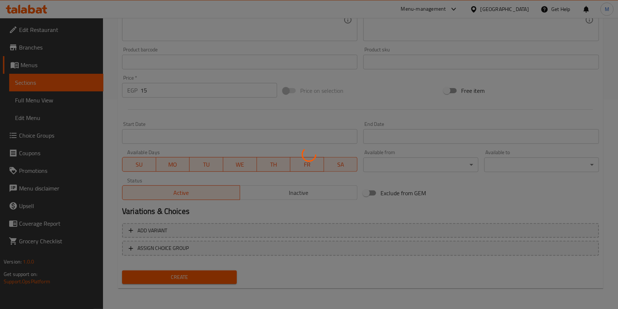
type input "0"
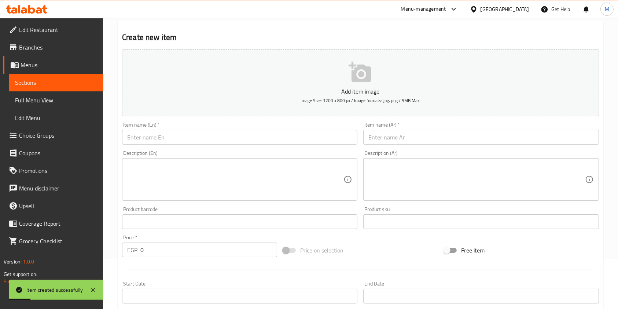
scroll to position [0, 0]
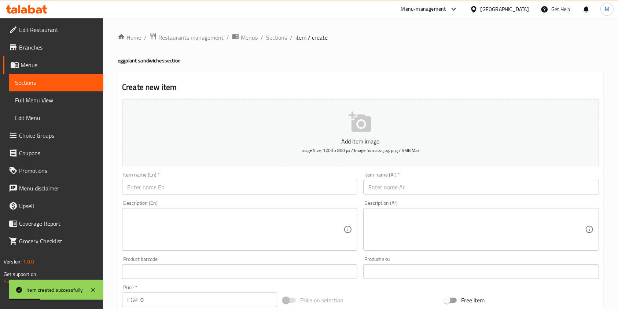
click at [233, 186] on input "text" at bounding box center [239, 187] width 235 height 15
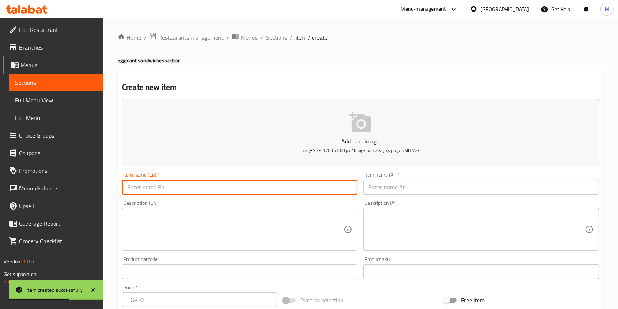
paste input "Moussaka Sandwich"
type input "Moussaka Sandwich"
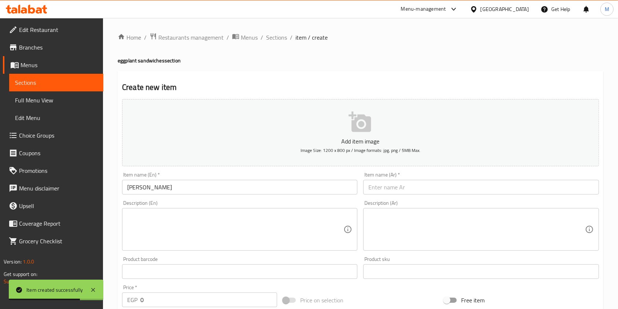
click at [403, 179] on div "Item name (Ar)   * Item name (Ar) *" at bounding box center [480, 183] width 235 height 22
click at [404, 187] on input "text" at bounding box center [480, 187] width 235 height 15
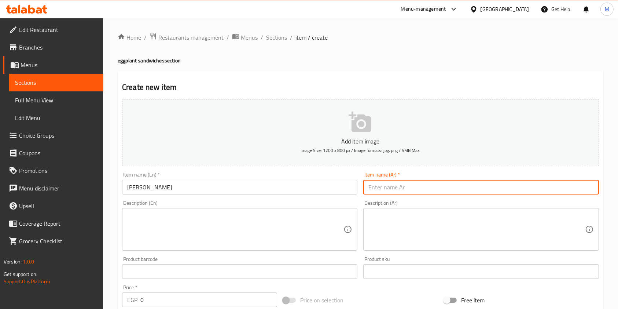
paste input "سندوتش مسقعة"
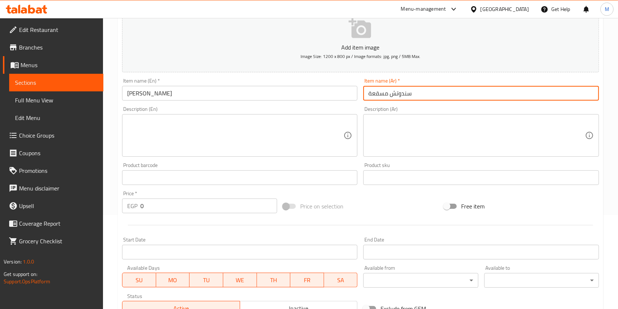
scroll to position [100, 0]
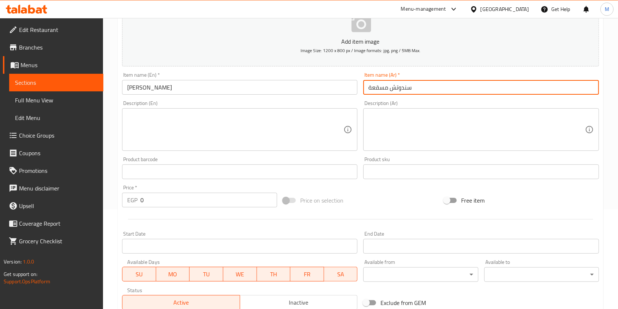
type input "سندوتش مسقعة"
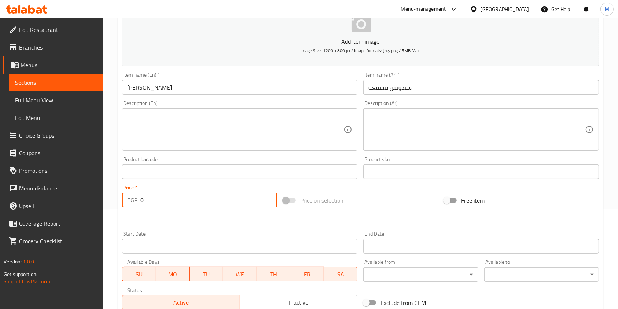
drag, startPoint x: 151, startPoint y: 202, endPoint x: 140, endPoint y: 205, distance: 12.0
click at [140, 205] on div "EGP 0 Price *" at bounding box center [199, 199] width 155 height 15
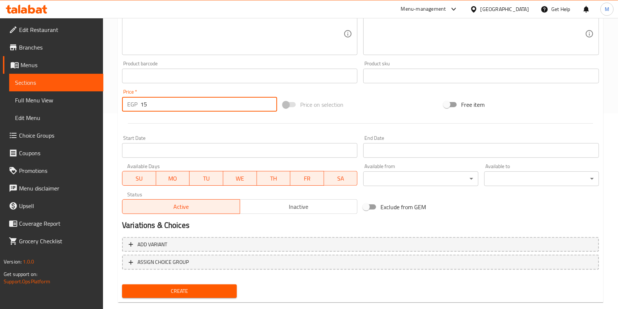
type input "15"
click at [211, 289] on span "Create" at bounding box center [179, 290] width 103 height 9
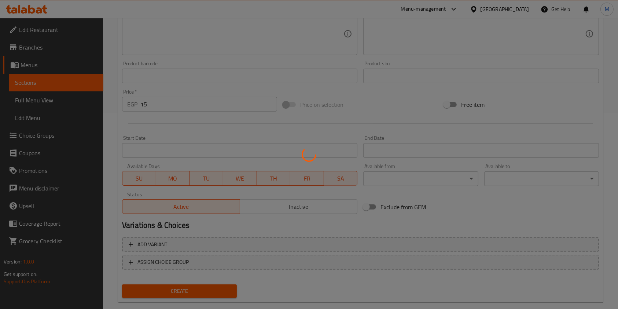
click at [611, 150] on div at bounding box center [309, 154] width 618 height 309
click at [597, 248] on div at bounding box center [309, 154] width 618 height 309
type input "0"
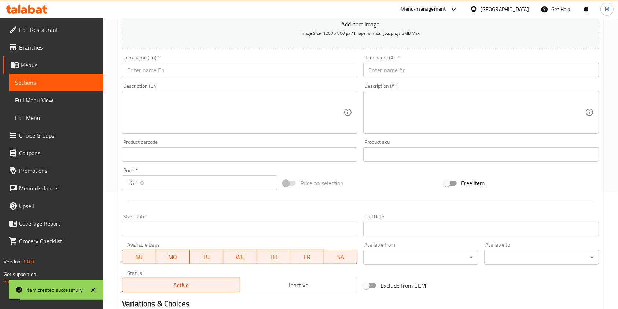
scroll to position [0, 0]
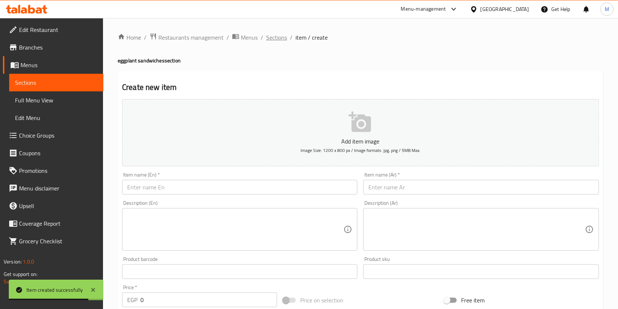
click at [268, 40] on span "Sections" at bounding box center [276, 37] width 21 height 9
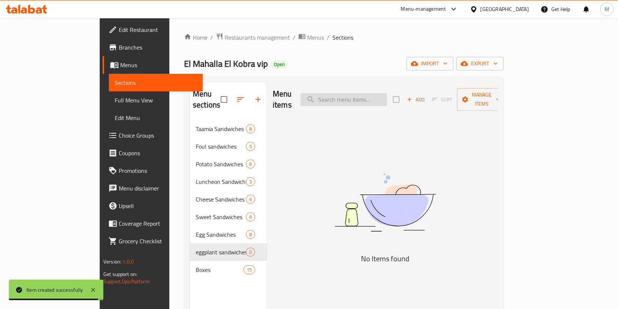
click at [360, 96] on input "search" at bounding box center [344, 99] width 87 height 13
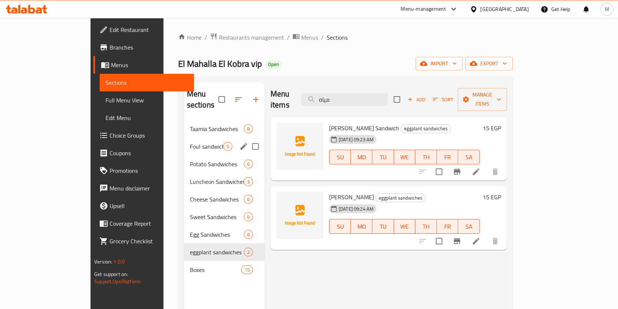
type input "مياه"
click at [184, 142] on div "Foul sandwiches 5" at bounding box center [224, 146] width 81 height 18
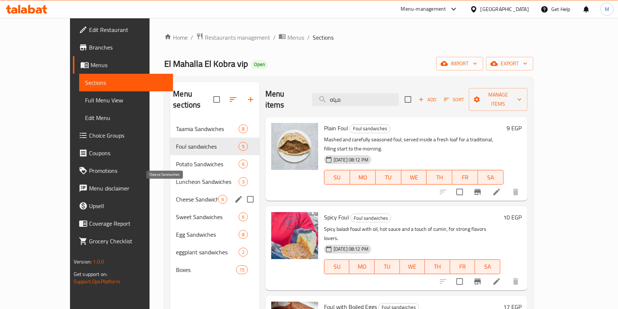
click at [176, 195] on span "Cheese Sandwiches" at bounding box center [197, 199] width 42 height 9
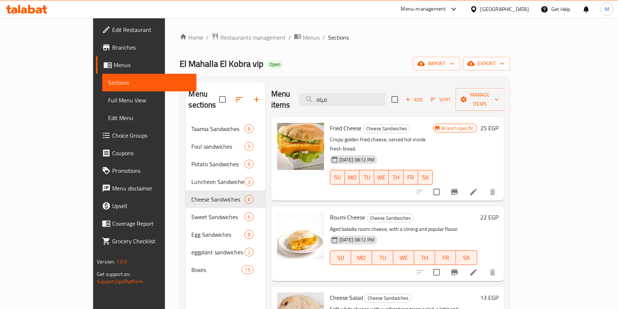
click at [424, 96] on span "Add" at bounding box center [414, 99] width 20 height 8
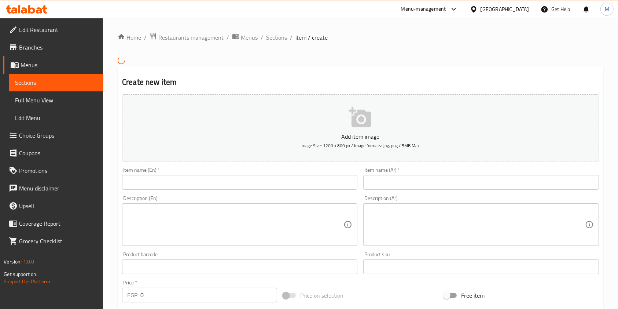
click at [398, 181] on input "text" at bounding box center [480, 182] width 235 height 15
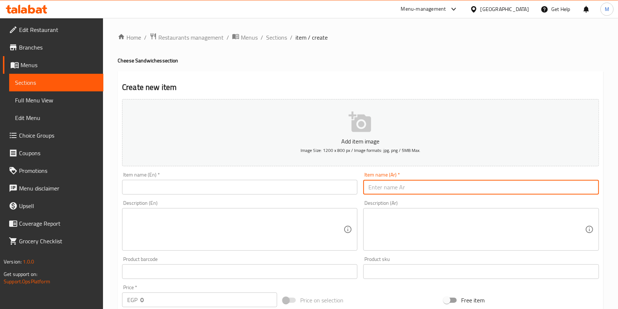
paste input "جبنه فارم"
type input "جبنه فارم"
click at [338, 187] on input "text" at bounding box center [239, 187] width 235 height 15
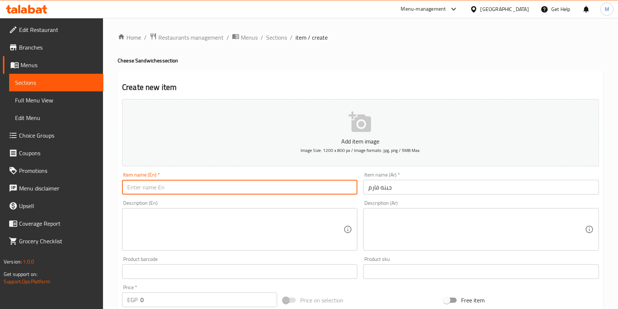
paste input "Farm cheese"
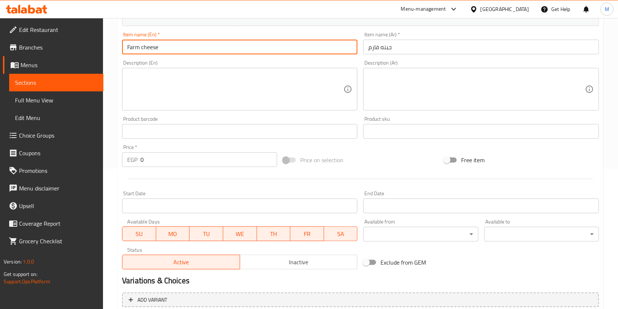
scroll to position [144, 0]
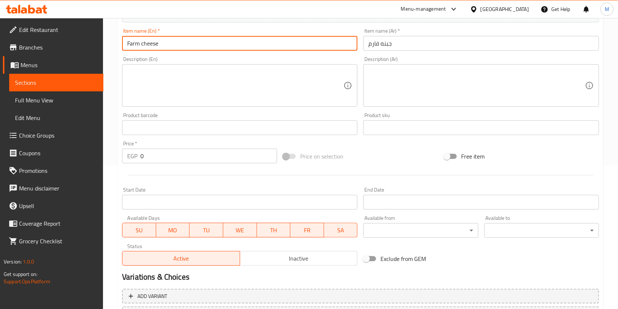
type input "Farm cheese"
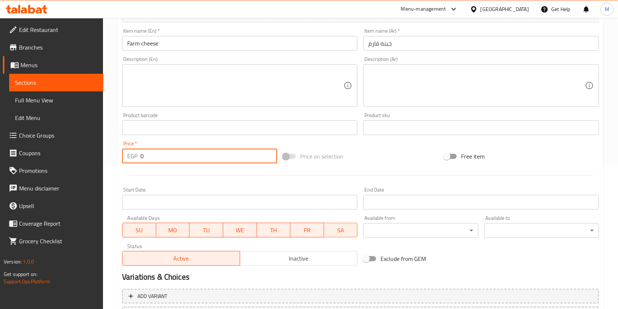
drag, startPoint x: 158, startPoint y: 159, endPoint x: 141, endPoint y: 163, distance: 17.3
click at [141, 163] on input "0" at bounding box center [208, 155] width 137 height 15
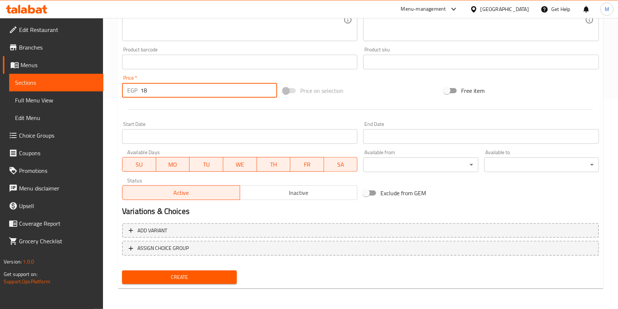
type input "18"
click at [207, 280] on span "Create" at bounding box center [179, 276] width 103 height 9
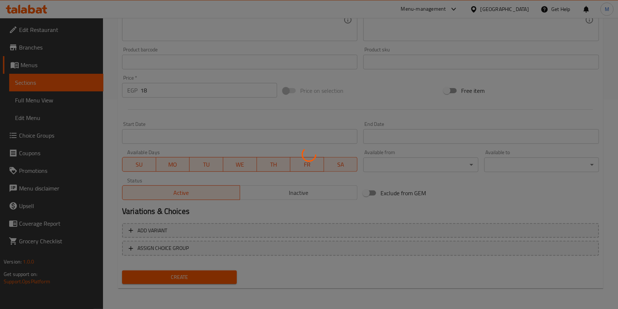
type input "0"
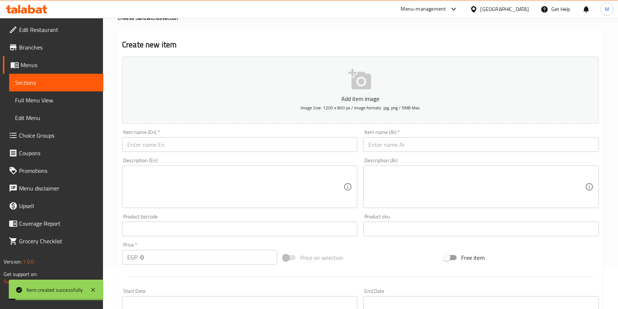
scroll to position [5, 0]
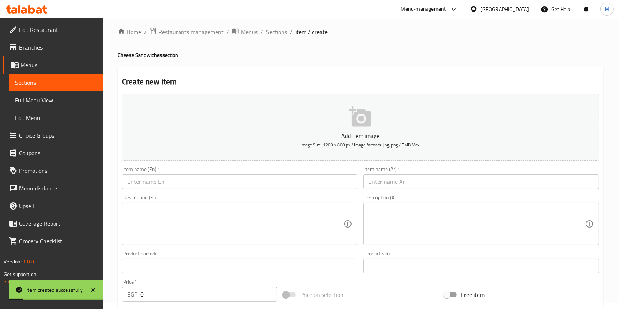
click at [268, 38] on div "Home / Restaurants management / Menus / Sections / item / create Cheese Sandwic…" at bounding box center [361, 262] width 486 height 471
click at [270, 32] on span "Sections" at bounding box center [276, 31] width 21 height 9
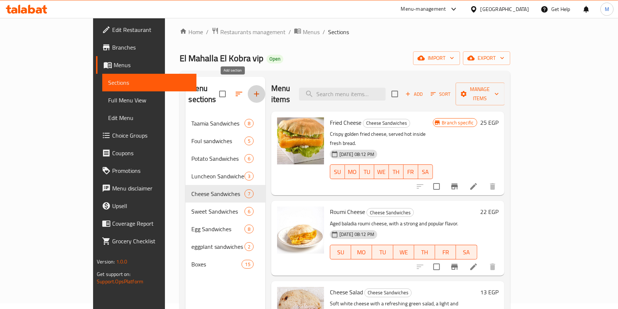
click at [248, 95] on button "button" at bounding box center [257, 94] width 18 height 18
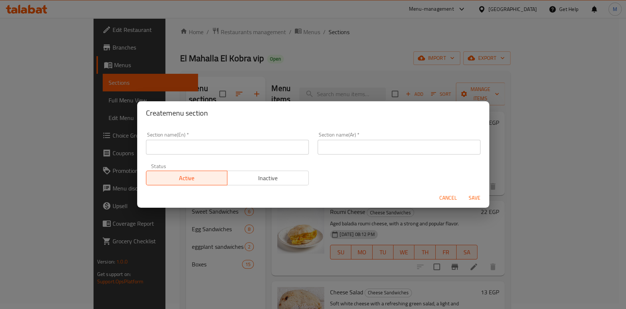
click at [244, 153] on input "text" at bounding box center [227, 147] width 163 height 15
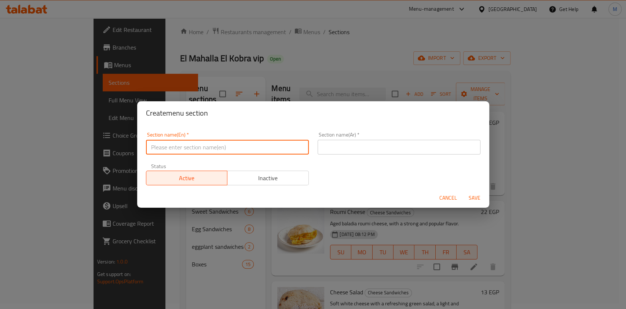
paste input "Add-ons"
type input "Add-ons"
click at [336, 150] on input "text" at bounding box center [398, 147] width 163 height 15
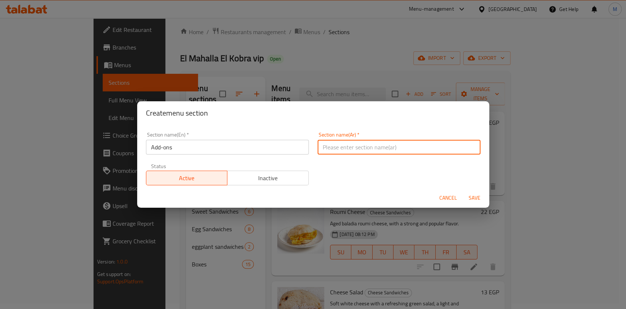
paste input "الاضافات"
type input "الاضافات"
click at [473, 198] on span "Save" at bounding box center [475, 197] width 18 height 9
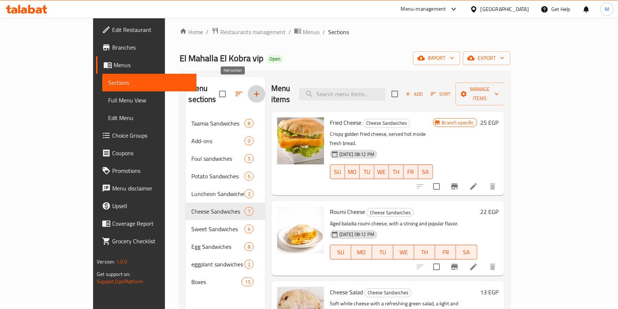
click at [252, 91] on icon "button" at bounding box center [256, 93] width 9 height 9
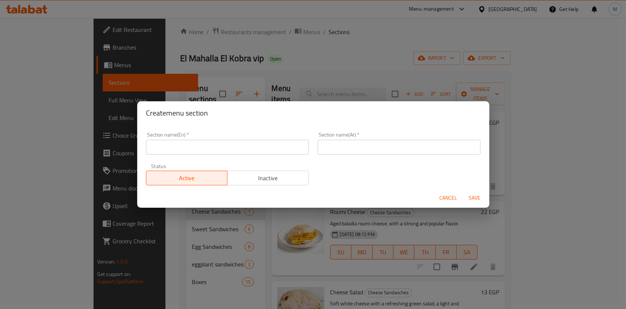
click at [354, 65] on div "Create menu section Section name(En)   * Section name(En) * Section name(Ar)   …" at bounding box center [313, 154] width 626 height 309
click at [436, 202] on button "Cancel" at bounding box center [447, 198] width 23 height 14
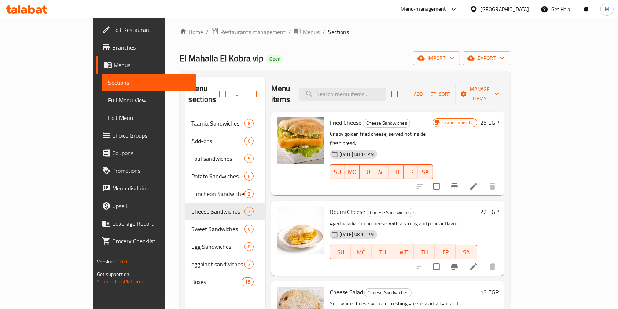
click at [235, 89] on icon "button" at bounding box center [239, 93] width 9 height 9
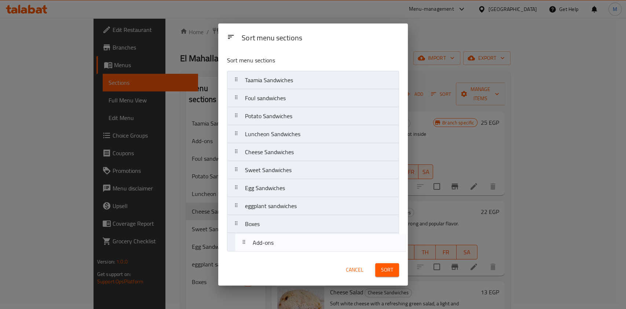
drag, startPoint x: 288, startPoint y: 103, endPoint x: 294, endPoint y: 253, distance: 150.4
click at [294, 253] on div "Sort menu sections Taamia Sandwiches Add-ons Foul sandwiches Potato Sandwiches …" at bounding box center [313, 152] width 190 height 204
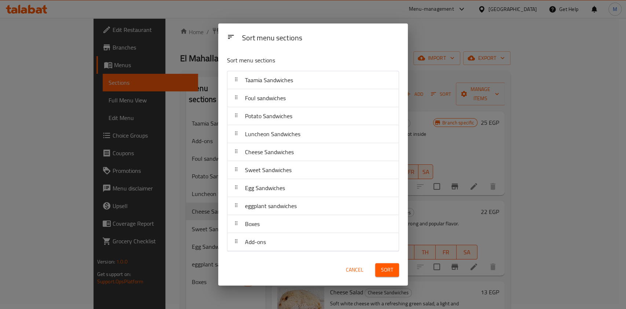
click at [375, 272] on div "Sort" at bounding box center [387, 269] width 33 height 22
click at [382, 271] on span "Sort" at bounding box center [387, 269] width 12 height 9
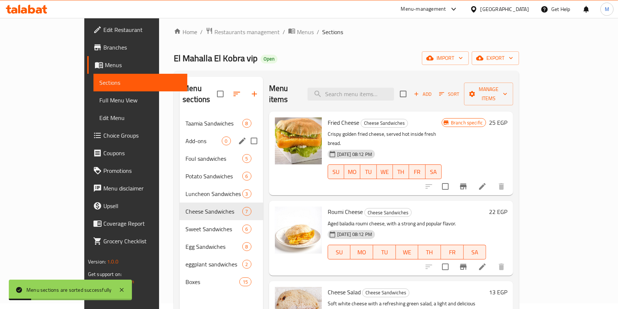
click at [180, 132] on div "Add-ons 0" at bounding box center [222, 141] width 84 height 18
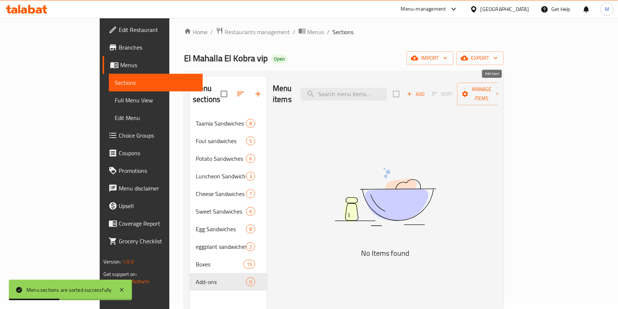
click at [413, 91] on icon "button" at bounding box center [409, 94] width 7 height 7
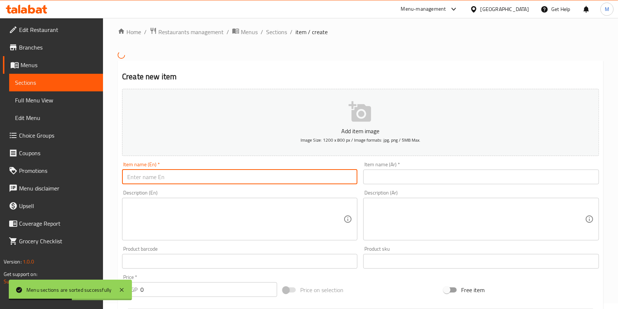
click at [228, 174] on input "text" at bounding box center [239, 176] width 235 height 15
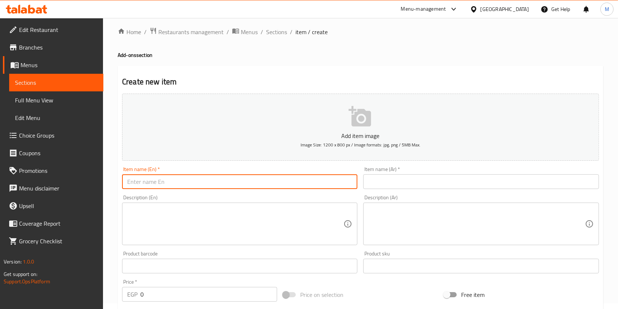
paste input "Cola"
type input "Cola"
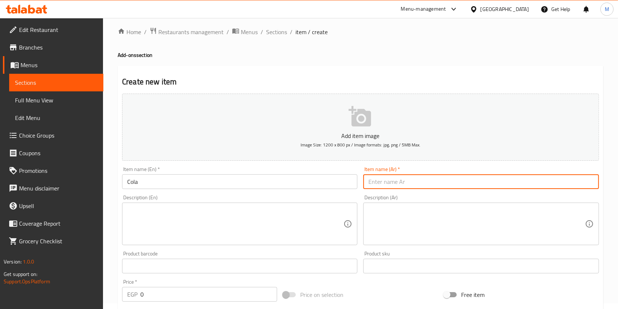
click at [385, 187] on input "text" at bounding box center [480, 181] width 235 height 15
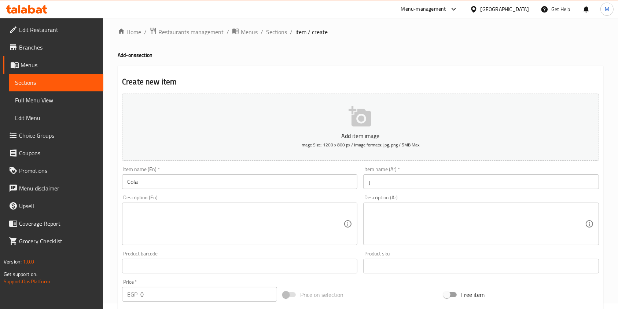
click at [516, 181] on input "ر" at bounding box center [480, 181] width 235 height 15
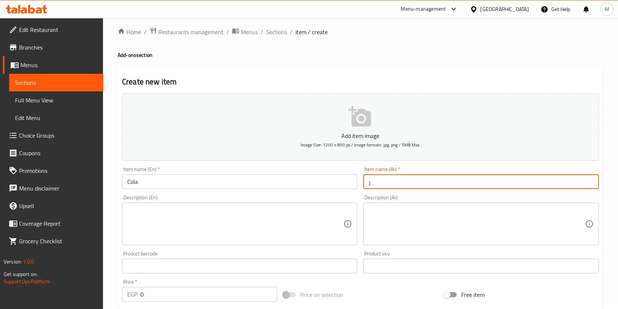
click at [516, 181] on input "ر" at bounding box center [480, 181] width 235 height 15
paste input "كولا"
type input "كولا"
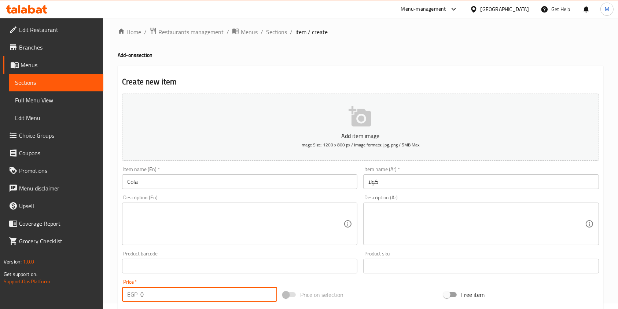
drag, startPoint x: 154, startPoint y: 290, endPoint x: 139, endPoint y: 296, distance: 16.4
click at [139, 296] on div "EGP 0 Price *" at bounding box center [199, 294] width 155 height 15
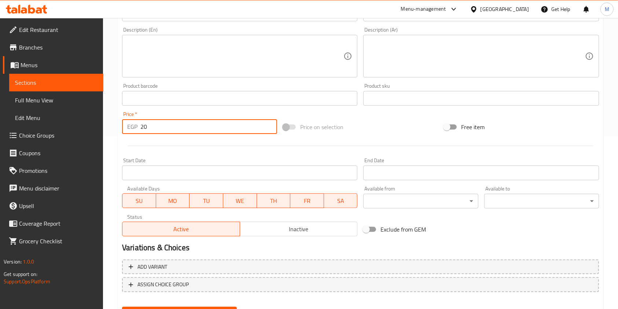
scroll to position [209, 0]
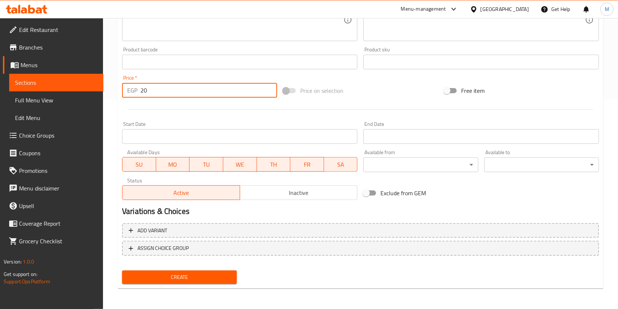
type input "20"
click at [227, 272] on button "Create" at bounding box center [179, 277] width 115 height 14
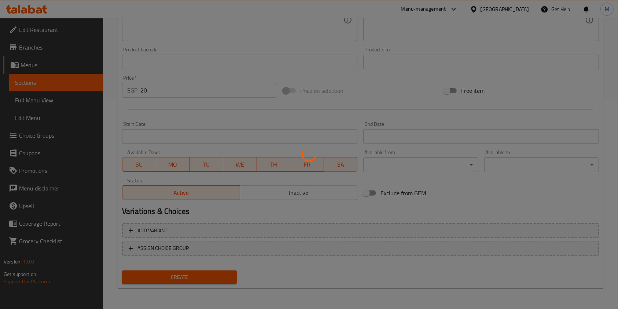
type input "0"
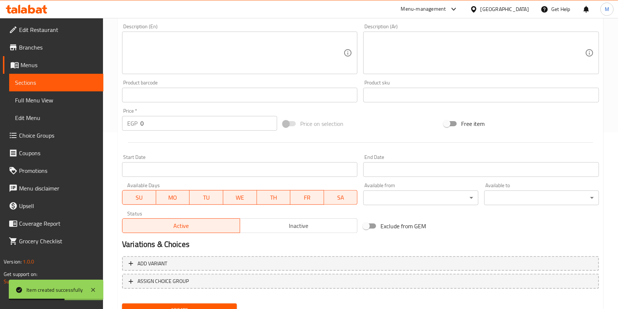
scroll to position [0, 0]
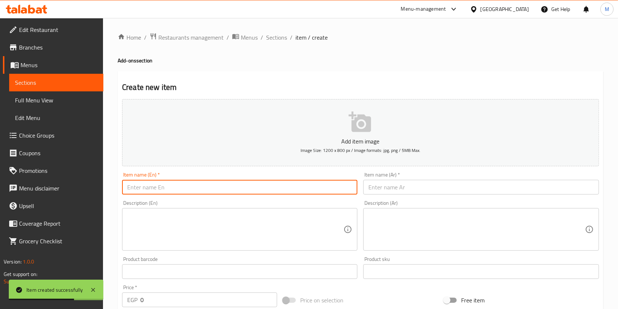
click at [169, 189] on input "text" at bounding box center [239, 187] width 235 height 15
paste input "Big Cola"
type input "Big Cola"
click at [401, 183] on input "text" at bounding box center [480, 187] width 235 height 15
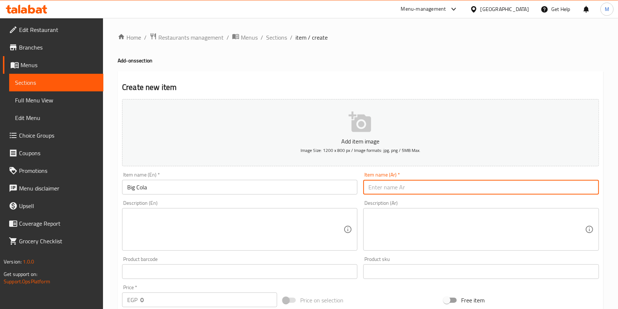
paste input "بيج كولا"
type input "بيج كولا"
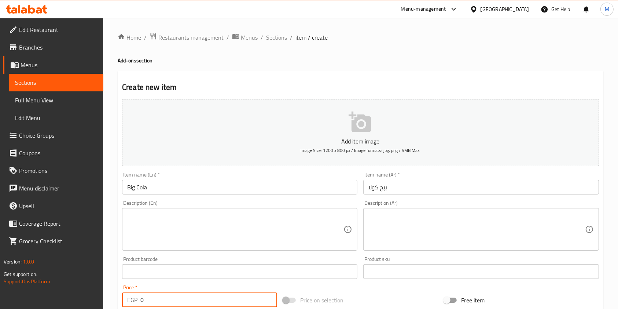
drag, startPoint x: 147, startPoint y: 295, endPoint x: 138, endPoint y: 298, distance: 9.3
click at [138, 298] on div "EGP 0 Price *" at bounding box center [199, 299] width 155 height 15
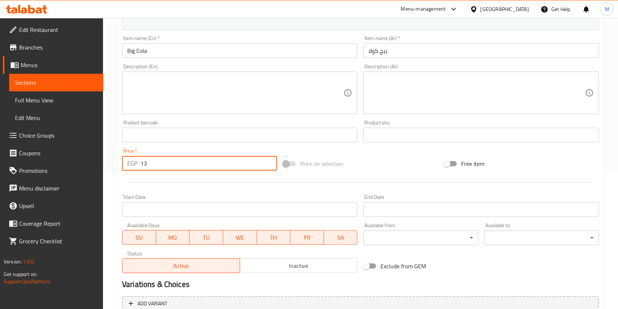
scroll to position [209, 0]
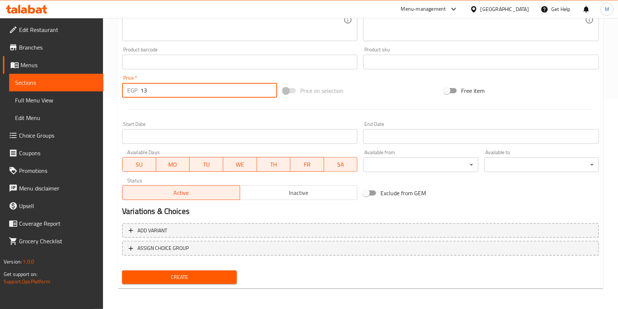
type input "13"
click at [216, 274] on span "Create" at bounding box center [179, 276] width 103 height 9
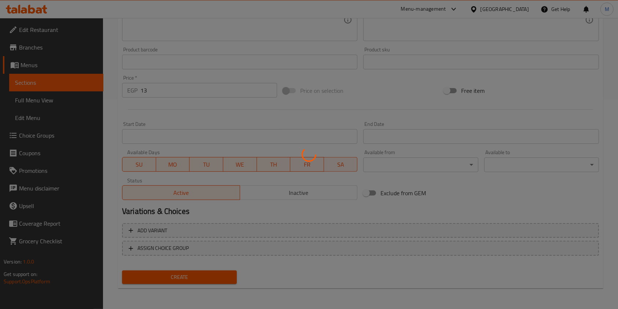
type input "0"
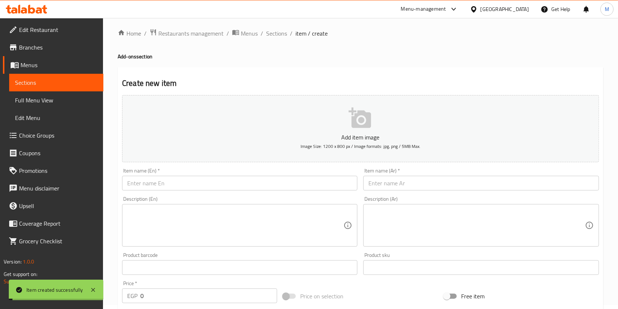
scroll to position [0, 0]
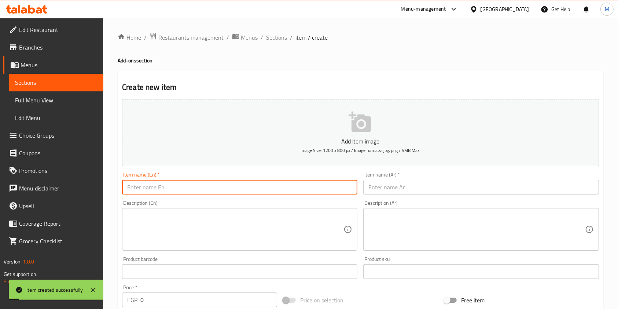
click at [196, 192] on input "text" at bounding box center [239, 187] width 235 height 15
paste input "مياه"
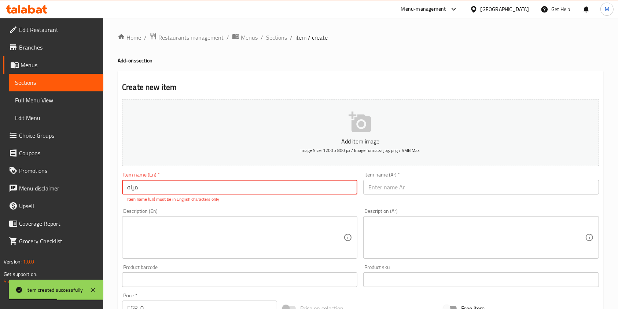
type input "مياه"
click at [383, 195] on div "Item name (Ar)   * Item name (Ar) *" at bounding box center [480, 187] width 241 height 36
click at [383, 187] on input "text" at bounding box center [480, 187] width 235 height 15
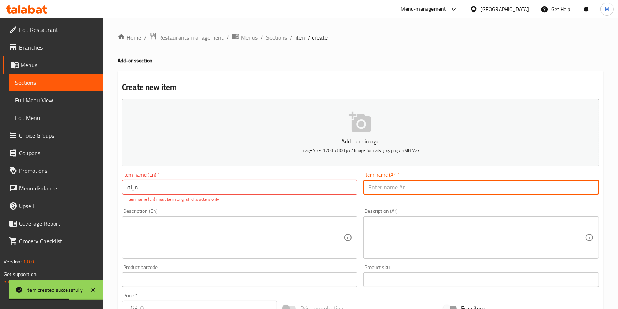
paste input "Water"
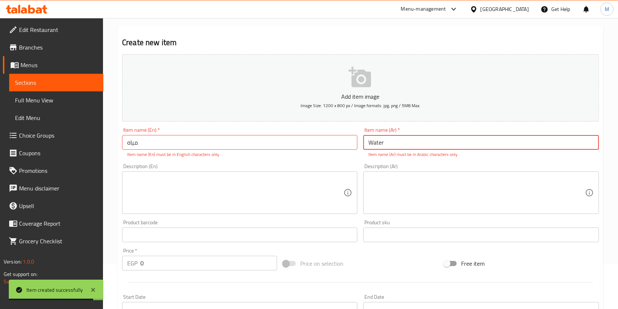
scroll to position [24, 0]
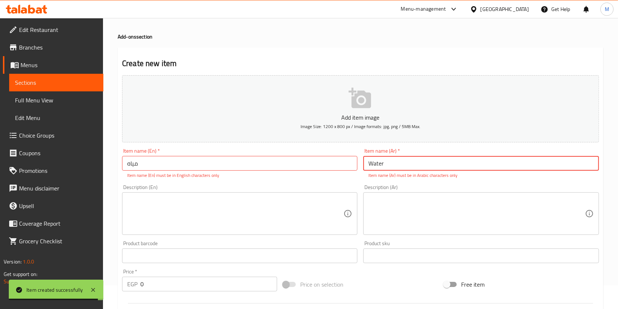
type input "Water"
click at [213, 163] on input "مياه" at bounding box center [239, 163] width 235 height 15
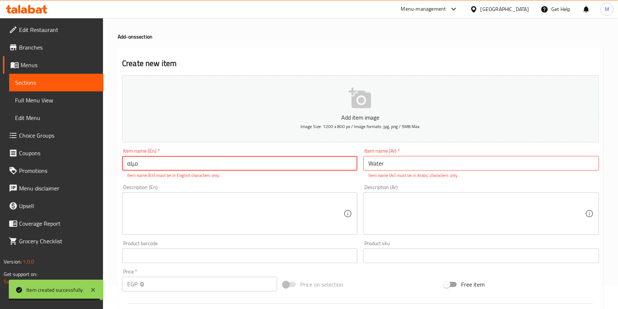
click at [213, 163] on input "مياه" at bounding box center [239, 163] width 235 height 15
click at [214, 165] on input "مياه" at bounding box center [239, 163] width 235 height 15
click at [135, 162] on input "مياه" at bounding box center [239, 163] width 235 height 15
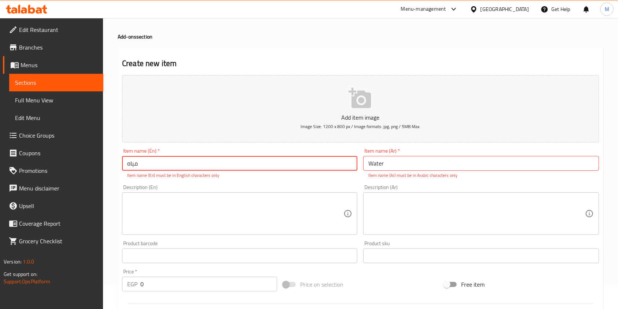
click at [135, 162] on input "مياه" at bounding box center [239, 163] width 235 height 15
paste input "Water"
type input "Water"
click at [371, 163] on input "Water" at bounding box center [480, 163] width 235 height 15
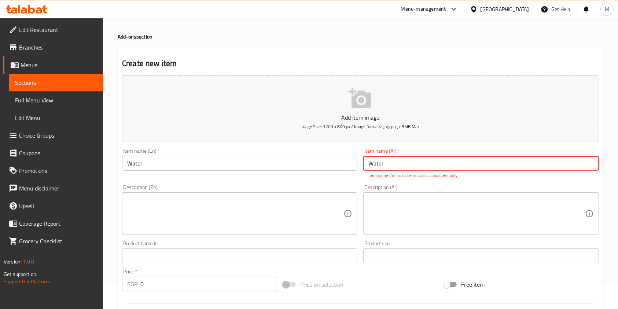
click at [371, 163] on input "Water" at bounding box center [480, 163] width 235 height 15
type input "ر"
paste input "Water"
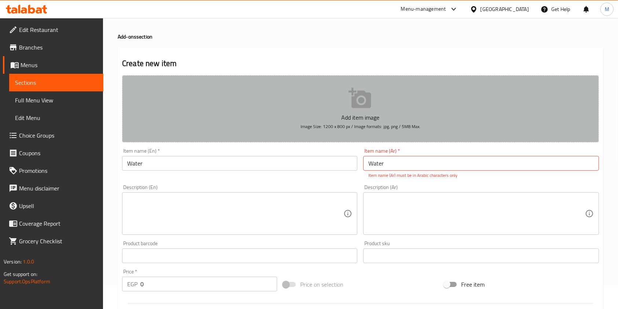
click at [414, 79] on button "Add item image Image Size: 1200 x 800 px / Image formats: jpg, png / 5MB Max." at bounding box center [360, 108] width 477 height 67
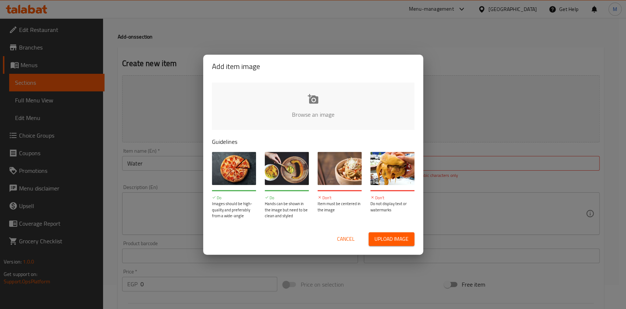
click at [613, 132] on div "Add item image Browse an image Guidelines Do Images should be high-quality and …" at bounding box center [313, 154] width 626 height 309
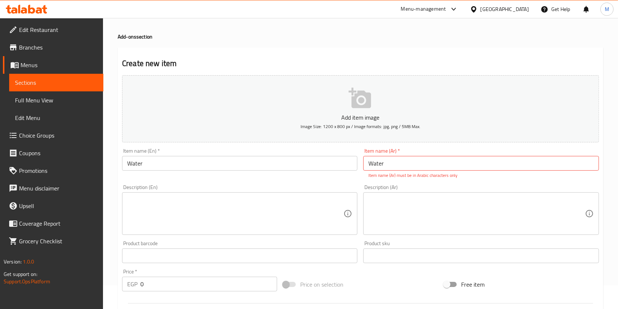
click at [406, 174] on p "Item name (Ar) must be in Arabic characters only" at bounding box center [480, 175] width 225 height 7
click at [405, 164] on input "Water" at bounding box center [480, 163] width 235 height 15
paste input "مياه"
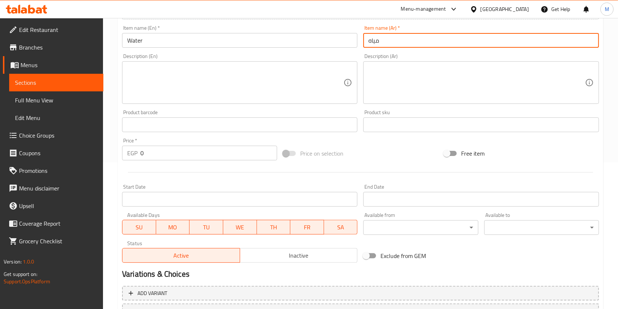
scroll to position [151, 0]
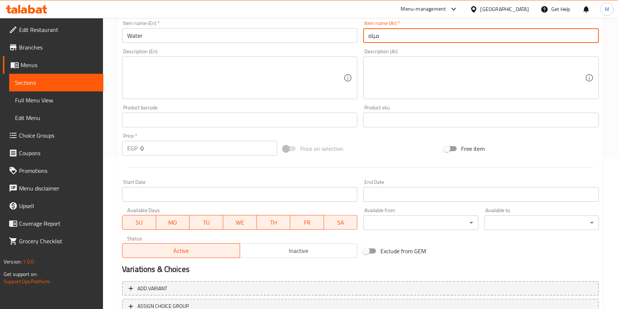
type input "مياه"
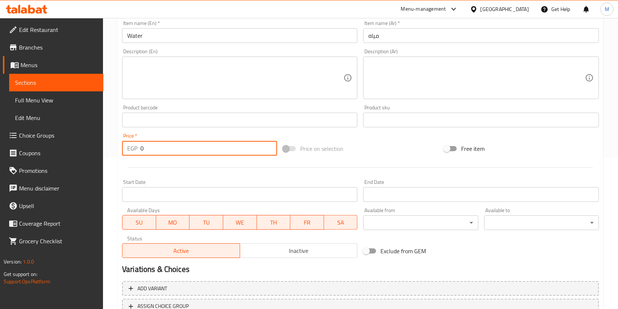
drag, startPoint x: 147, startPoint y: 152, endPoint x: 141, endPoint y: 154, distance: 6.0
click at [141, 154] on input "0" at bounding box center [208, 148] width 137 height 15
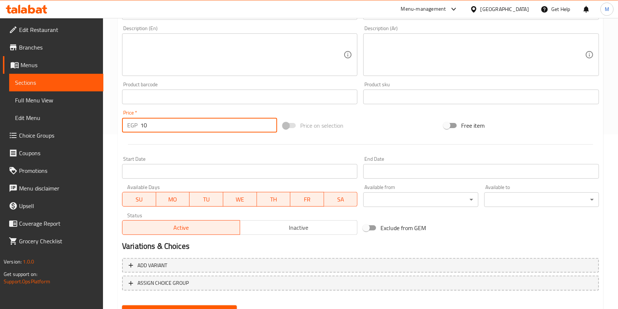
scroll to position [209, 0]
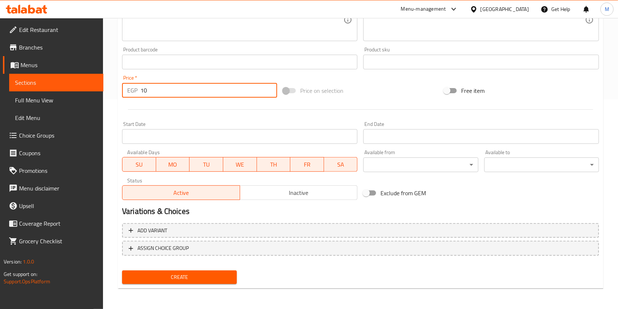
type input "10"
click at [227, 271] on button "Create" at bounding box center [179, 277] width 115 height 14
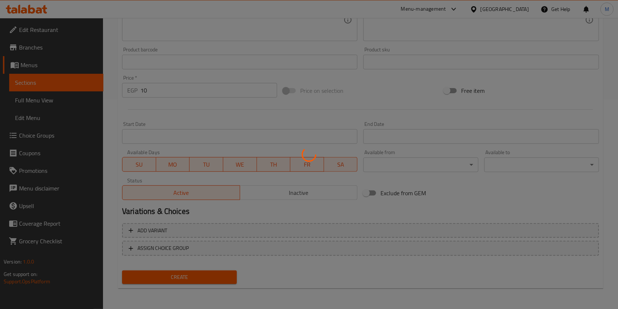
type input "0"
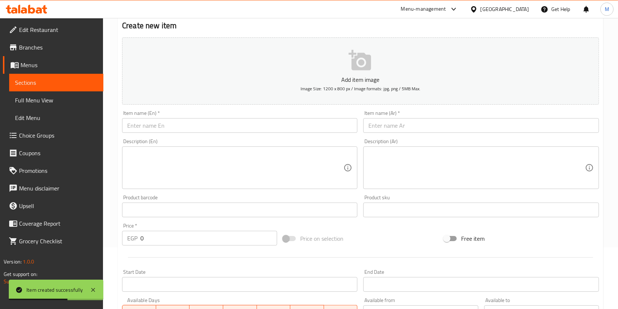
scroll to position [0, 0]
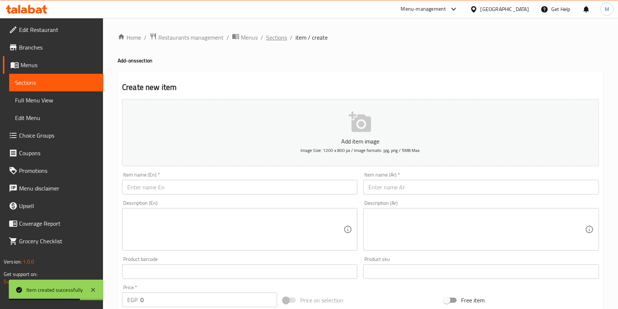
click at [282, 40] on span "Sections" at bounding box center [276, 37] width 21 height 9
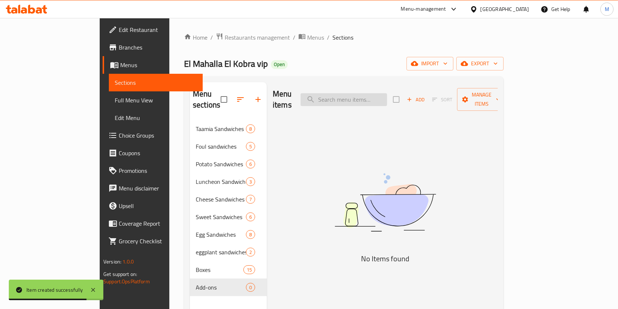
click at [375, 93] on input "search" at bounding box center [344, 99] width 87 height 13
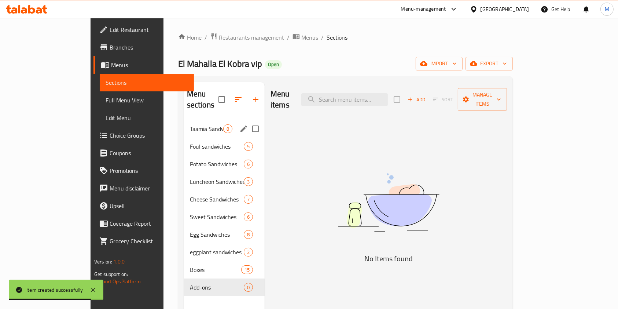
click at [195, 137] on div "Foul sandwiches 5" at bounding box center [224, 146] width 81 height 18
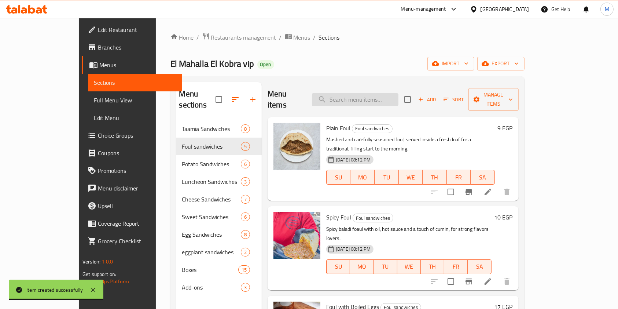
click at [355, 97] on input "search" at bounding box center [355, 99] width 87 height 13
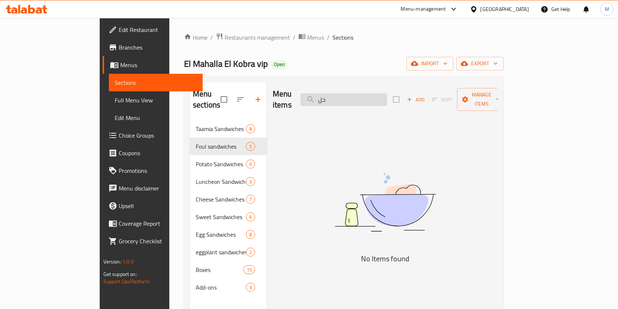
type input "ح"
type input "ف"
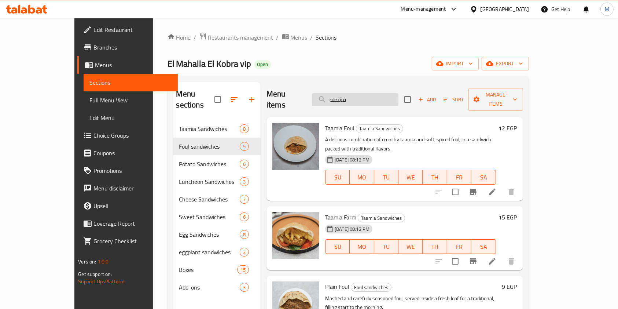
type input "قشطه"
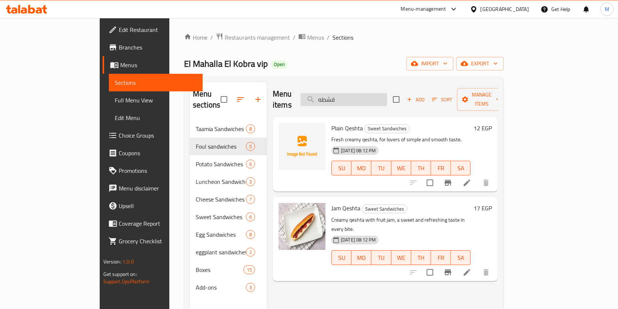
drag, startPoint x: 373, startPoint y: 97, endPoint x: 354, endPoint y: 94, distance: 19.3
click at [354, 94] on input "قشطه" at bounding box center [344, 99] width 87 height 13
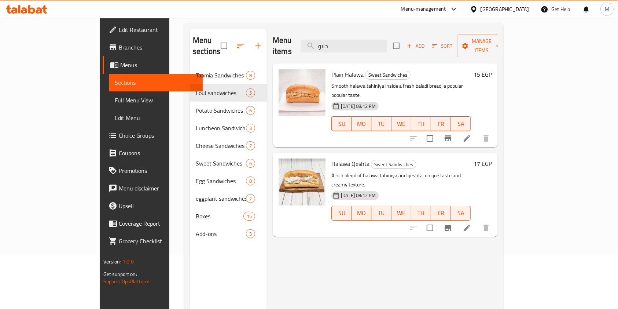
scroll to position [55, 0]
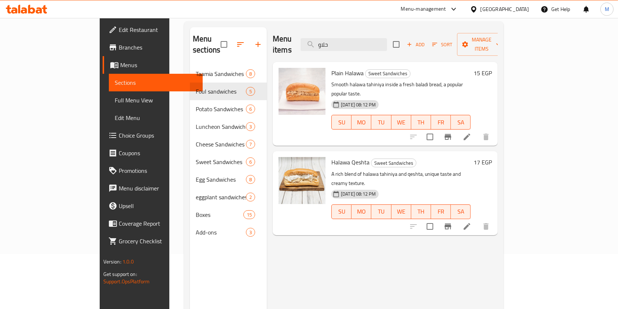
type input "حلاو"
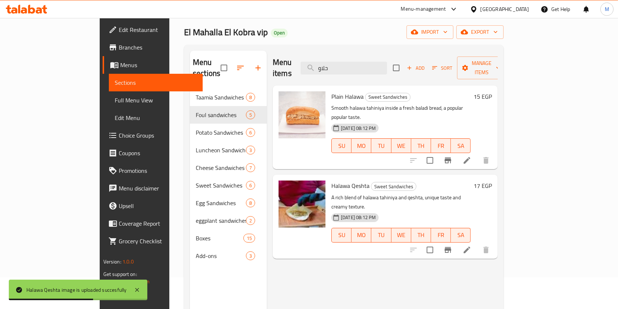
scroll to position [26, 0]
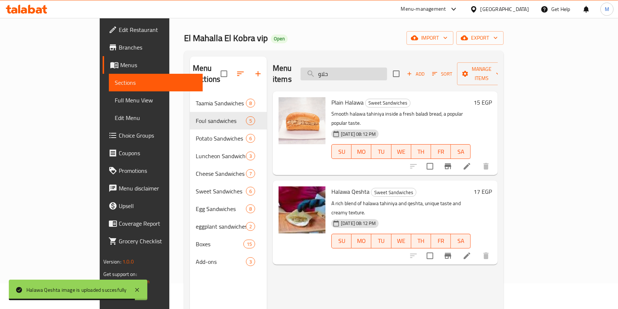
click at [374, 68] on input "حلاو" at bounding box center [344, 73] width 87 height 13
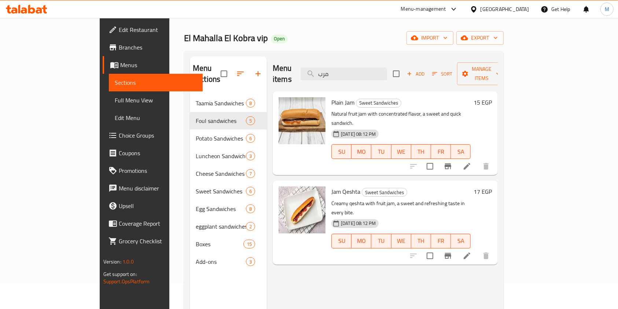
type input "مرب"
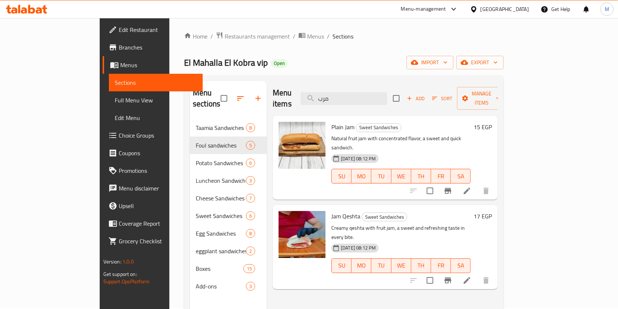
scroll to position [0, 0]
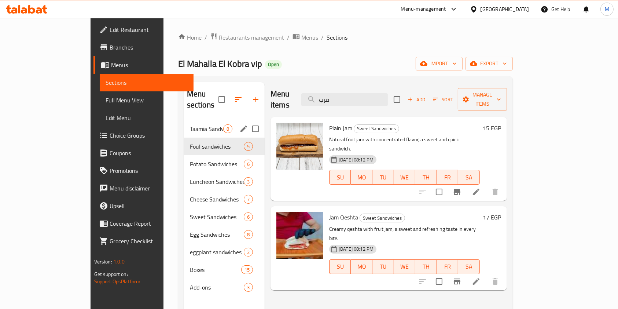
click at [190, 124] on span "Taamia Sandwiches" at bounding box center [206, 128] width 33 height 9
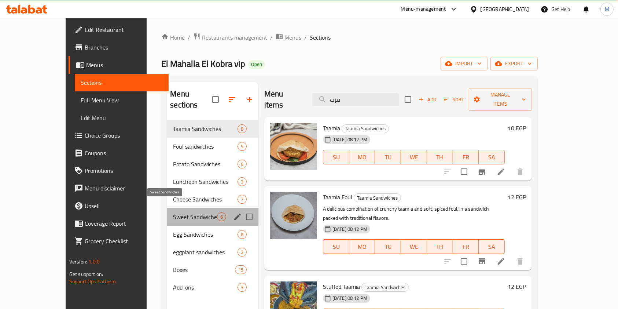
click at [184, 212] on span "Sweet Sandwiches" at bounding box center [195, 216] width 44 height 9
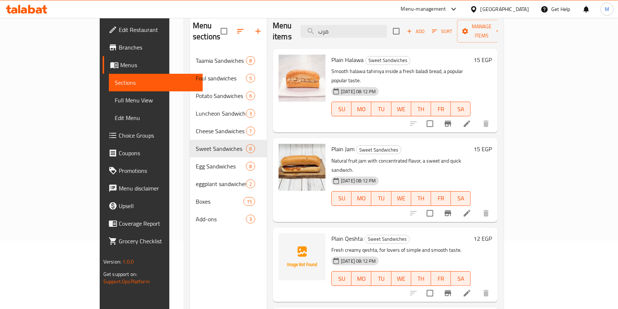
scroll to position [93, 0]
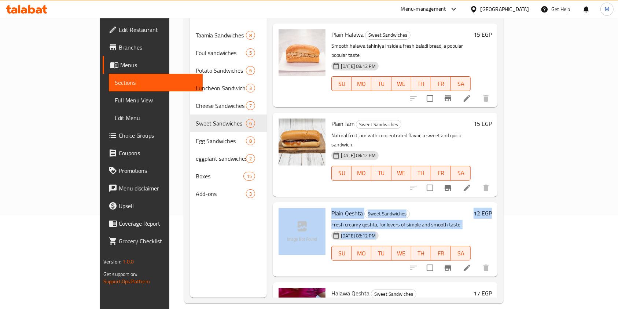
drag, startPoint x: 589, startPoint y: 142, endPoint x: 608, endPoint y: 212, distance: 72.4
click at [518, 212] on div "Home / Restaurants management / Menus / Sections El Mahalla El Kobra vip Open i…" at bounding box center [343, 120] width 349 height 393
click at [518, 195] on div "Home / Restaurants management / Menus / Sections El Mahalla El Kobra vip Open i…" at bounding box center [343, 120] width 349 height 393
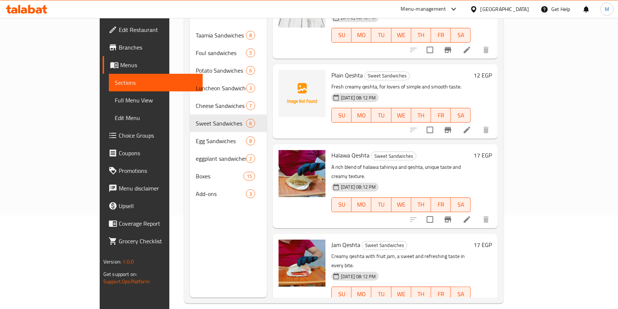
scroll to position [179, 0]
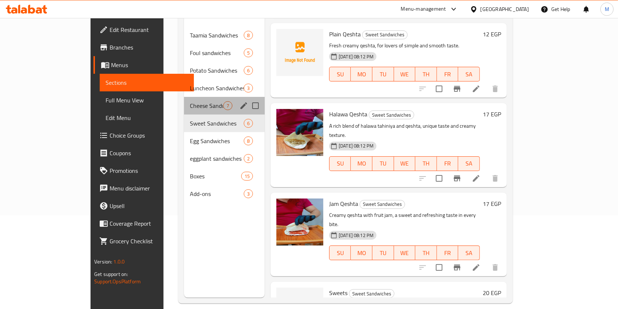
click at [184, 99] on div "Cheese Sandwiches 7" at bounding box center [224, 106] width 81 height 18
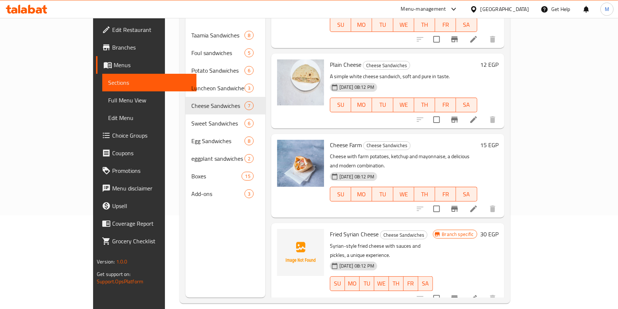
scroll to position [259, 0]
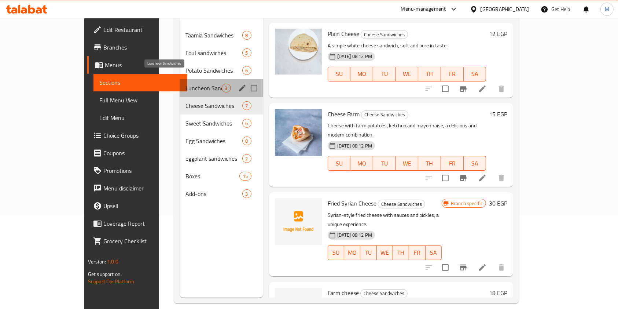
click at [185, 84] on span "Luncheon Sandwiches" at bounding box center [203, 88] width 36 height 9
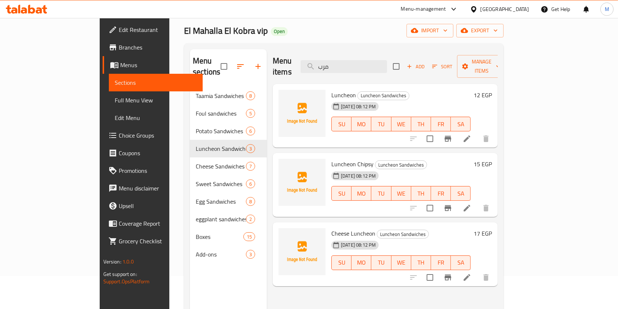
scroll to position [32, 0]
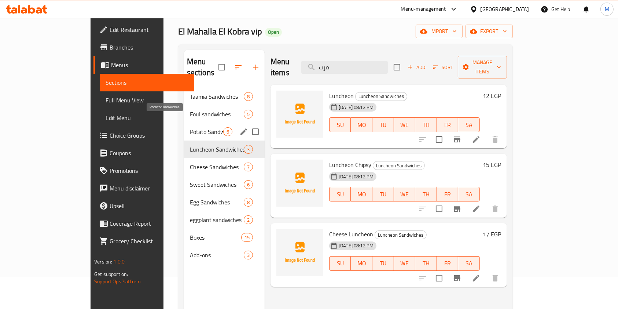
click at [190, 127] on span "Potato Sandwiches" at bounding box center [206, 131] width 33 height 9
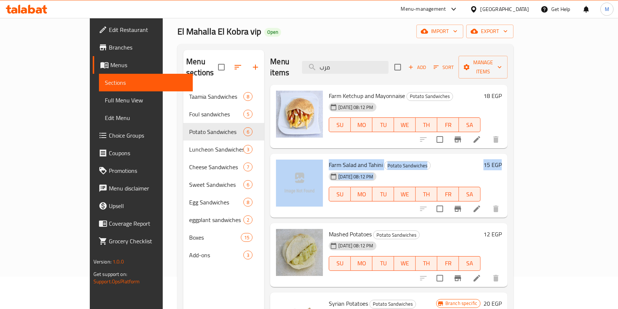
drag, startPoint x: 615, startPoint y: 106, endPoint x: 625, endPoint y: 139, distance: 34.9
click at [618, 139] on html "​ Menu-management Egypt Get Help M Edit Restaurant Branches Menus Sections Full…" at bounding box center [309, 122] width 618 height 309
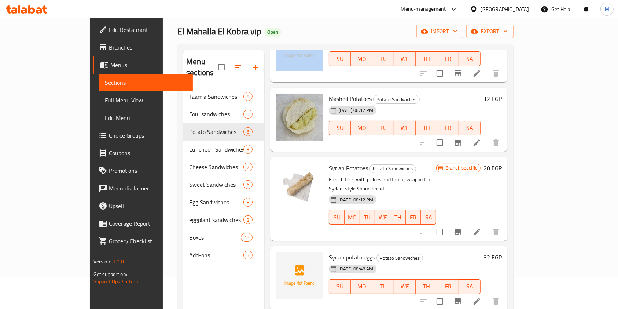
scroll to position [103, 0]
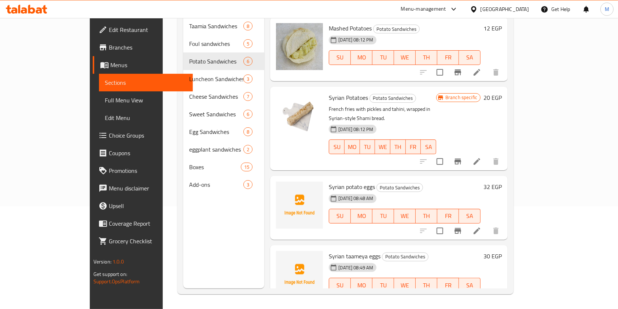
click at [329, 181] on span "Syrian potato eggs" at bounding box center [352, 186] width 46 height 11
copy h6 "Syrian potato eggs"
click at [487, 224] on li at bounding box center [477, 230] width 21 height 13
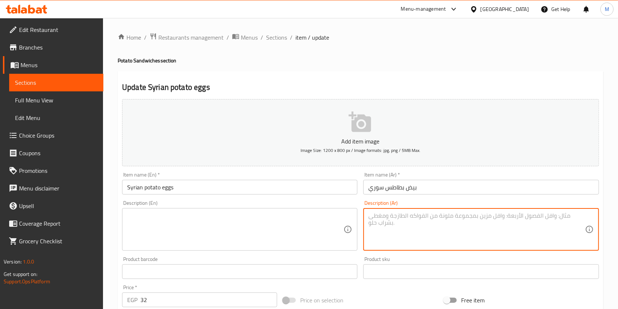
click at [408, 221] on textarea at bounding box center [476, 229] width 216 height 35
paste textarea "بطاطس على الطريقة السورية مع البيض والموتزاريلا"
type textarea "بطاطس على الطريقة السورية مع البيض والموتزاريلا"
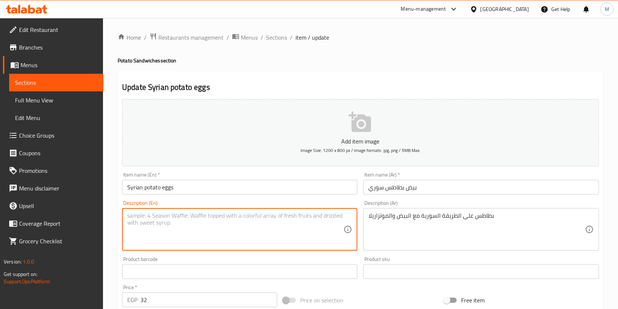
click at [293, 223] on textarea at bounding box center [235, 229] width 216 height 35
paste textarea "Syrian-style potatoes with eggs and mozzarella"
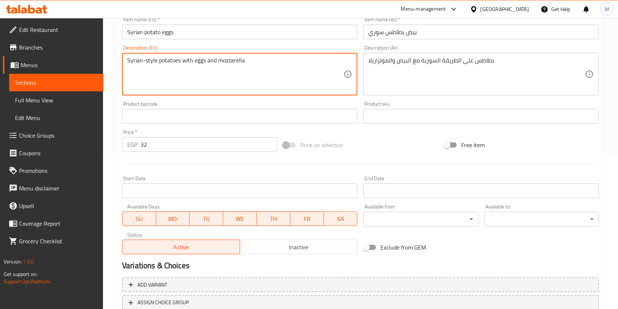
scroll to position [209, 0]
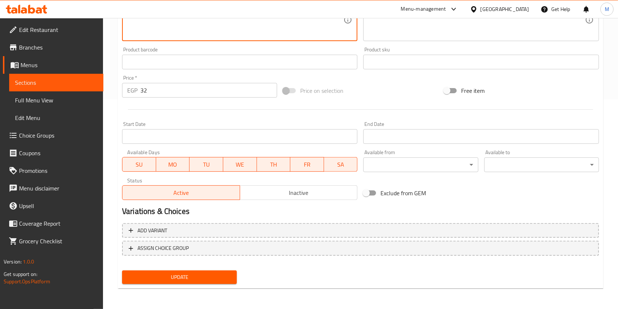
type textarea "Syrian-style potatoes with eggs and mozzarella"
drag, startPoint x: 237, startPoint y: 270, endPoint x: 227, endPoint y: 279, distance: 13.2
click at [235, 271] on div "Update" at bounding box center [179, 276] width 121 height 19
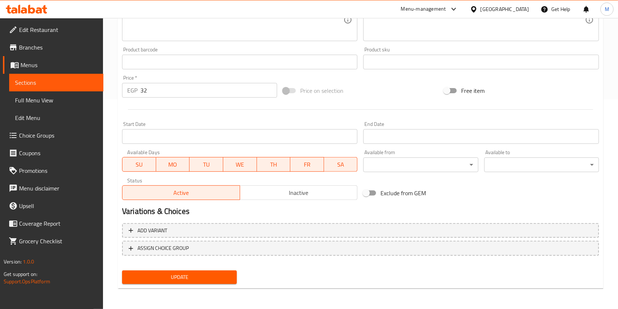
click at [227, 279] on span "Update" at bounding box center [179, 276] width 103 height 9
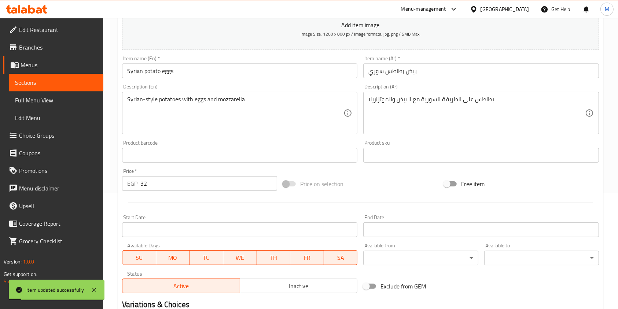
scroll to position [0, 0]
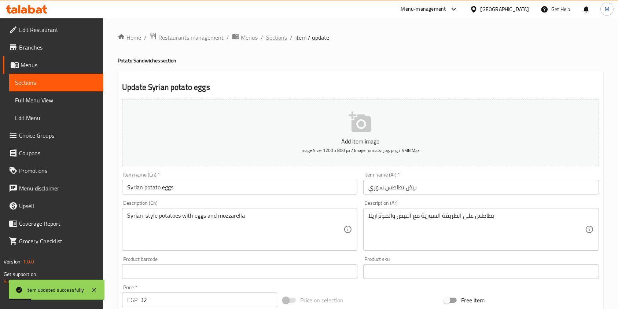
click at [273, 36] on span "Sections" at bounding box center [276, 37] width 21 height 9
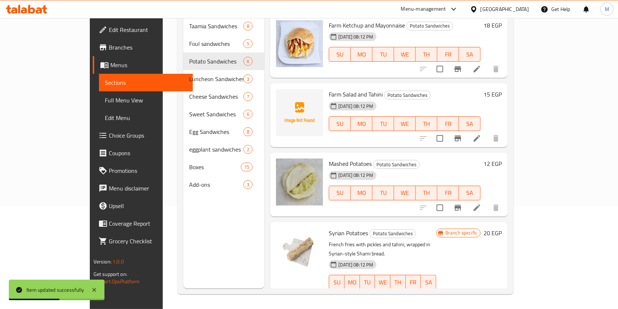
scroll to position [146, 0]
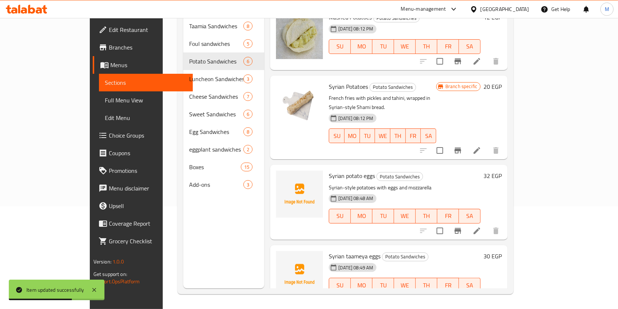
click at [333, 250] on span "Syrian taameya eggs" at bounding box center [355, 255] width 52 height 11
copy h6 "Syrian taameya eggs"
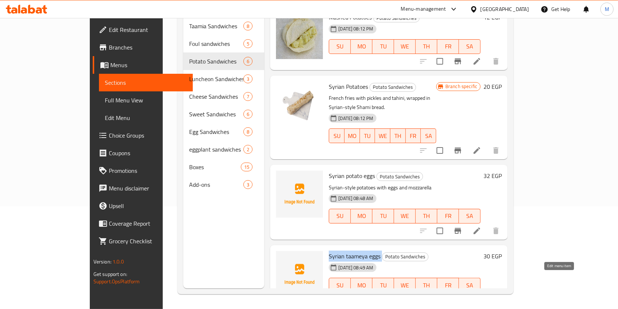
click at [481, 295] on icon at bounding box center [477, 299] width 9 height 9
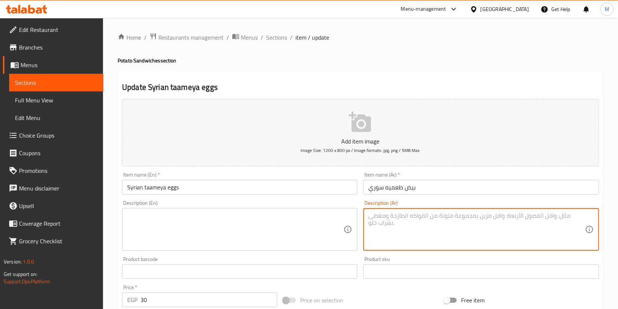
click at [434, 226] on textarea at bounding box center [476, 229] width 216 height 35
paste textarea "Syrian falafel with eggs and mozzarella"
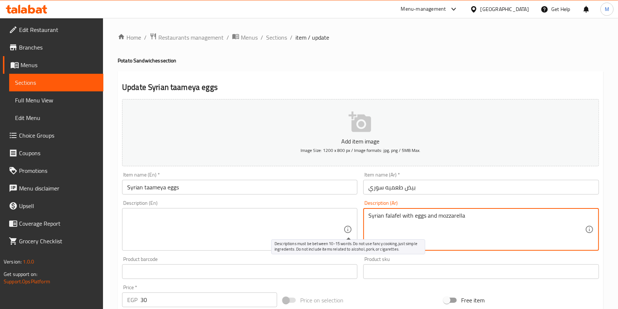
type textarea "Syrian falafel with eggs and mozzarella"
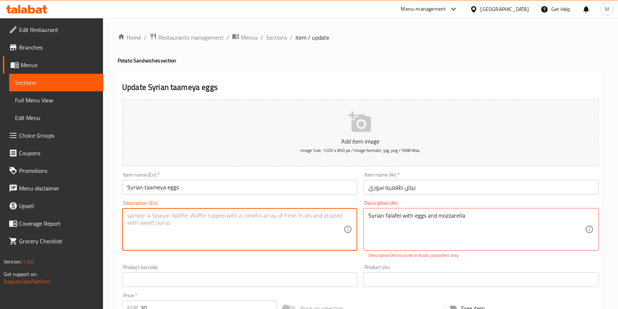
click at [320, 225] on textarea at bounding box center [235, 229] width 216 height 35
paste textarea "Syrian falafel with eggs and mozzarella"
type textarea "Syrian falafel with eggs and mozzarella"
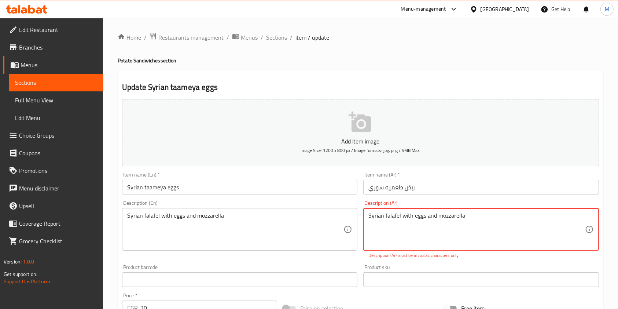
click at [441, 219] on textarea "Syrian falafel with eggs and mozzarella" at bounding box center [476, 229] width 216 height 35
paste textarea "طعمية سورية مع البيض والموتزاريلا"
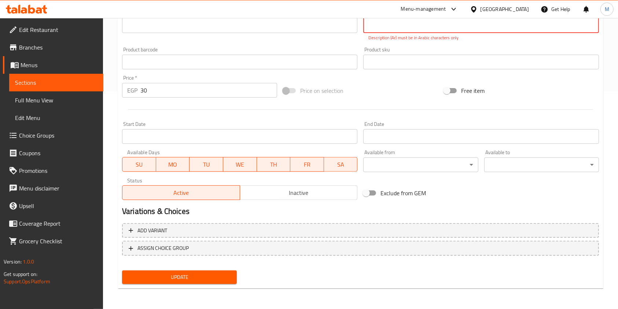
type textarea "طعمية سورية مع البيض والموتزاريلا"
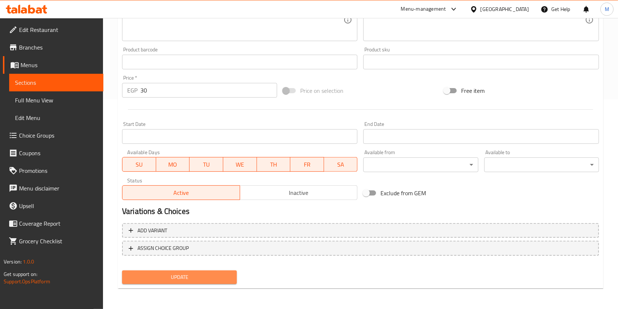
scroll to position [209, 0]
click at [232, 280] on button "Update" at bounding box center [179, 277] width 115 height 14
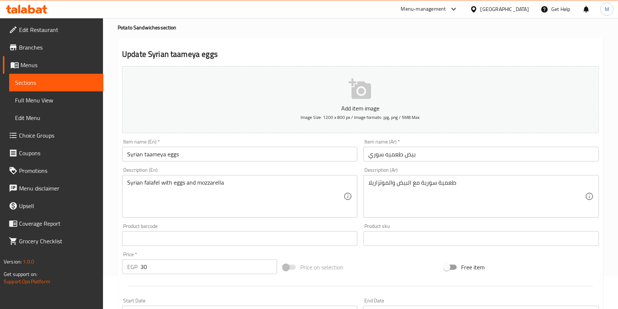
scroll to position [0, 0]
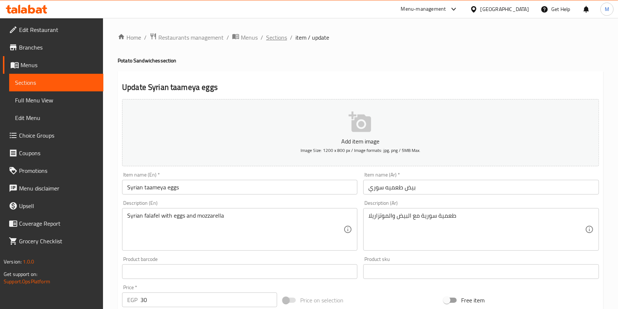
click at [279, 35] on span "Sections" at bounding box center [276, 37] width 21 height 9
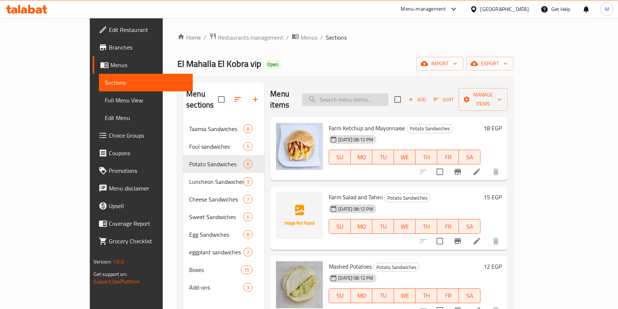
click at [375, 96] on input "search" at bounding box center [345, 99] width 87 height 13
click at [384, 93] on input "search" at bounding box center [345, 99] width 87 height 13
click at [389, 93] on input "search" at bounding box center [345, 99] width 87 height 13
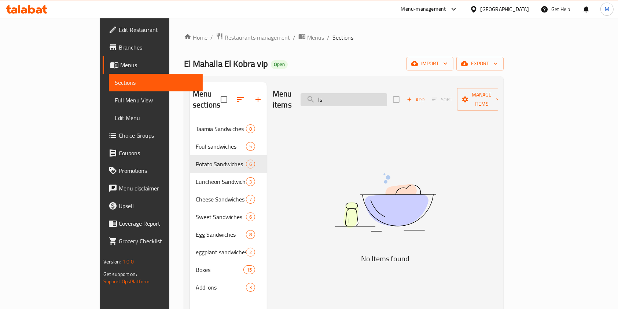
type input "l"
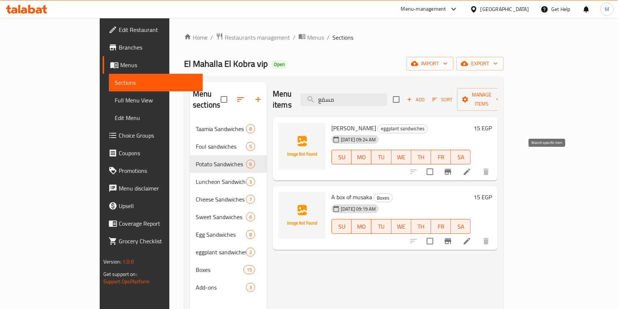
click at [452, 167] on icon "Branch-specific-item" at bounding box center [448, 171] width 9 height 9
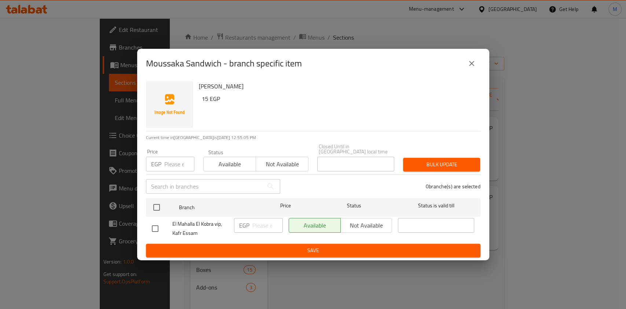
click at [472, 66] on icon "close" at bounding box center [471, 63] width 5 height 5
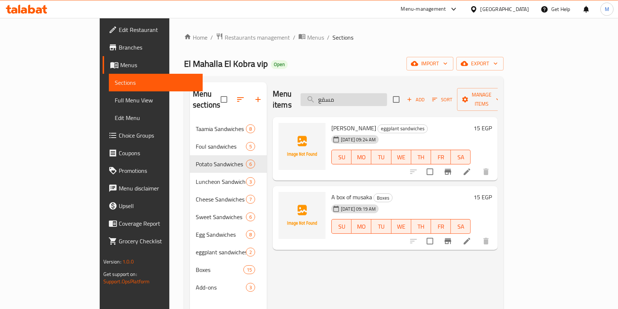
click at [387, 95] on input "مسقع" at bounding box center [344, 99] width 87 height 13
click at [378, 99] on input "مسقع" at bounding box center [344, 99] width 87 height 13
click at [378, 93] on input "مسقع" at bounding box center [344, 99] width 87 height 13
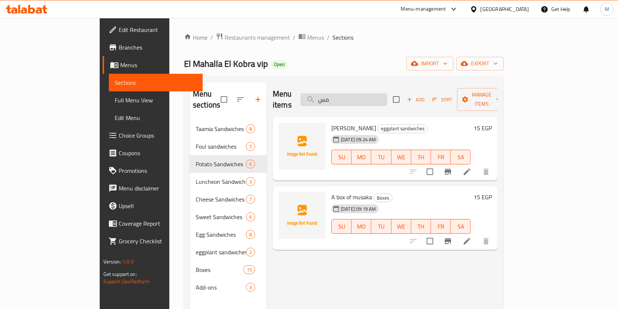
type input "م"
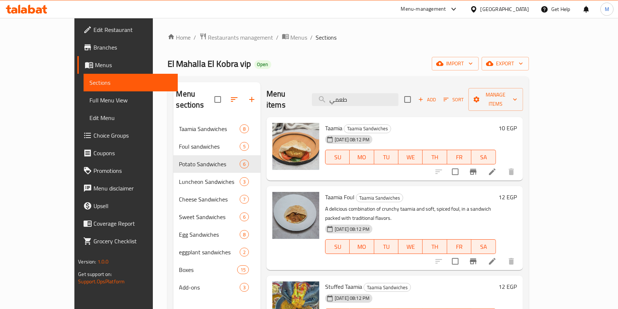
type input "طعمي"
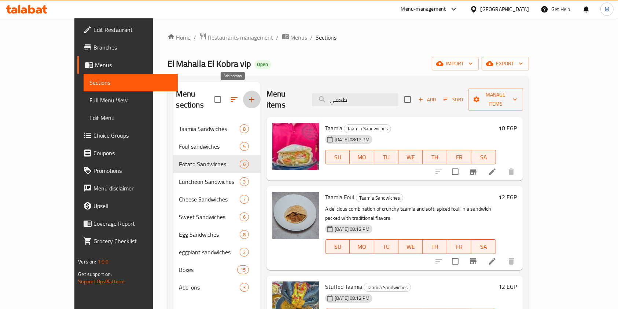
click at [247, 96] on icon "button" at bounding box center [251, 99] width 9 height 9
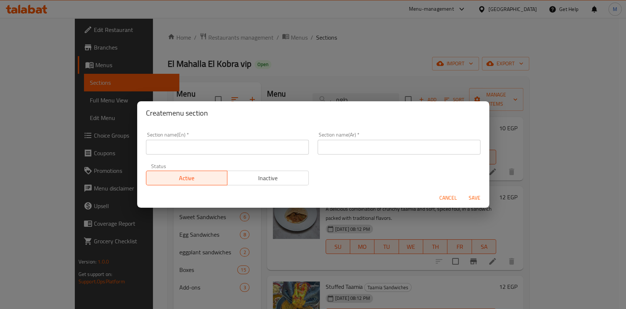
click at [203, 162] on div "Status Active Inactive" at bounding box center [227, 174] width 172 height 31
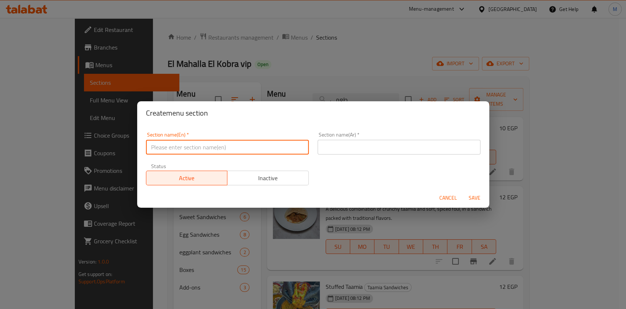
click at [209, 154] on input "text" at bounding box center [227, 147] width 163 height 15
type input "خ"
type input "Offers"
click at [343, 153] on input "text" at bounding box center [398, 147] width 163 height 15
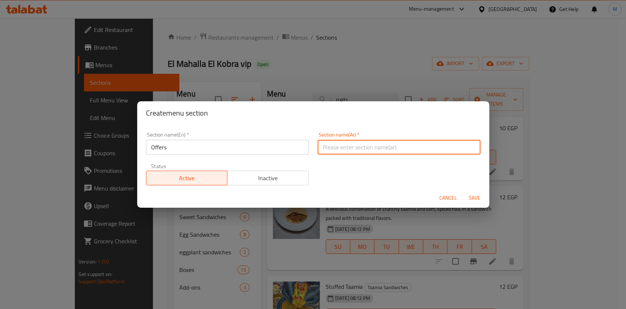
type input "عروض"
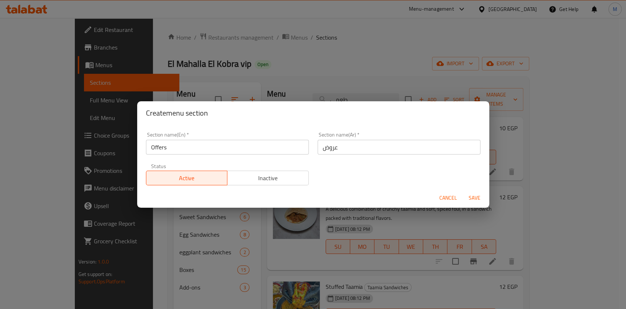
drag, startPoint x: 475, startPoint y: 188, endPoint x: 476, endPoint y: 198, distance: 9.6
click at [476, 192] on div "Cancel Save" at bounding box center [313, 197] width 352 height 19
drag, startPoint x: 476, startPoint y: 198, endPoint x: 473, endPoint y: 194, distance: 5.2
click at [476, 198] on span "Save" at bounding box center [475, 197] width 18 height 9
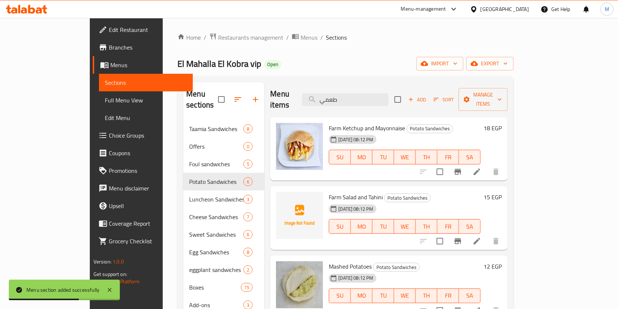
click at [234, 95] on icon "button" at bounding box center [238, 99] width 9 height 9
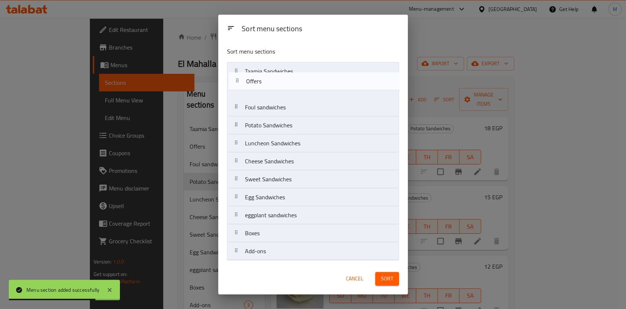
drag, startPoint x: 269, startPoint y: 92, endPoint x: 271, endPoint y: 78, distance: 13.6
click at [271, 78] on nav "Taamia Sandwiches Offers Foul sandwiches Potato Sandwiches Luncheon Sandwiches …" at bounding box center [313, 161] width 172 height 198
drag, startPoint x: 271, startPoint y: 78, endPoint x: 269, endPoint y: 70, distance: 8.7
click at [269, 70] on nav "Taamia Sandwiches Offers Foul sandwiches Potato Sandwiches Luncheon Sandwiches …" at bounding box center [313, 161] width 172 height 198
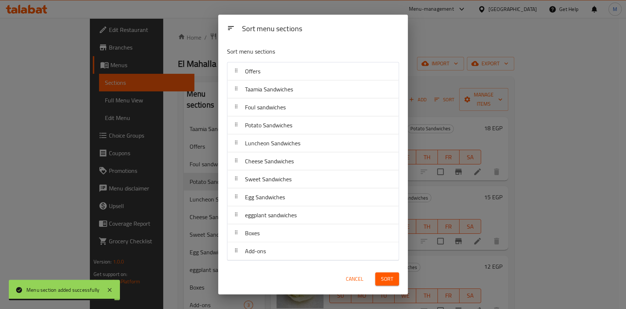
click at [396, 283] on button "Sort" at bounding box center [387, 279] width 24 height 14
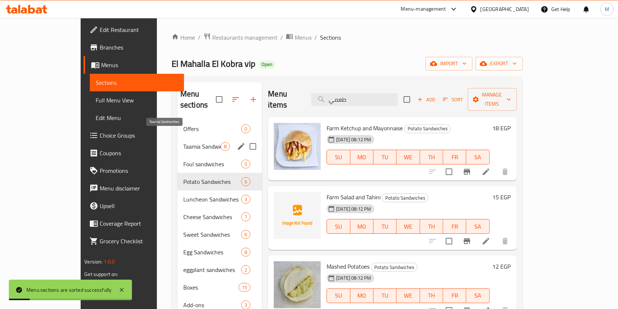
click at [183, 142] on span "Taamia Sandwiches" at bounding box center [201, 146] width 37 height 9
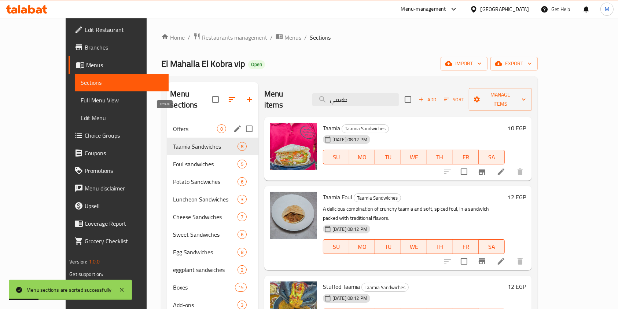
click at [173, 124] on span "Offers" at bounding box center [195, 128] width 44 height 9
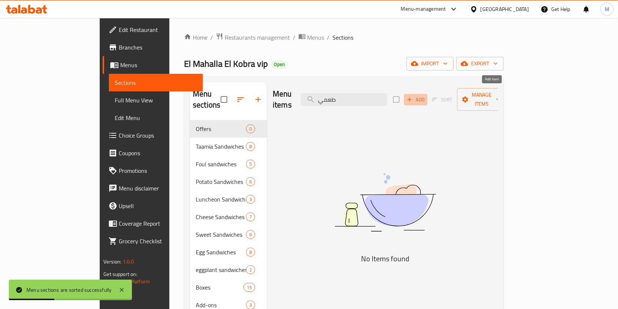
click at [426, 96] on span "Add" at bounding box center [416, 99] width 20 height 8
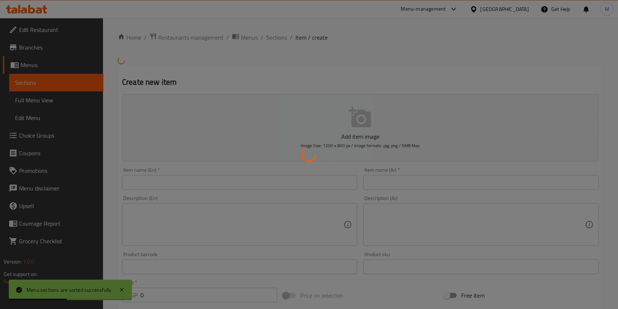
click at [396, 184] on div at bounding box center [309, 154] width 618 height 309
click at [286, 183] on div at bounding box center [309, 154] width 618 height 309
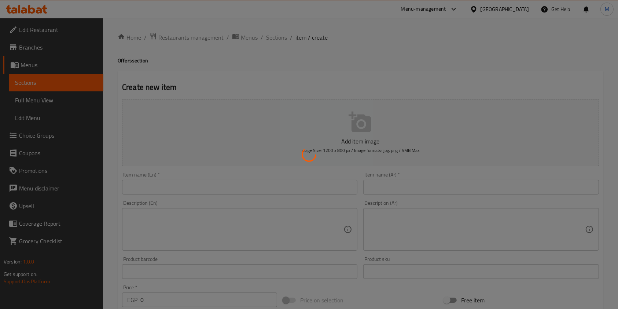
click at [421, 224] on div at bounding box center [309, 154] width 618 height 309
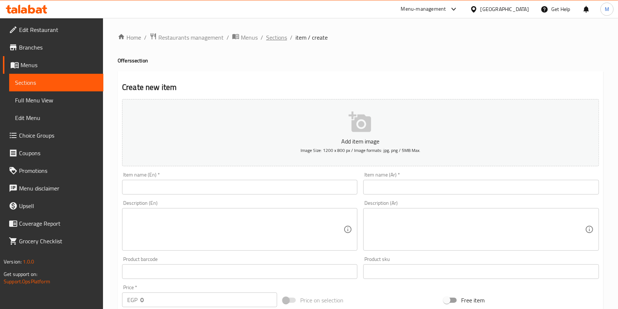
click at [282, 38] on span "Sections" at bounding box center [276, 37] width 21 height 9
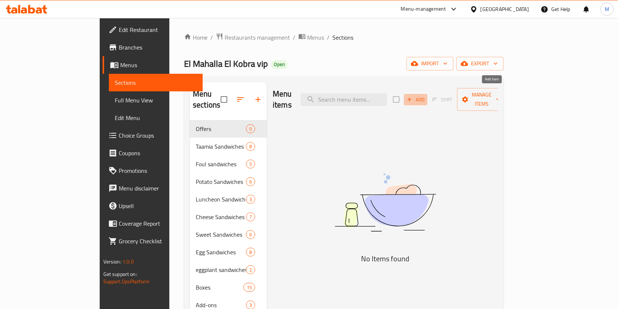
click at [426, 95] on span "Add" at bounding box center [416, 99] width 20 height 8
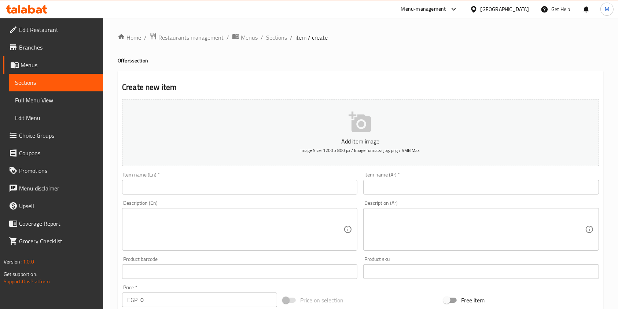
click at [422, 180] on div "Item name (Ar)   * Item name (Ar) *" at bounding box center [480, 183] width 235 height 22
click at [423, 182] on input "text" at bounding box center [480, 187] width 235 height 15
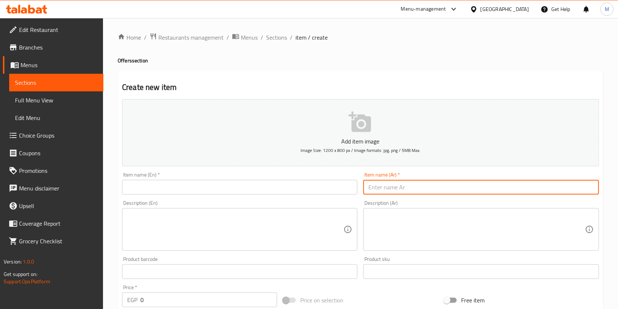
paste input "لمة الفطار"
type input "لمة الفطار"
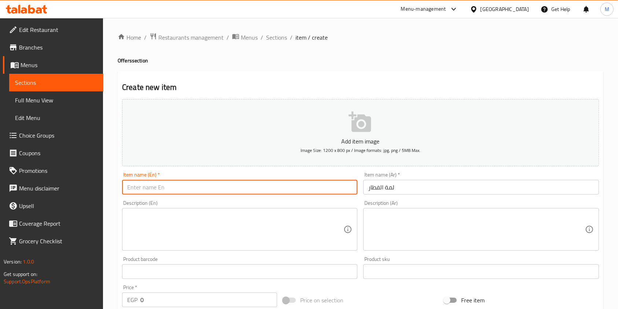
click at [258, 187] on input "text" at bounding box center [239, 187] width 235 height 15
paste input "Lammat El Fotor Ask ChatGPT"
drag, startPoint x: 182, startPoint y: 186, endPoint x: 222, endPoint y: 190, distance: 40.1
click at [222, 190] on input "Lammat El Fotor Ask ChatGPT" at bounding box center [239, 187] width 235 height 15
type input "Lammat El Fetar"
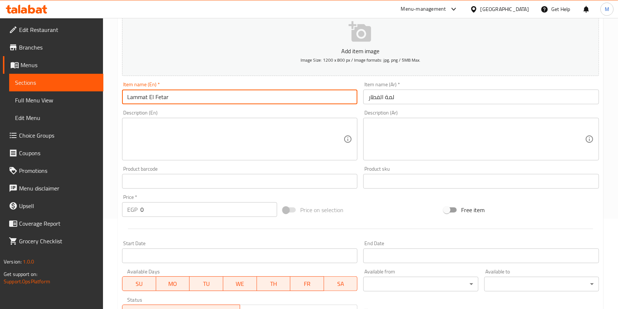
scroll to position [101, 0]
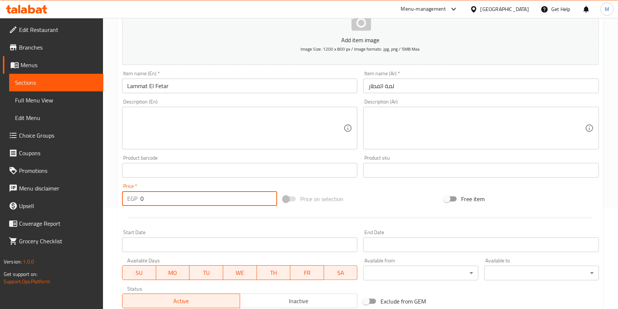
drag, startPoint x: 147, startPoint y: 198, endPoint x: 139, endPoint y: 201, distance: 8.2
click at [139, 201] on div "EGP 0 Price *" at bounding box center [199, 198] width 155 height 15
type input "180"
click at [397, 122] on textarea at bounding box center [476, 128] width 216 height 35
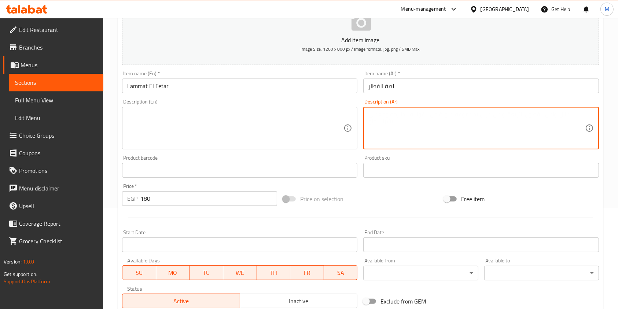
paste textarea "4 سندوتش فول + 4 سندوتش طعمية + 2 بطاطس سوري + 2 طعمية سوري + طبق ترانشات بصل و…"
type textarea "4 سندوتش فول + 4 سندوتش طعمية + 2 بطاطس سوري + 2 طعمية سوري + طبق ترانشات بصل و…"
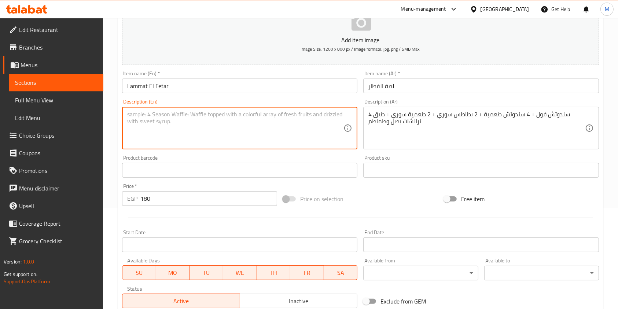
click at [282, 131] on textarea at bounding box center [235, 128] width 216 height 35
paste textarea "4 bean sandwiches + 4 falafel sandwiches + 2 Syrian fries + 2 Syrian falafel + …"
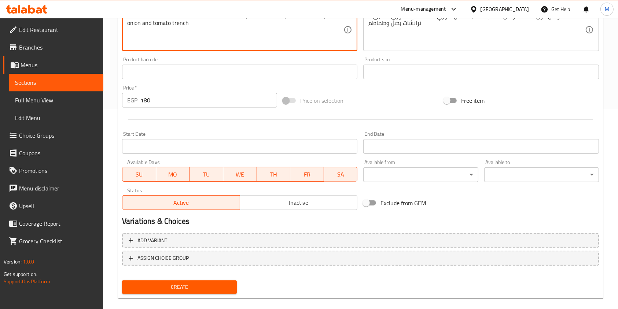
scroll to position [209, 0]
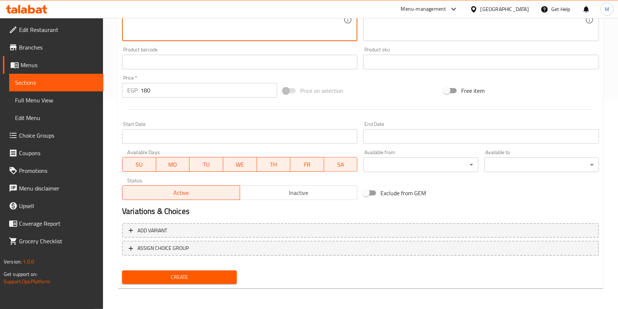
type textarea "4 bean sandwiches + 4 falafel sandwiches + 2 Syrian fries + 2 Syrian falafel + …"
click at [230, 279] on span "Create" at bounding box center [179, 276] width 103 height 9
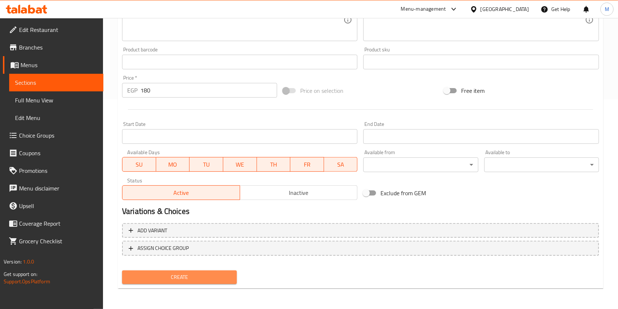
click at [218, 283] on button "Create" at bounding box center [179, 277] width 115 height 14
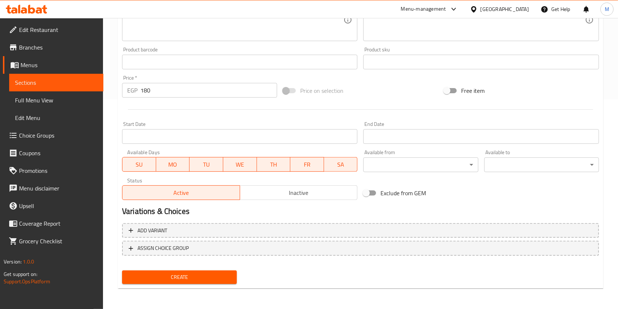
click at [209, 281] on span "Create" at bounding box center [179, 276] width 103 height 9
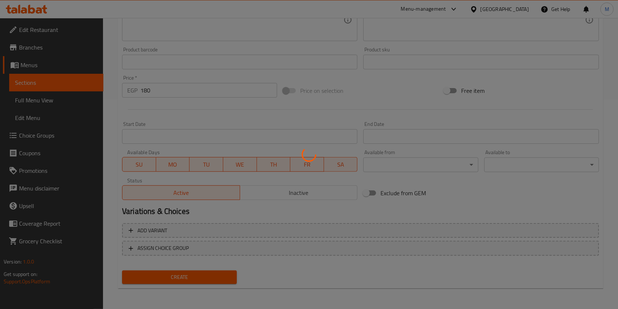
type input "0"
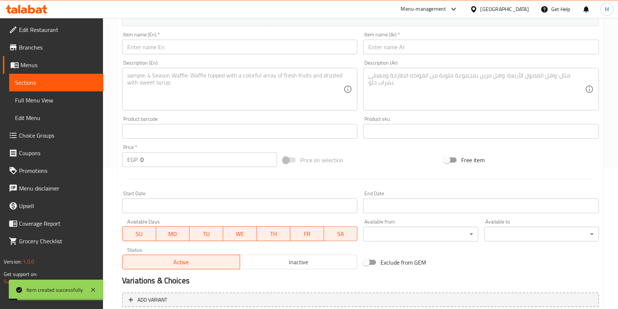
scroll to position [0, 0]
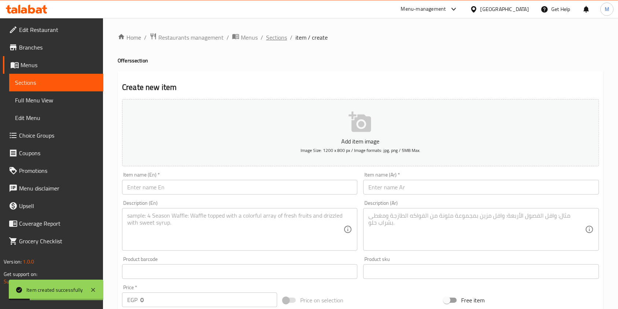
click at [281, 37] on span "Sections" at bounding box center [276, 37] width 21 height 9
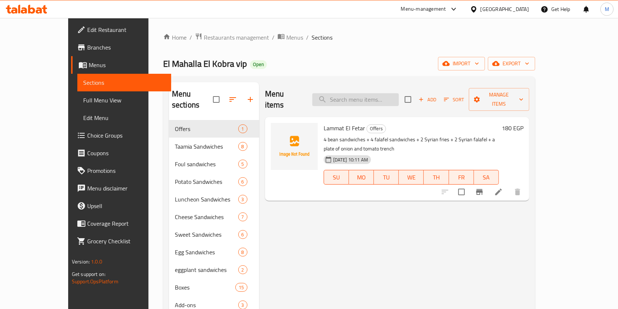
click at [367, 96] on input "search" at bounding box center [355, 99] width 87 height 13
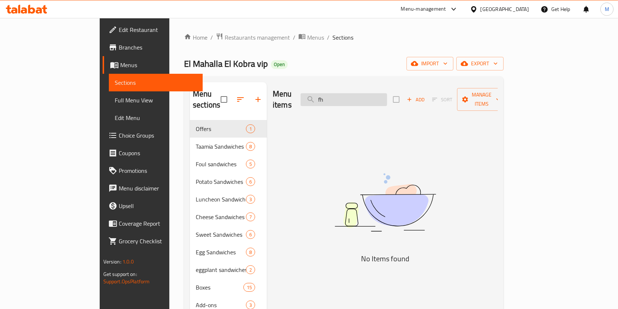
type input "f"
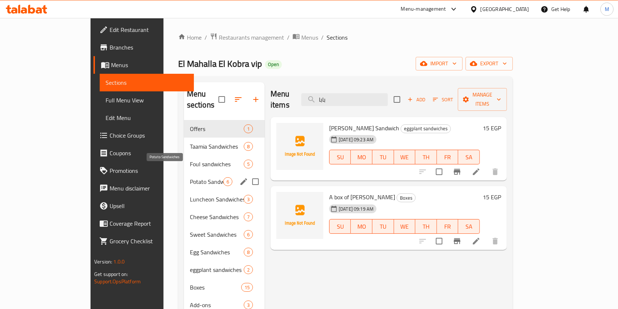
type input "بابا"
click at [190, 177] on span "Potato Sandwiches" at bounding box center [206, 181] width 33 height 9
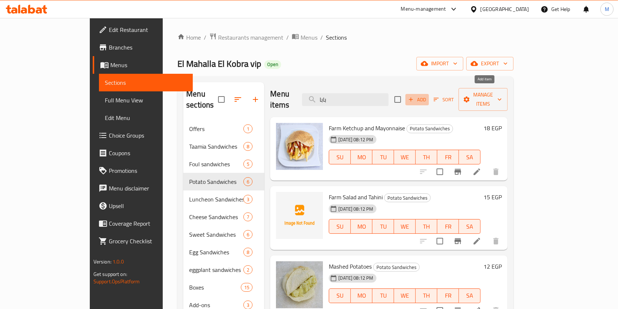
click at [427, 96] on span "Add" at bounding box center [417, 99] width 20 height 8
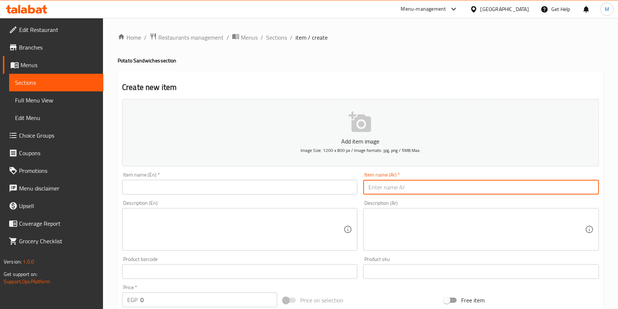
click at [399, 183] on input "text" at bounding box center [480, 187] width 235 height 15
paste input "ساندوتش شيبسي"
type input "ساندوتش شيبسي"
drag, startPoint x: 252, startPoint y: 203, endPoint x: 260, endPoint y: 183, distance: 21.4
click at [252, 203] on div "Description (En) Description (En)" at bounding box center [239, 225] width 235 height 50
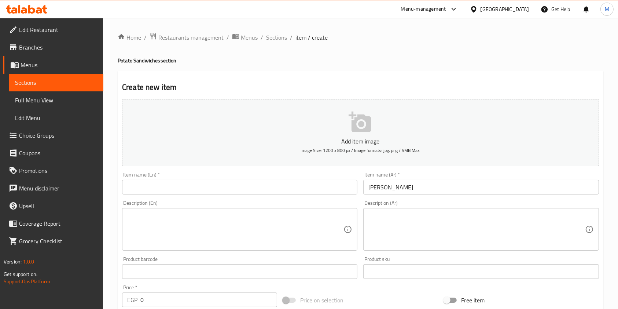
click at [260, 183] on input "text" at bounding box center [239, 187] width 235 height 15
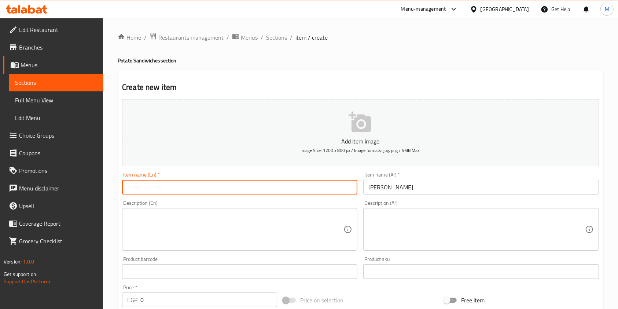
paste input "Chips sandwich"
type input "Chips sandwich"
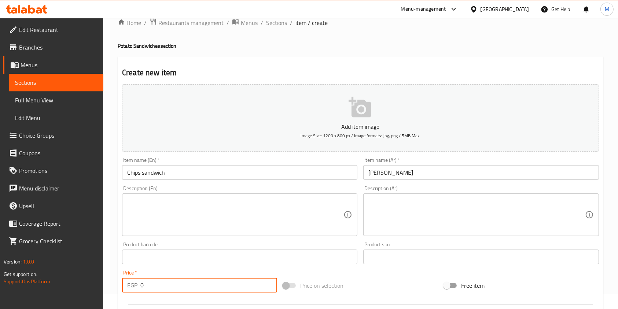
scroll to position [50, 0]
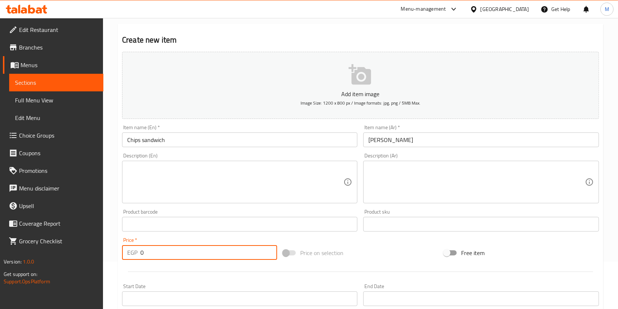
drag, startPoint x: 150, startPoint y: 301, endPoint x: 140, endPoint y: 305, distance: 10.7
click at [140, 305] on div "Add item image Image Size: 1200 x 800 px / Image formats: jpg, png / 5MB Max. I…" at bounding box center [360, 207] width 483 height 316
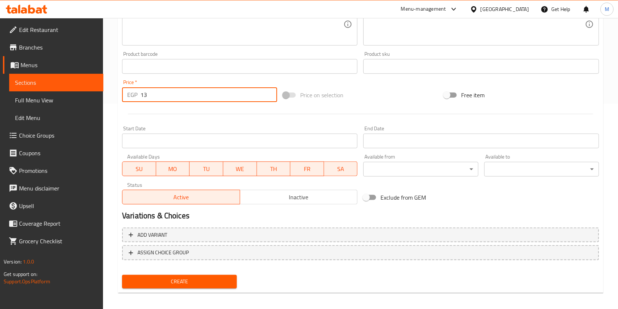
scroll to position [209, 0]
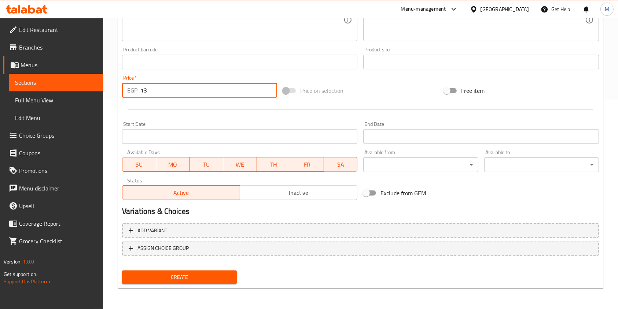
type input "13"
click at [207, 283] on button "Create" at bounding box center [179, 277] width 115 height 14
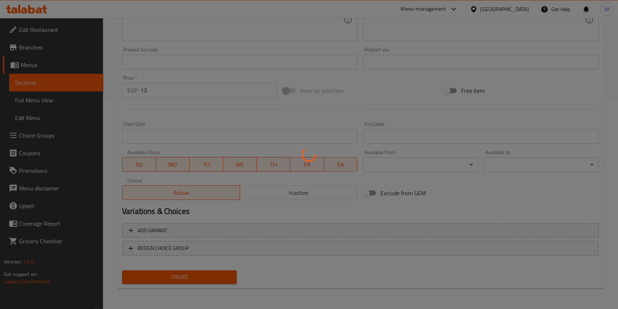
type input "0"
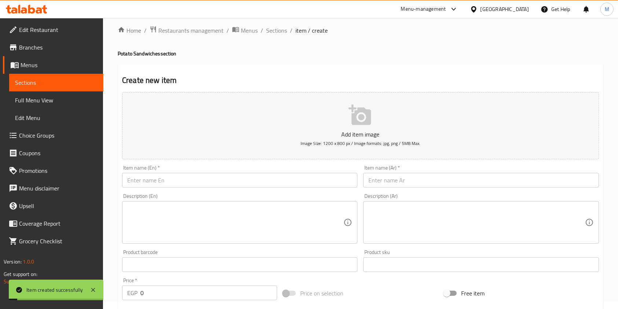
scroll to position [0, 0]
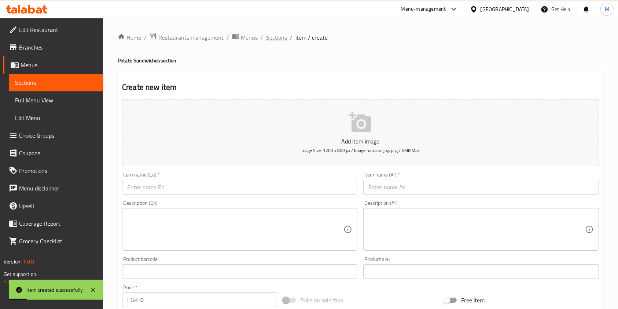
click at [274, 37] on span "Sections" at bounding box center [276, 37] width 21 height 9
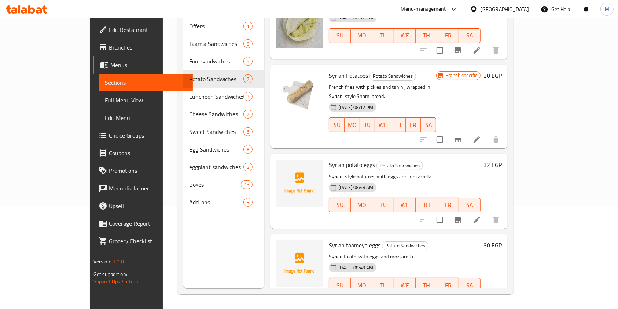
scroll to position [226, 0]
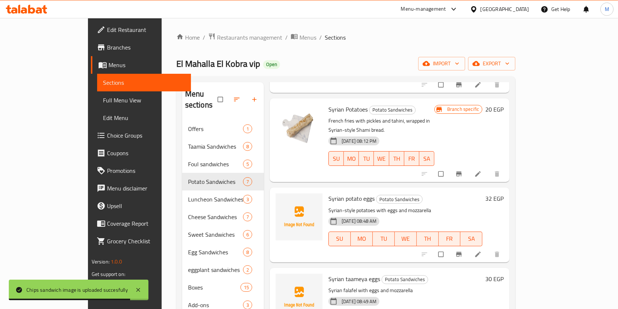
click at [42, 7] on icon at bounding box center [26, 9] width 41 height 9
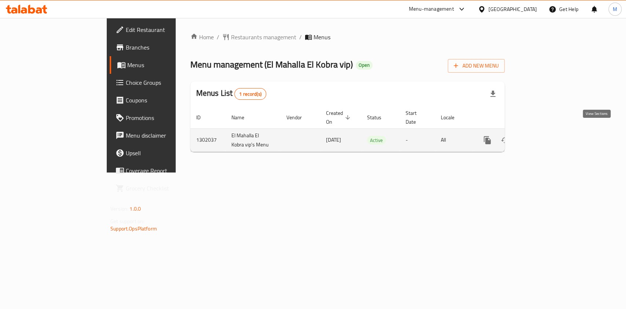
click at [544, 136] on icon "enhanced table" at bounding box center [540, 140] width 9 height 9
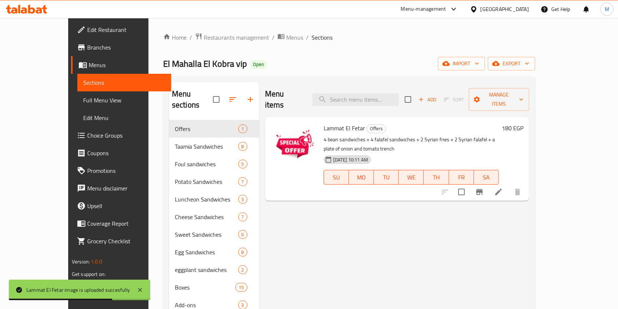
click at [414, 214] on div "Menu items Add Sort Manage items Lammat El Fetar Offers 4 bean sandwiches + 4 f…" at bounding box center [394, 236] width 270 height 309
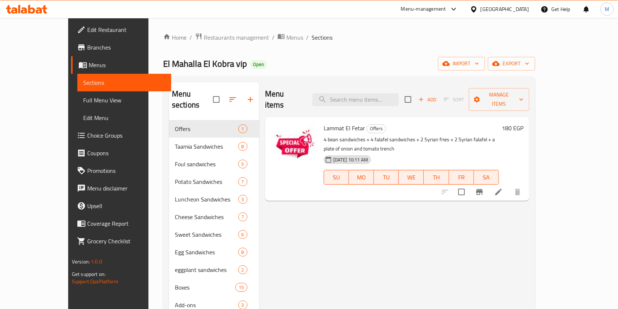
click at [32, 13] on icon at bounding box center [31, 9] width 7 height 9
